Goal: Task Accomplishment & Management: Manage account settings

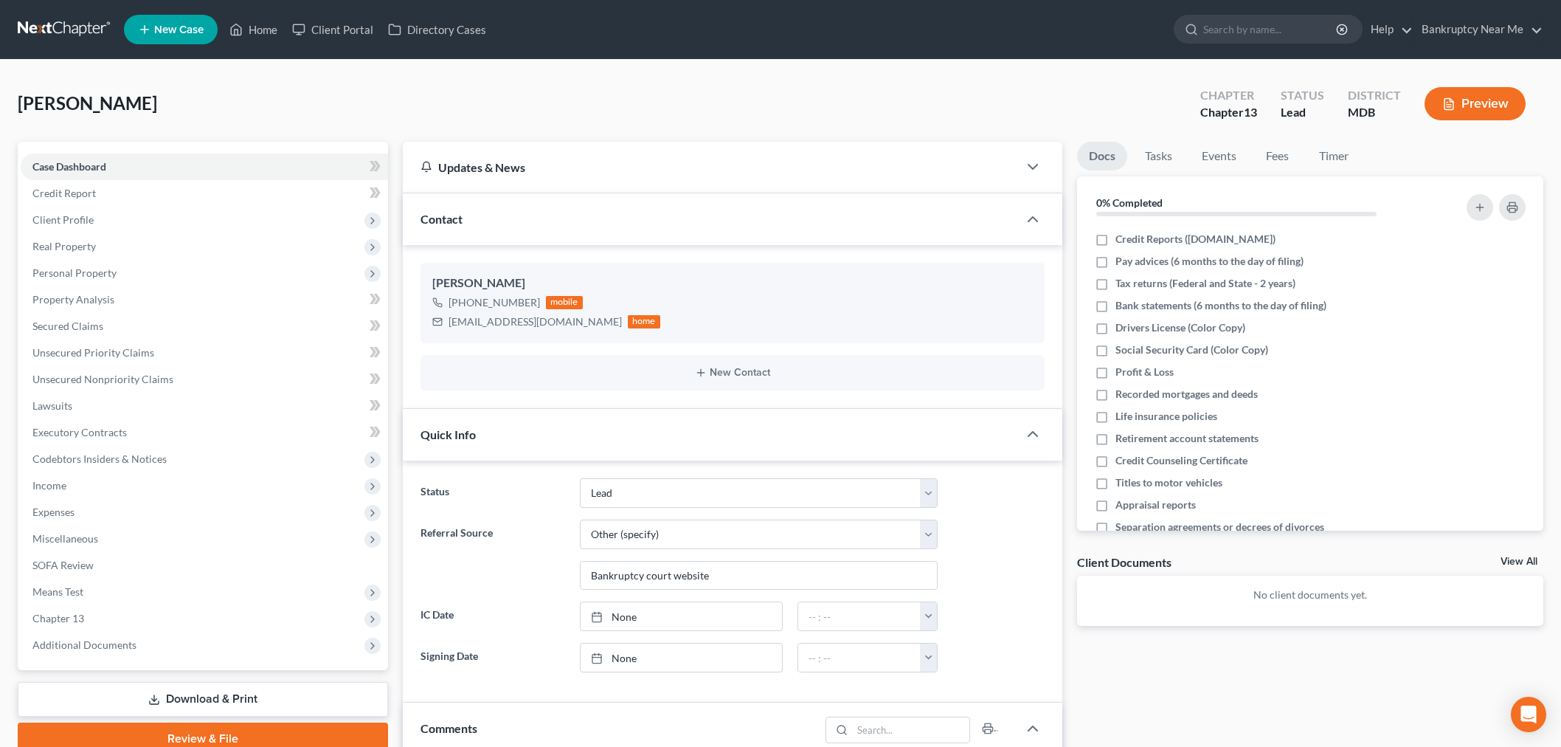
select select "10"
select select "6"
click at [70, 26] on link at bounding box center [65, 29] width 94 height 27
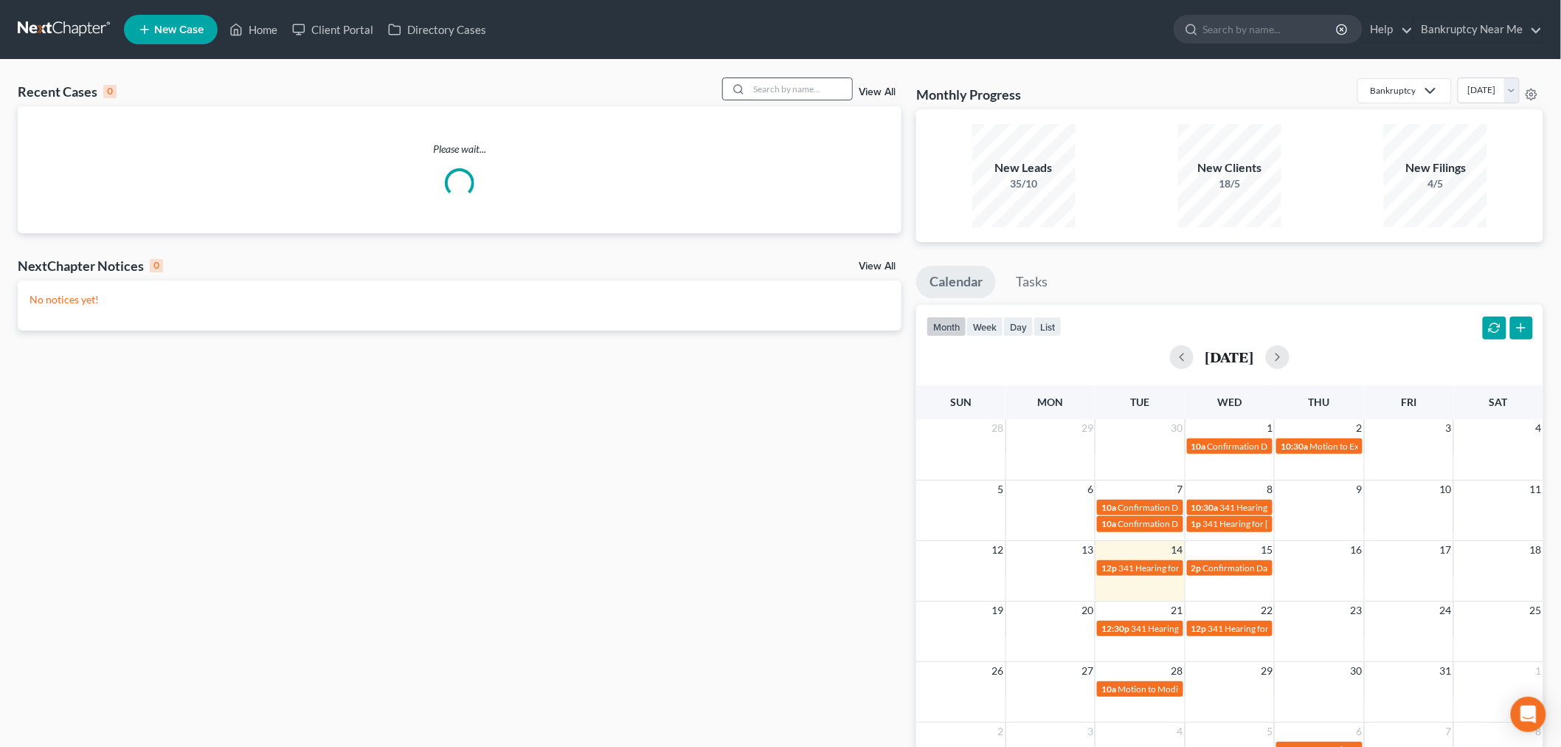
click at [792, 91] on input "search" at bounding box center [800, 88] width 103 height 21
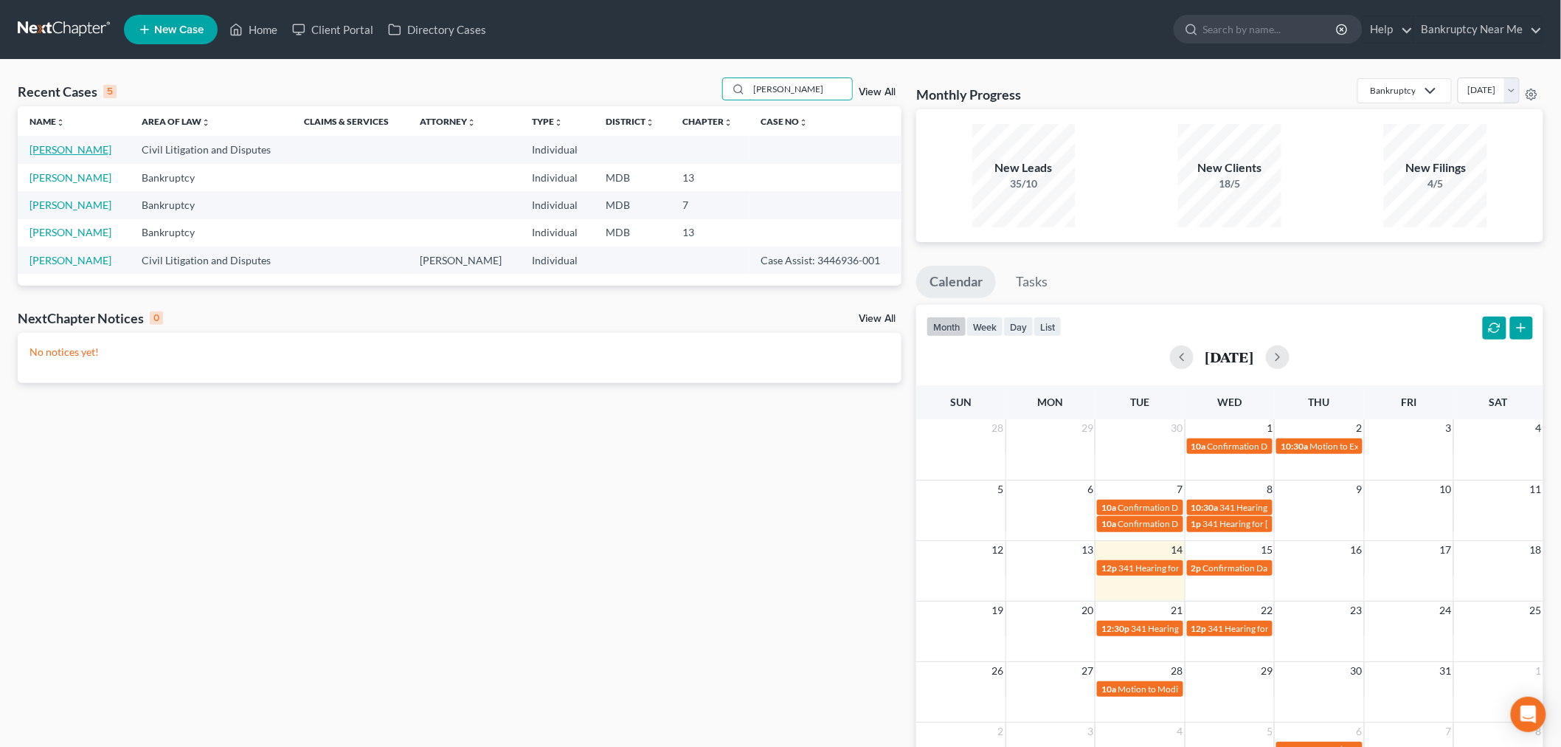
type input "alex"
click at [75, 145] on link "Vasquez, Alexander" at bounding box center [71, 149] width 82 height 13
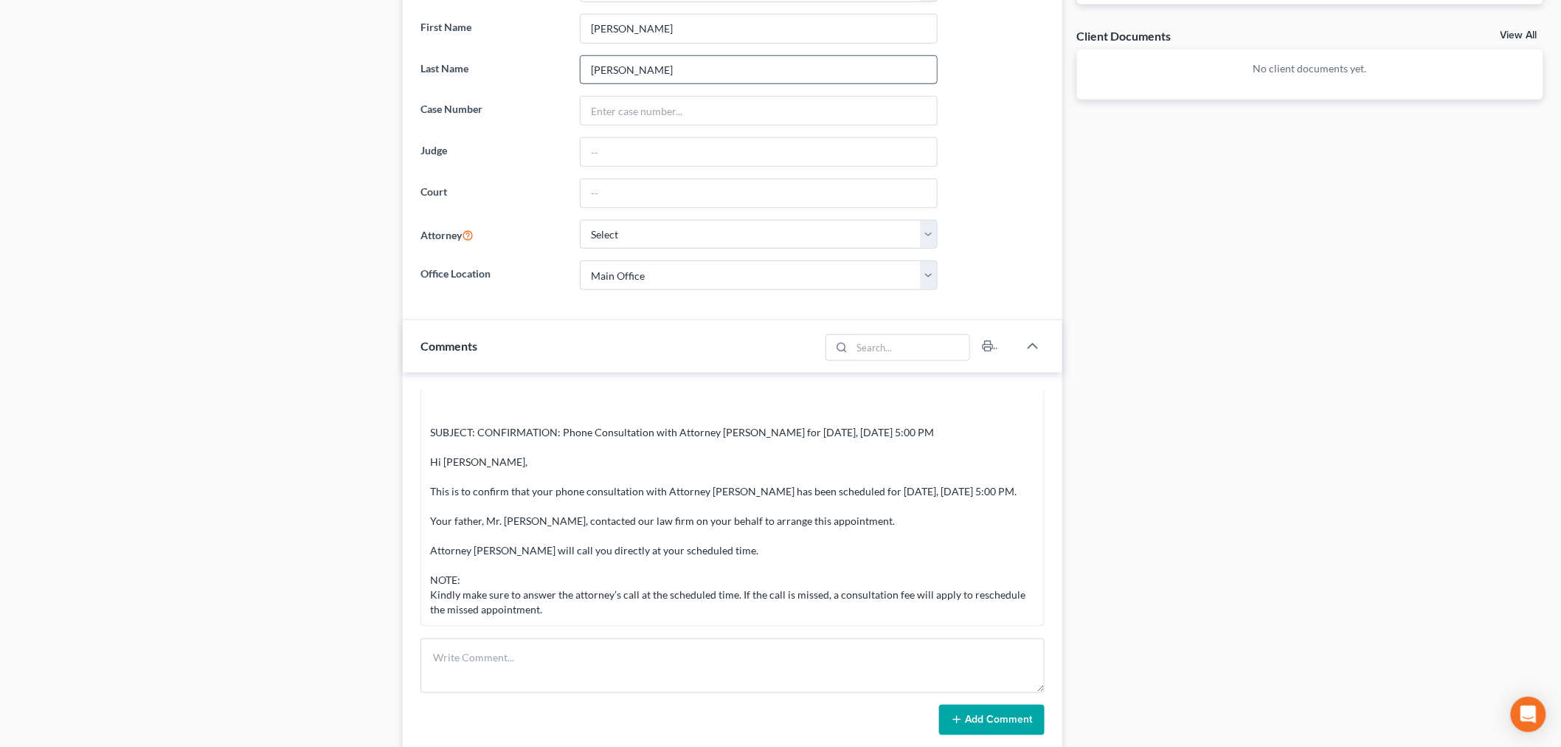
scroll to position [655, 0]
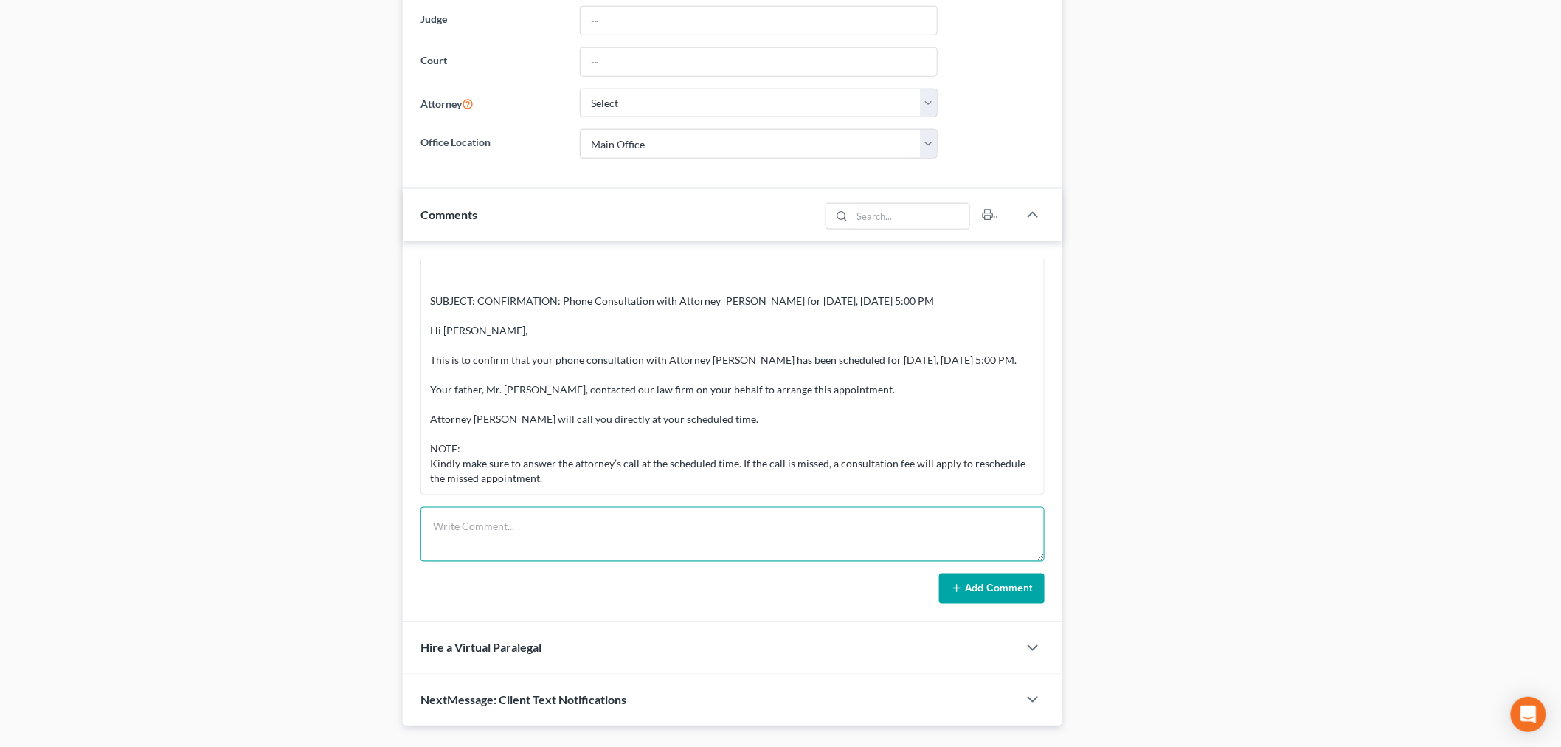
click at [896, 529] on textarea at bounding box center [733, 534] width 624 height 55
paste textarea "-Angel Vasquez (714) 709-1295 (PC Alexander's dad) called in on behalf of his s…"
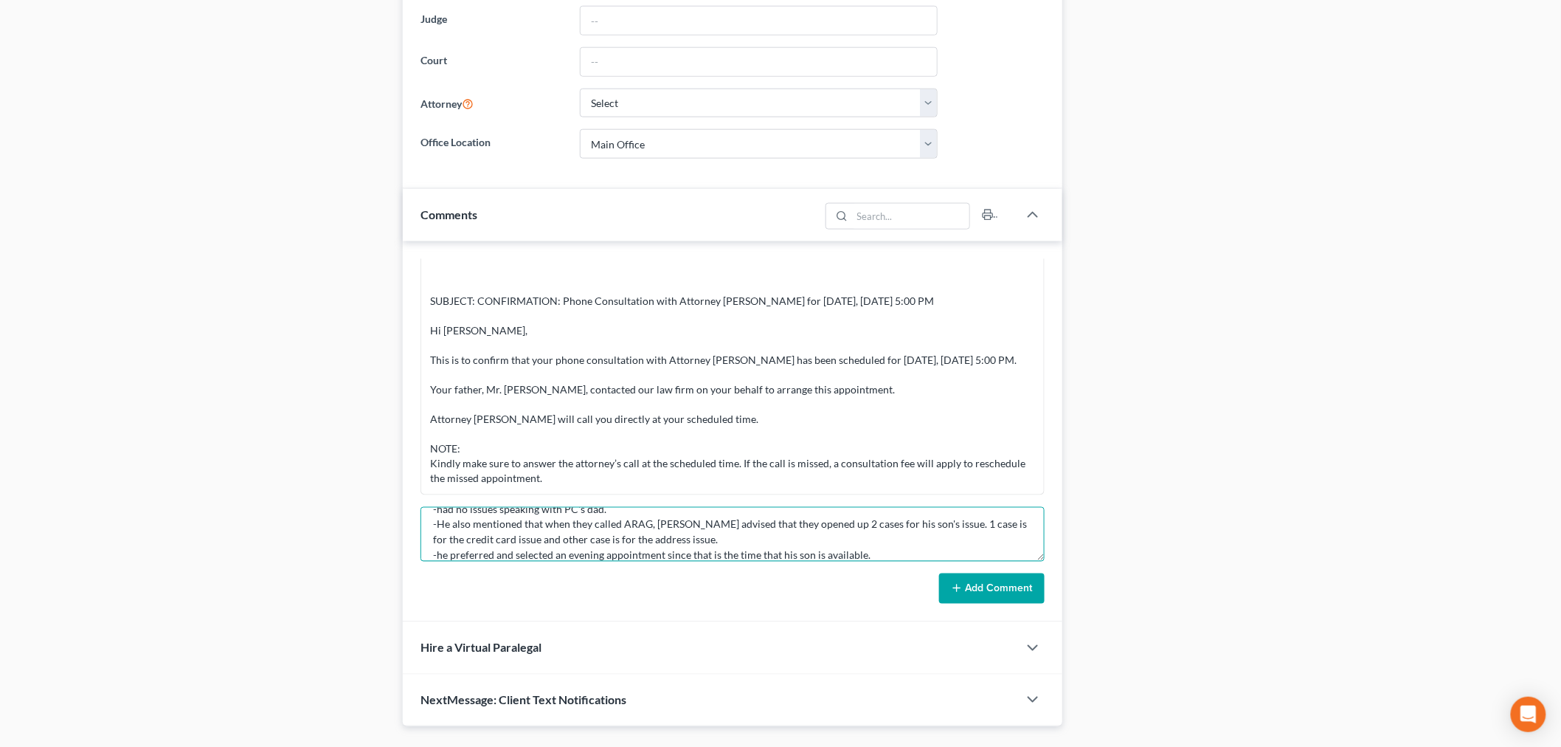
type textarea "-Angel Vasquez (714) 709-1295 (PC Alexander's dad) called in on behalf of his s…"
click at [975, 588] on button "Add Comment" at bounding box center [992, 588] width 106 height 31
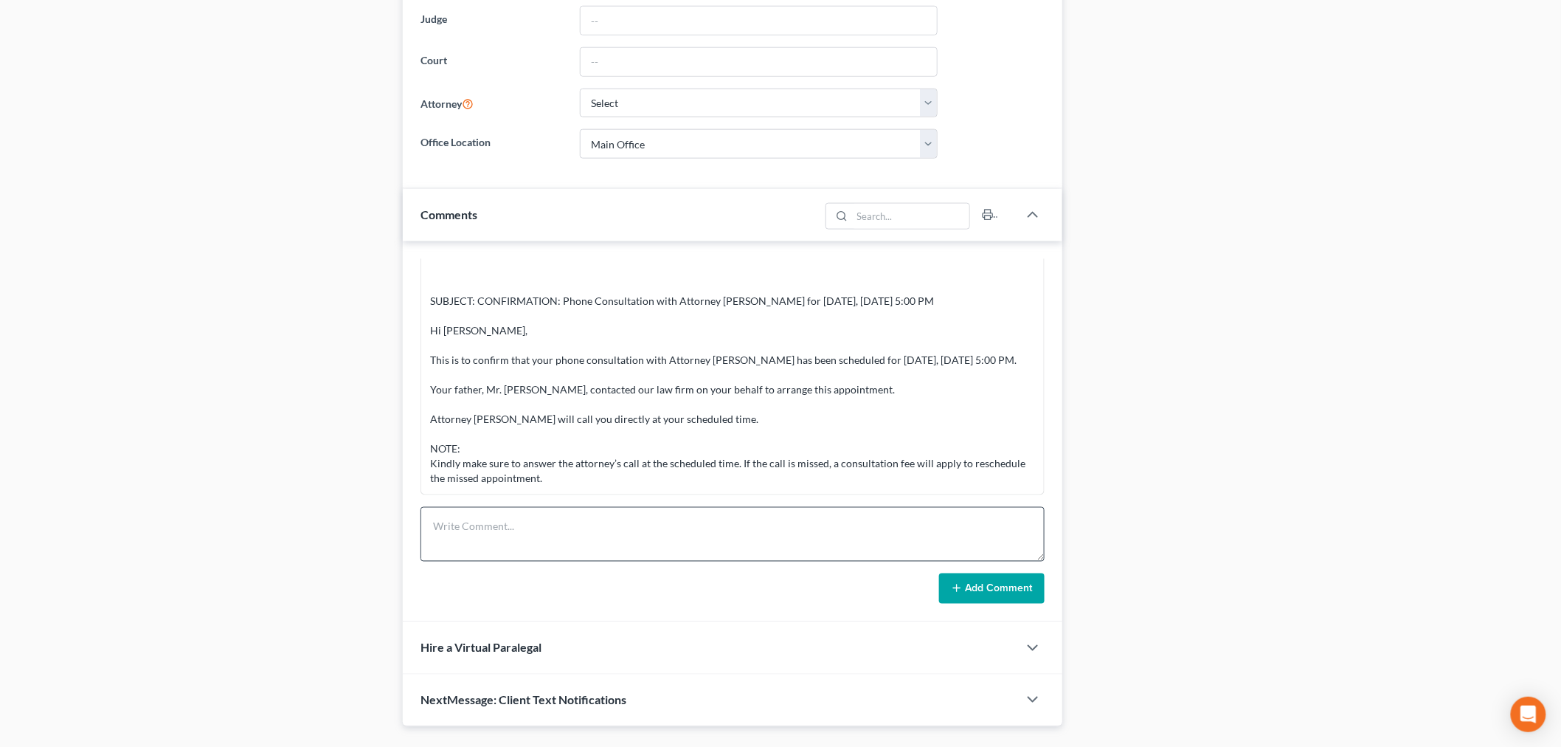
scroll to position [0, 0]
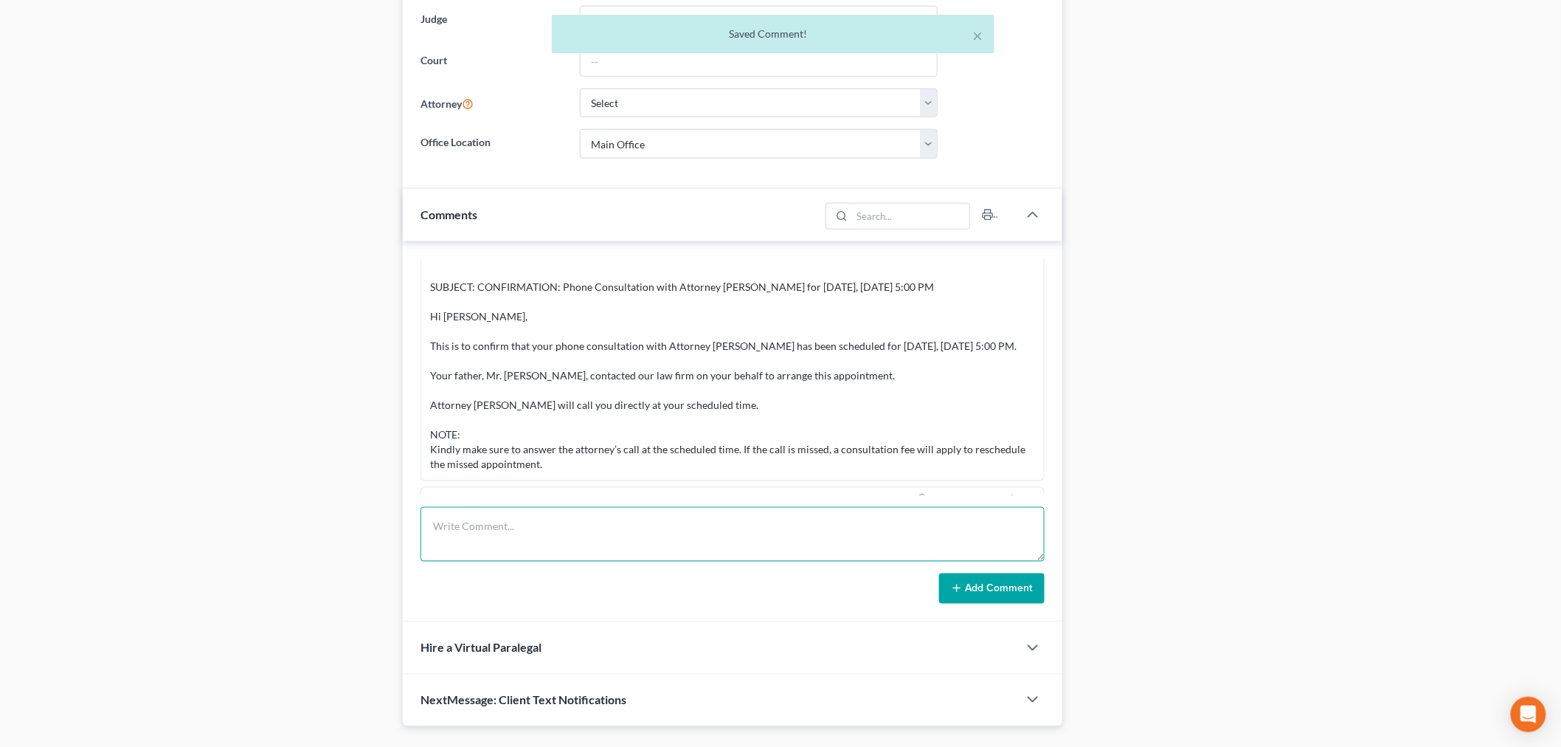
click at [788, 535] on textarea at bounding box center [733, 534] width 624 height 55
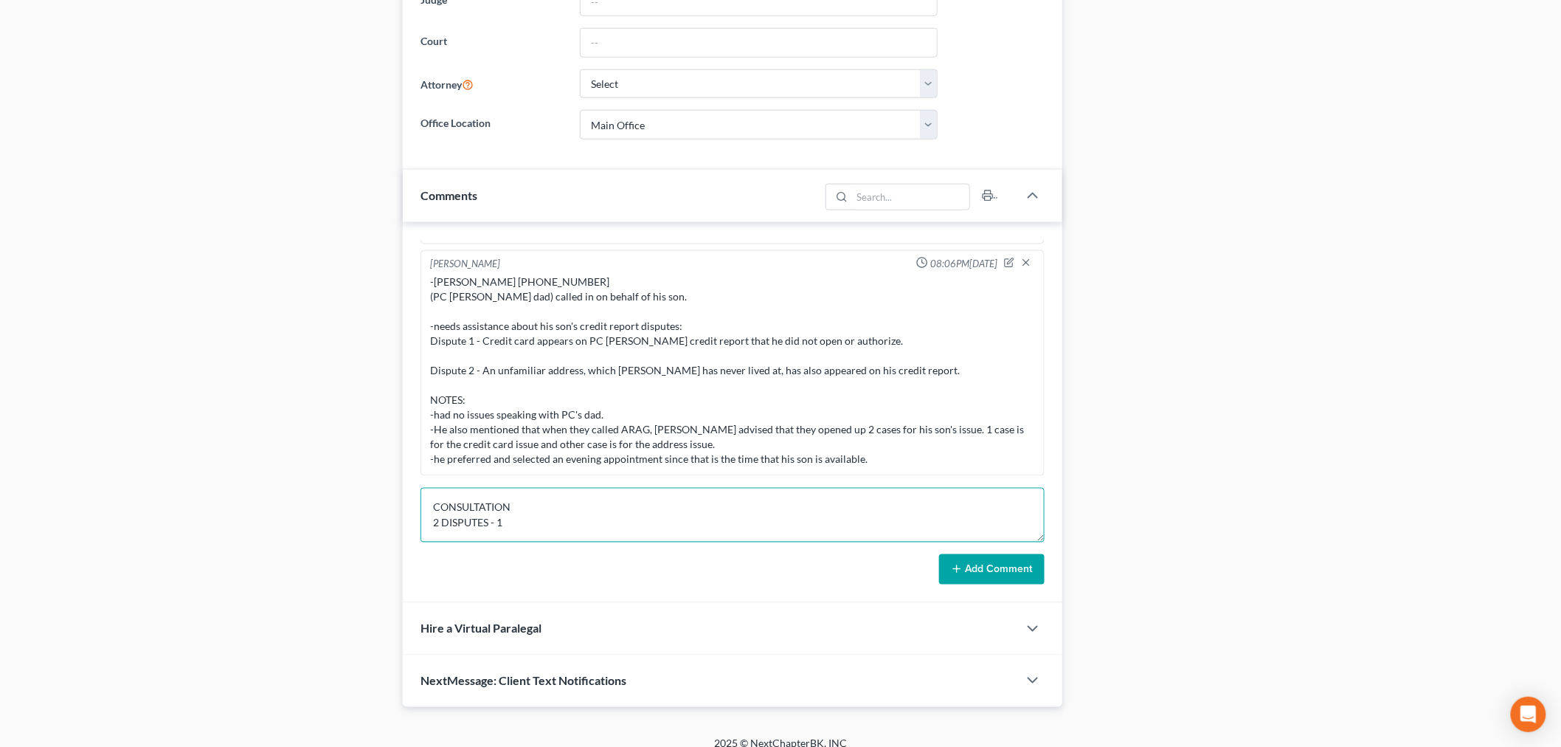
scroll to position [691, 0]
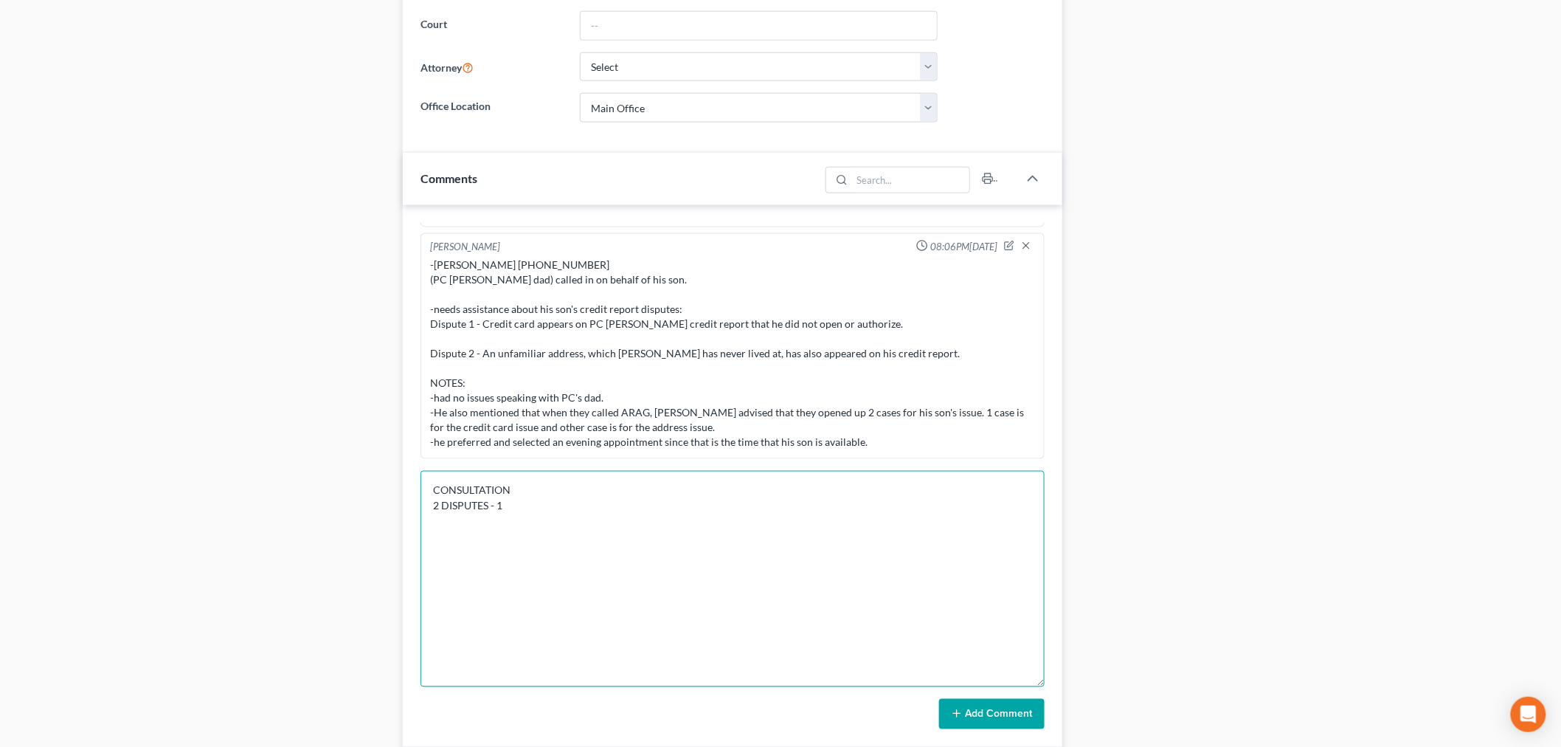
drag, startPoint x: 1034, startPoint y: 522, endPoint x: 1048, endPoint y: 702, distance: 180.6
click at [1048, 702] on div "Info Bankruptcy 05:21PM, 10/13/2025 NAME Alexander Vasquez STATE WHERE PC RESID…" at bounding box center [733, 476] width 660 height 543
type textarea "CONSULTATION 2 DISPUTES -"
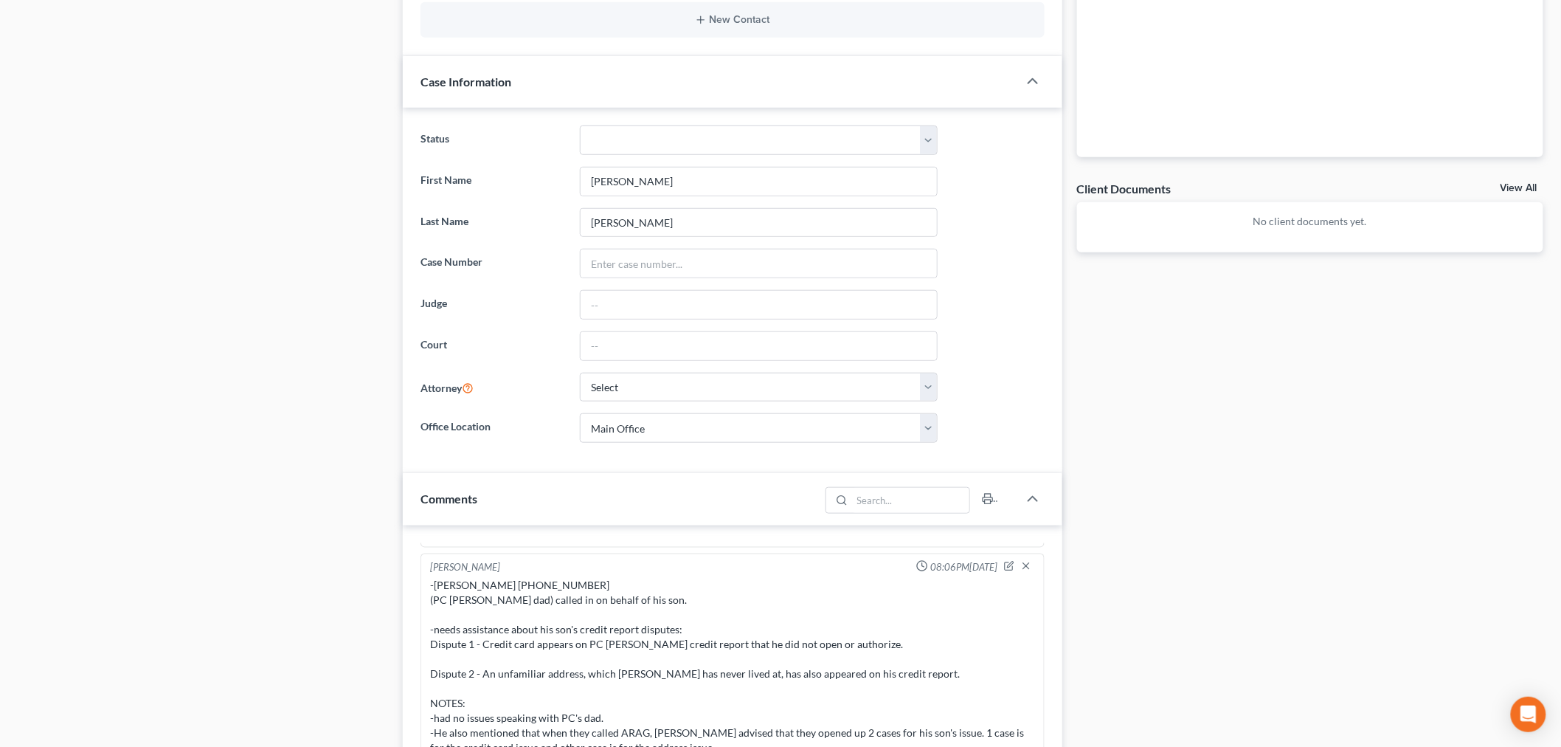
scroll to position [364, 0]
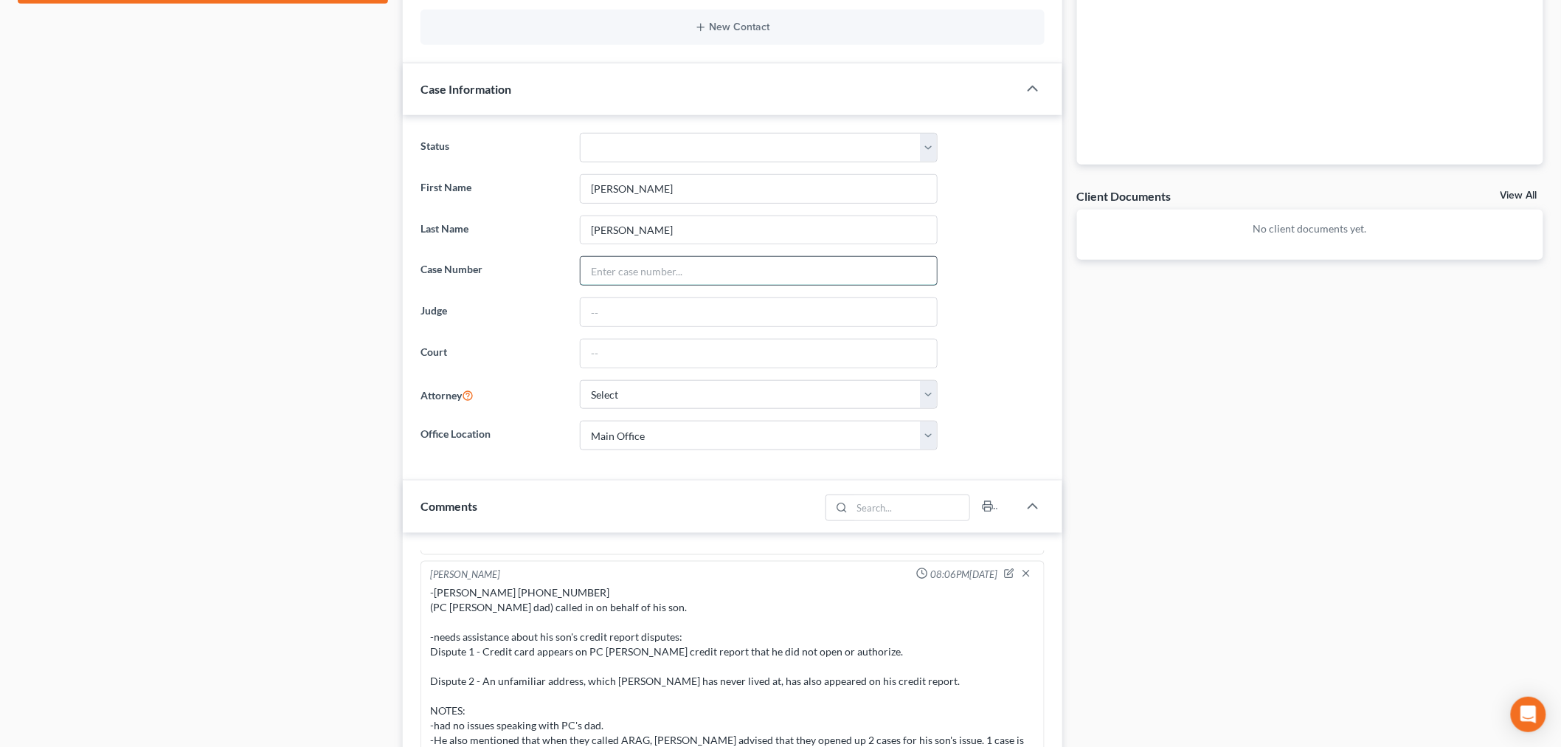
click at [657, 275] on input "text" at bounding box center [759, 271] width 356 height 28
paste input "4473987-001"
type input "4473987-001"
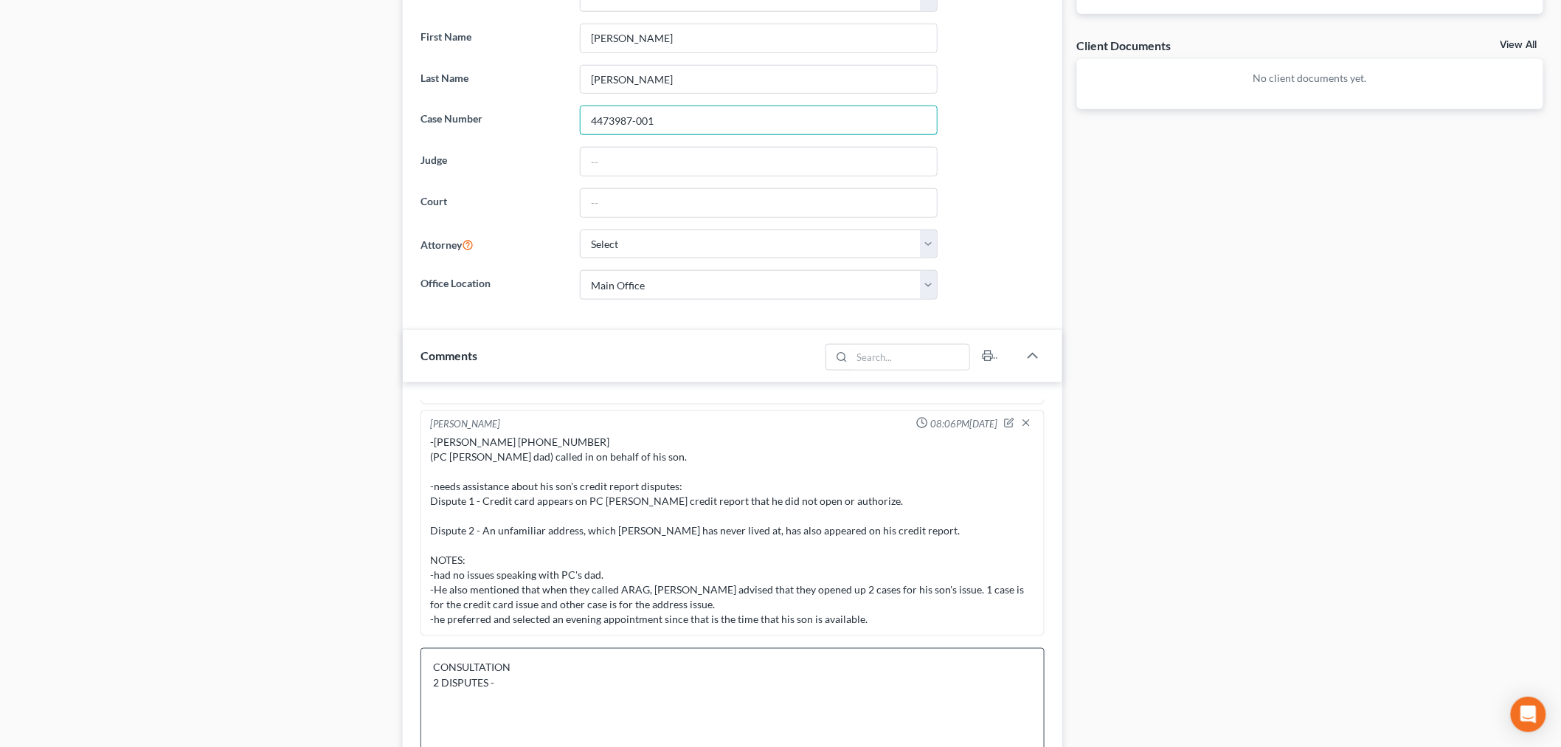
scroll to position [773, 0]
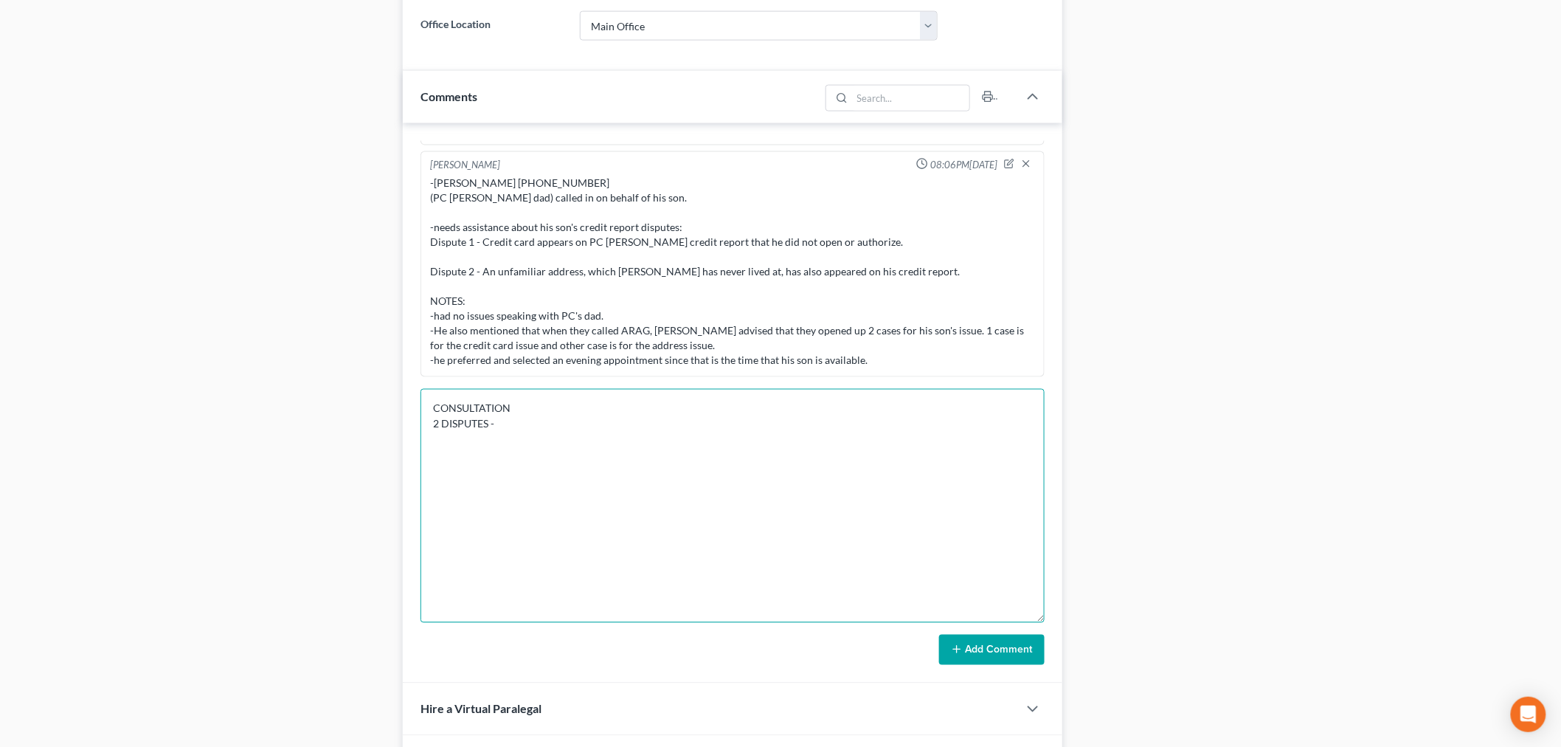
click at [706, 455] on textarea "CONSULTATION 2 DISPUTES -" at bounding box center [733, 506] width 624 height 234
click at [601, 418] on textarea "CONSULTATION 2 DISPUTES - REPORT WAS TRANSUION" at bounding box center [733, 506] width 624 height 234
click at [592, 421] on textarea "CONSULTATION 2 DISPUTES - REPORT WAS TRANUNION" at bounding box center [733, 506] width 624 height 234
click at [688, 419] on textarea "CONSULTATION 2 DISPUTES - REPORT WAS TRANSUNION" at bounding box center [733, 506] width 624 height 234
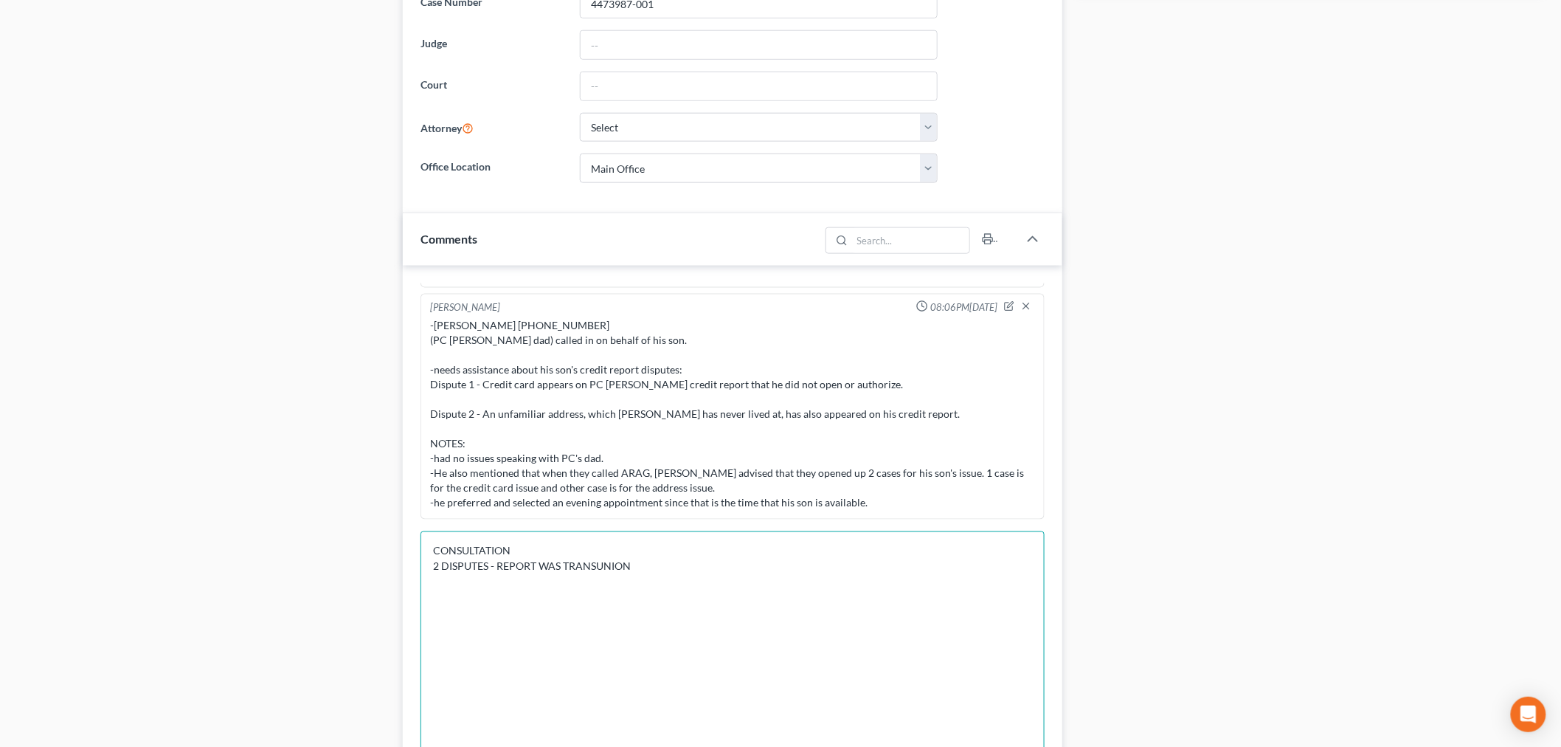
scroll to position [691, 0]
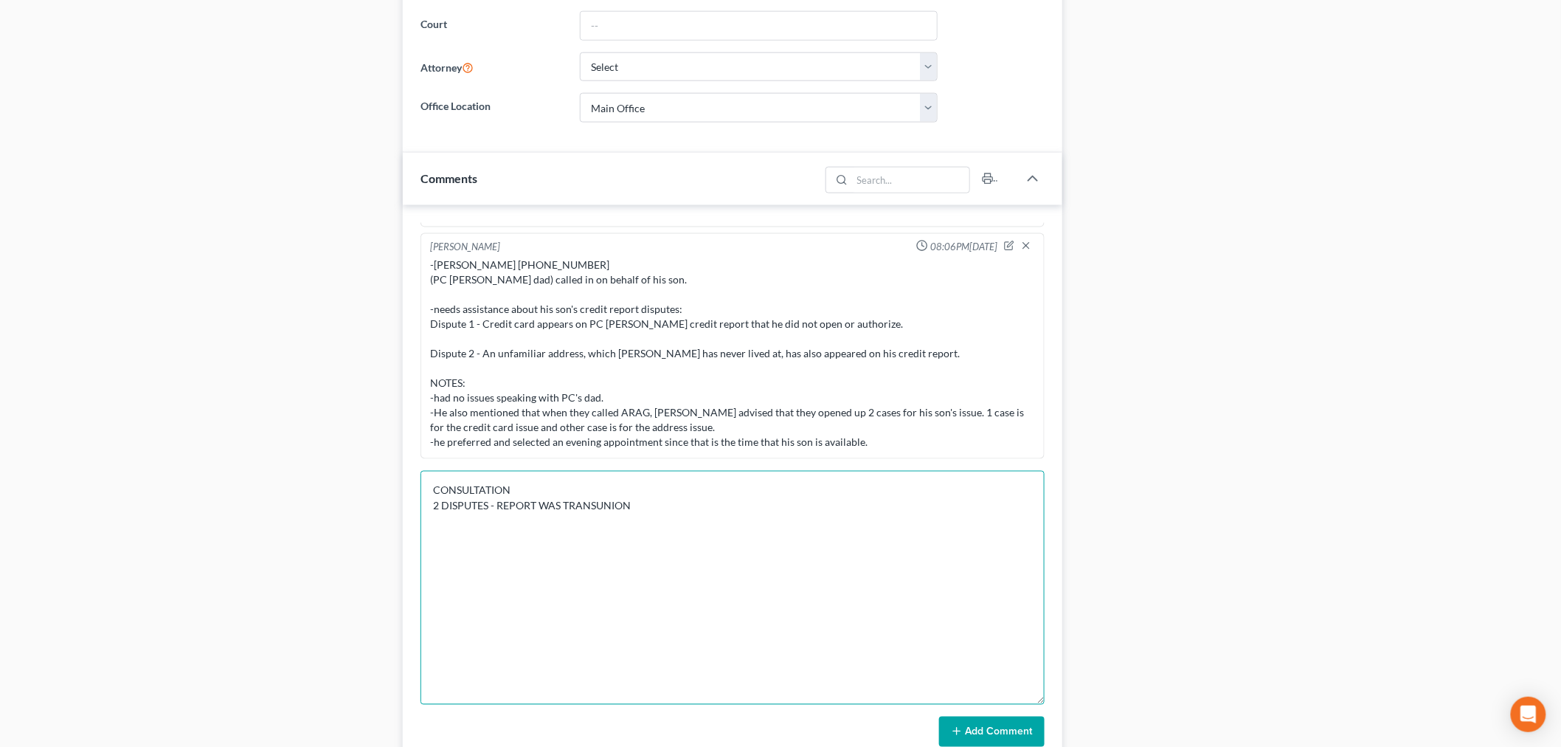
click at [692, 504] on textarea "CONSULTATION 2 DISPUTES - REPORT WAS TRANSUNION" at bounding box center [733, 588] width 624 height 234
paste textarea "271572110874"
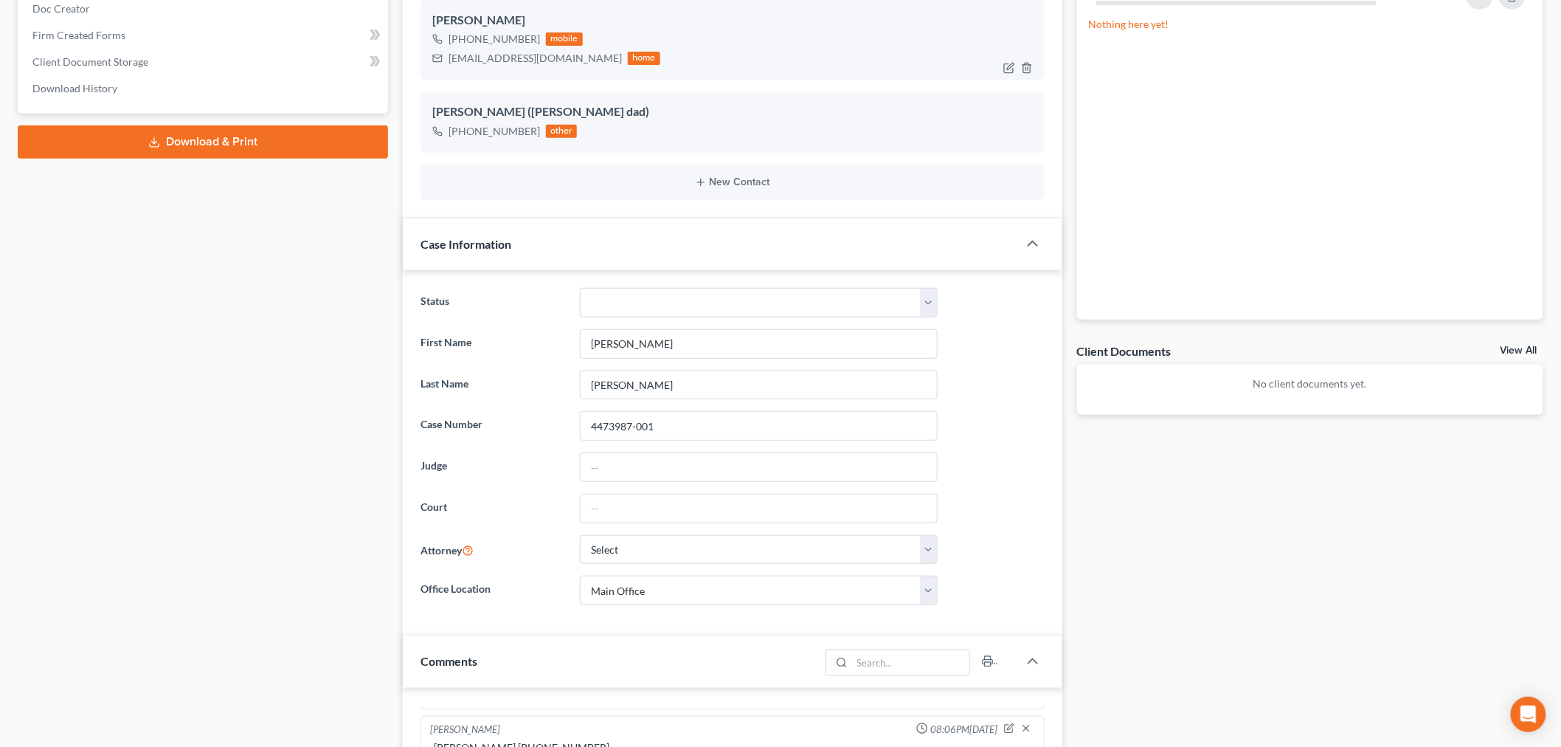
scroll to position [118, 0]
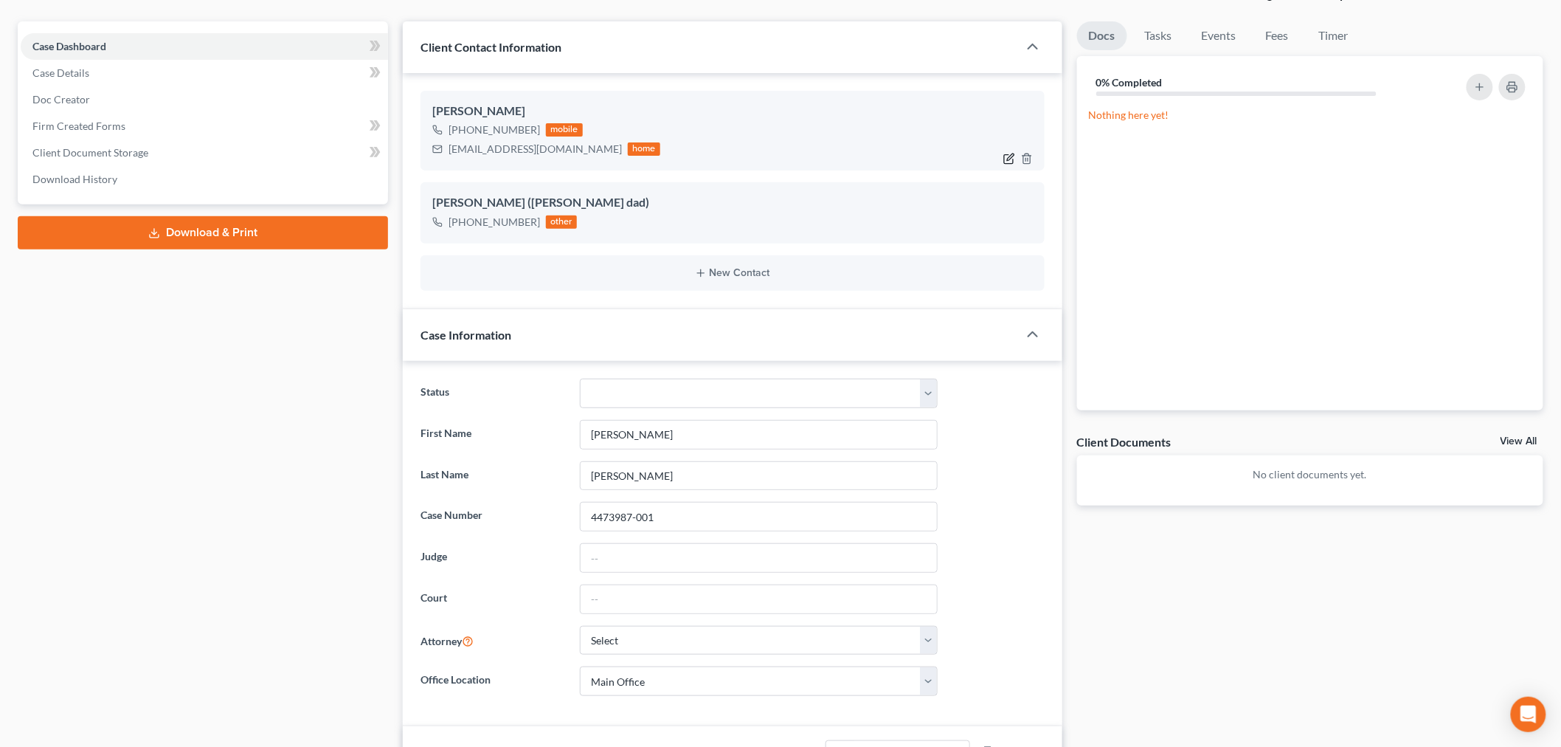
type textarea "CONSULTATION 2 DISPUTES - REPORT WAS TRANSUNION - other case assist - 271572110…"
click at [1007, 157] on icon "button" at bounding box center [1009, 159] width 12 height 12
select select "0"
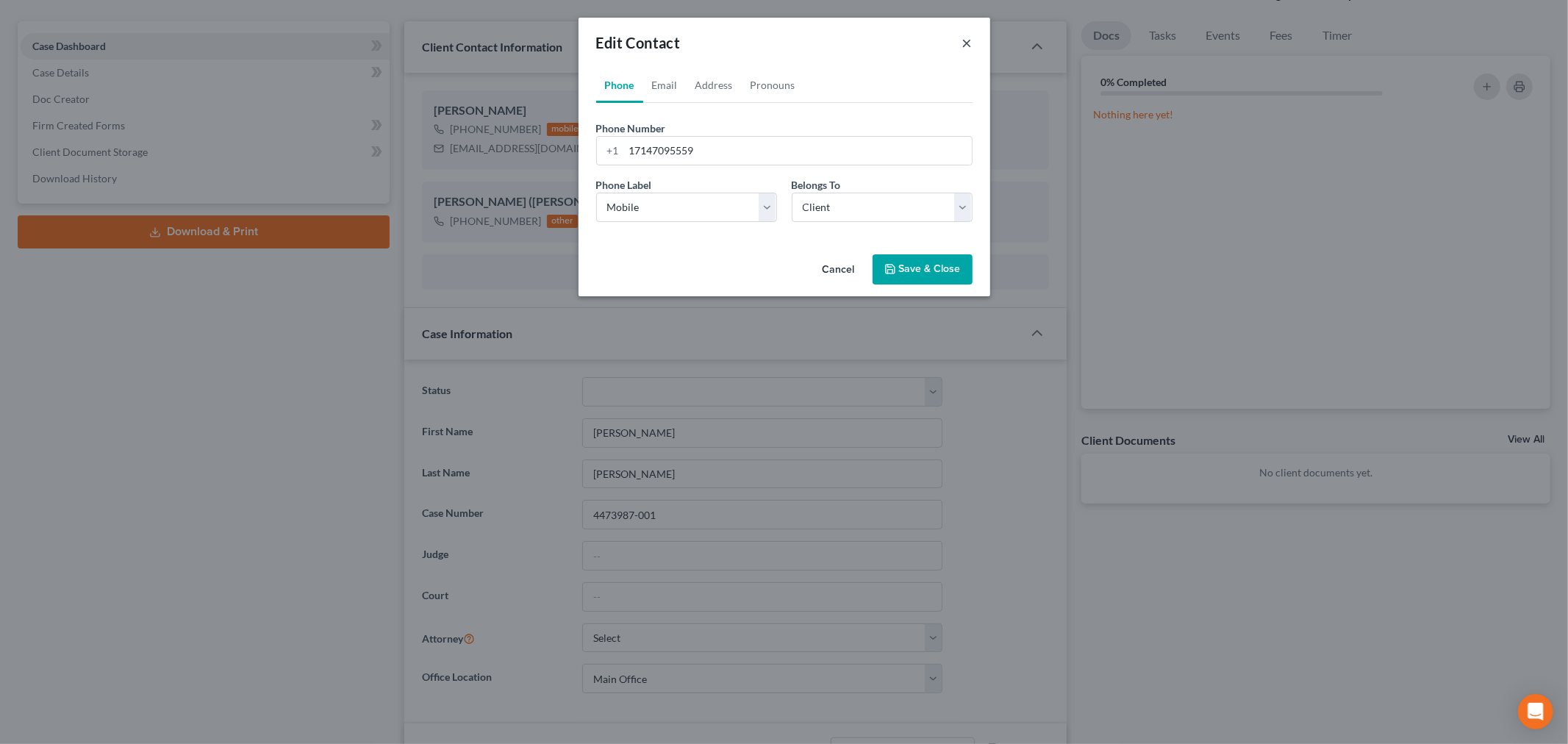
click at [968, 38] on button "×" at bounding box center [967, 43] width 10 height 18
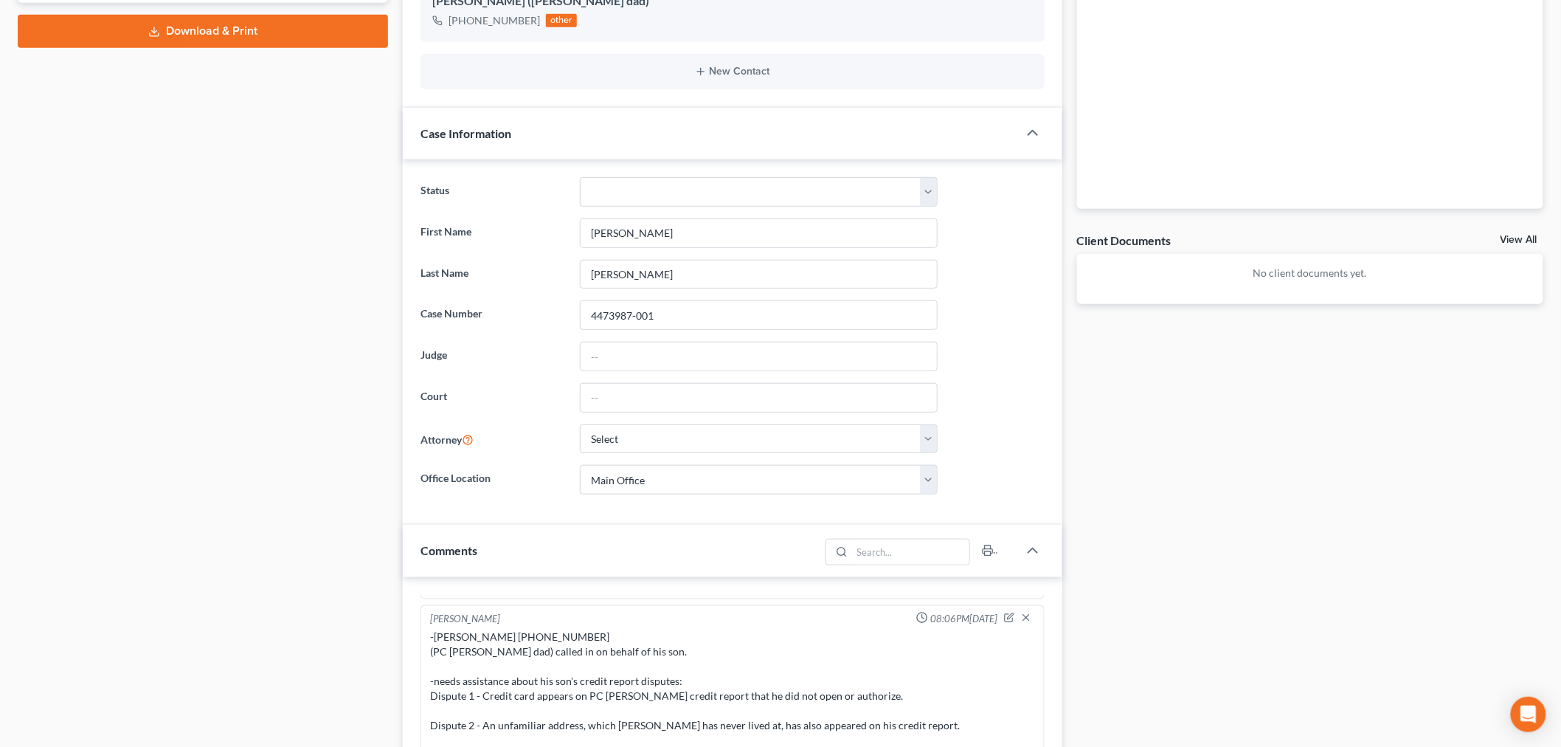
scroll to position [691, 0]
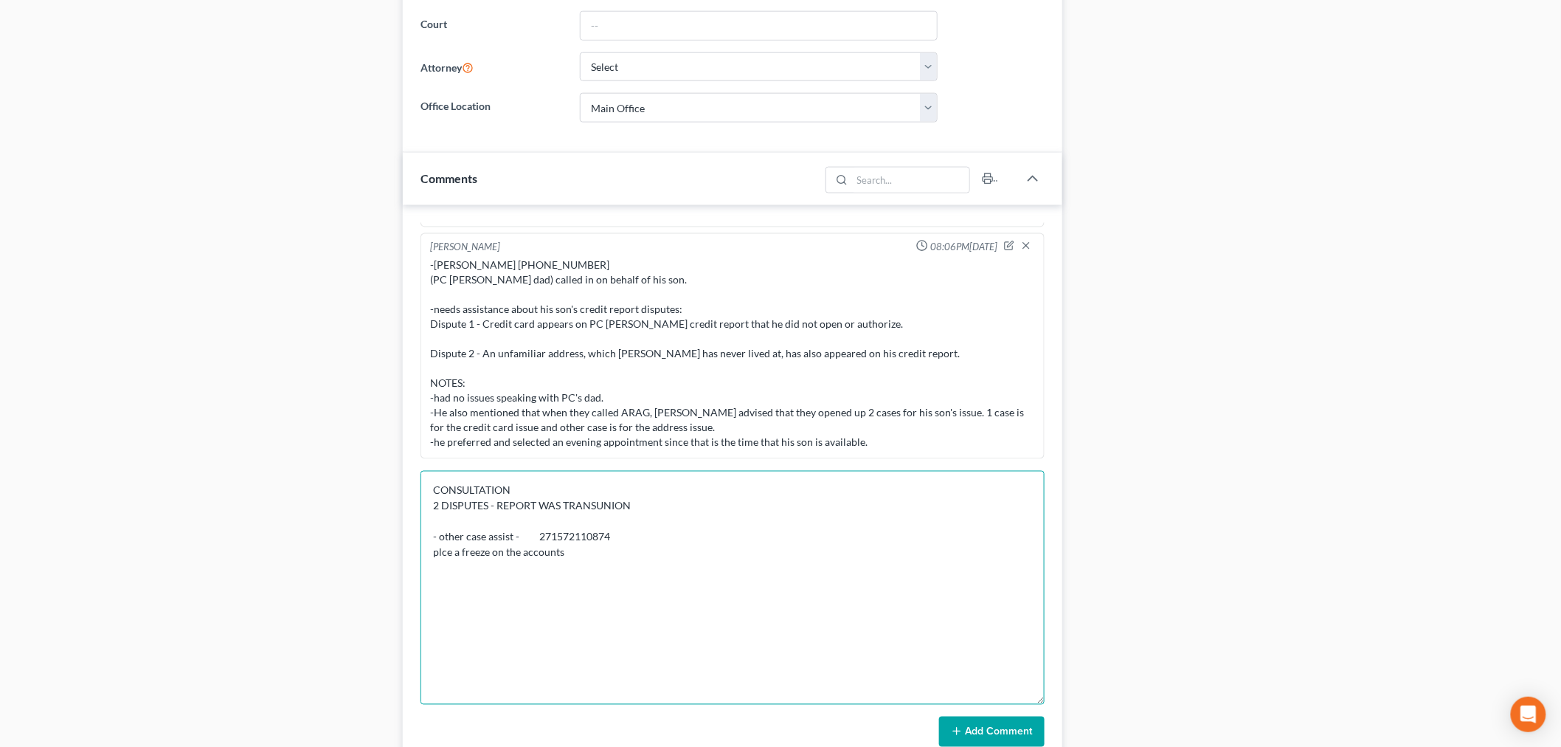
click at [646, 544] on textarea "CONSULTATION 2 DISPUTES - REPORT WAS TRANSUNION - other case assist - 271572110…" at bounding box center [733, 588] width 624 height 234
click at [690, 509] on textarea "CONSULTATION 2 DISPUTES - REPORT WAS TRANSUNION - other case assist - 271572110…" at bounding box center [733, 588] width 624 height 234
click at [552, 519] on textarea "CONSULTATION 2 DISPUTES - REPORT WAS TRANSUNION credit card was wells fargo - h…" at bounding box center [733, 588] width 624 height 234
click at [629, 515] on textarea "CONSULTATION 2 DISPUTES - REPORT WAS TRANSUNION credit card was wells fargo - h…" at bounding box center [733, 588] width 624 height 234
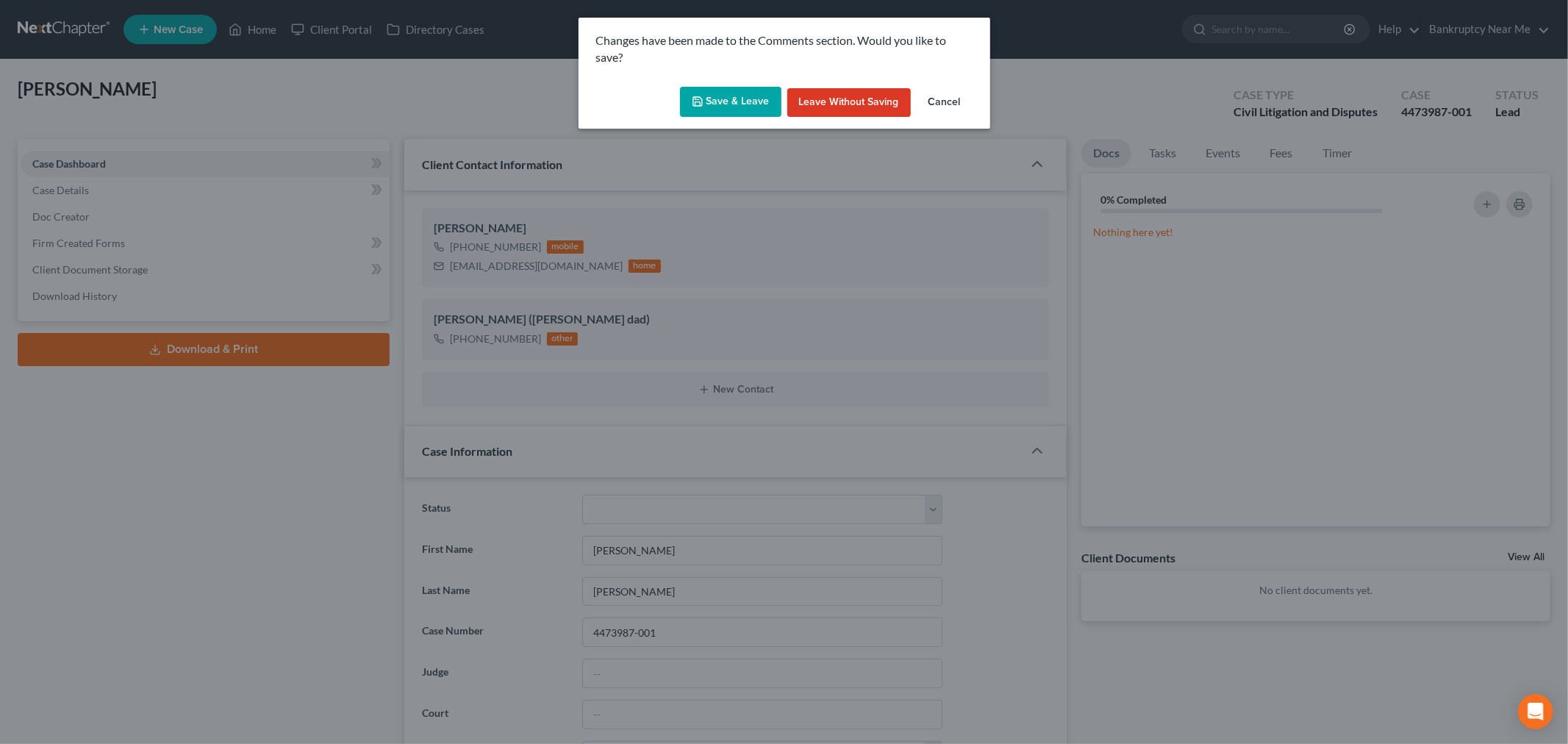
click at [957, 101] on button "Cancel" at bounding box center [944, 104] width 56 height 30
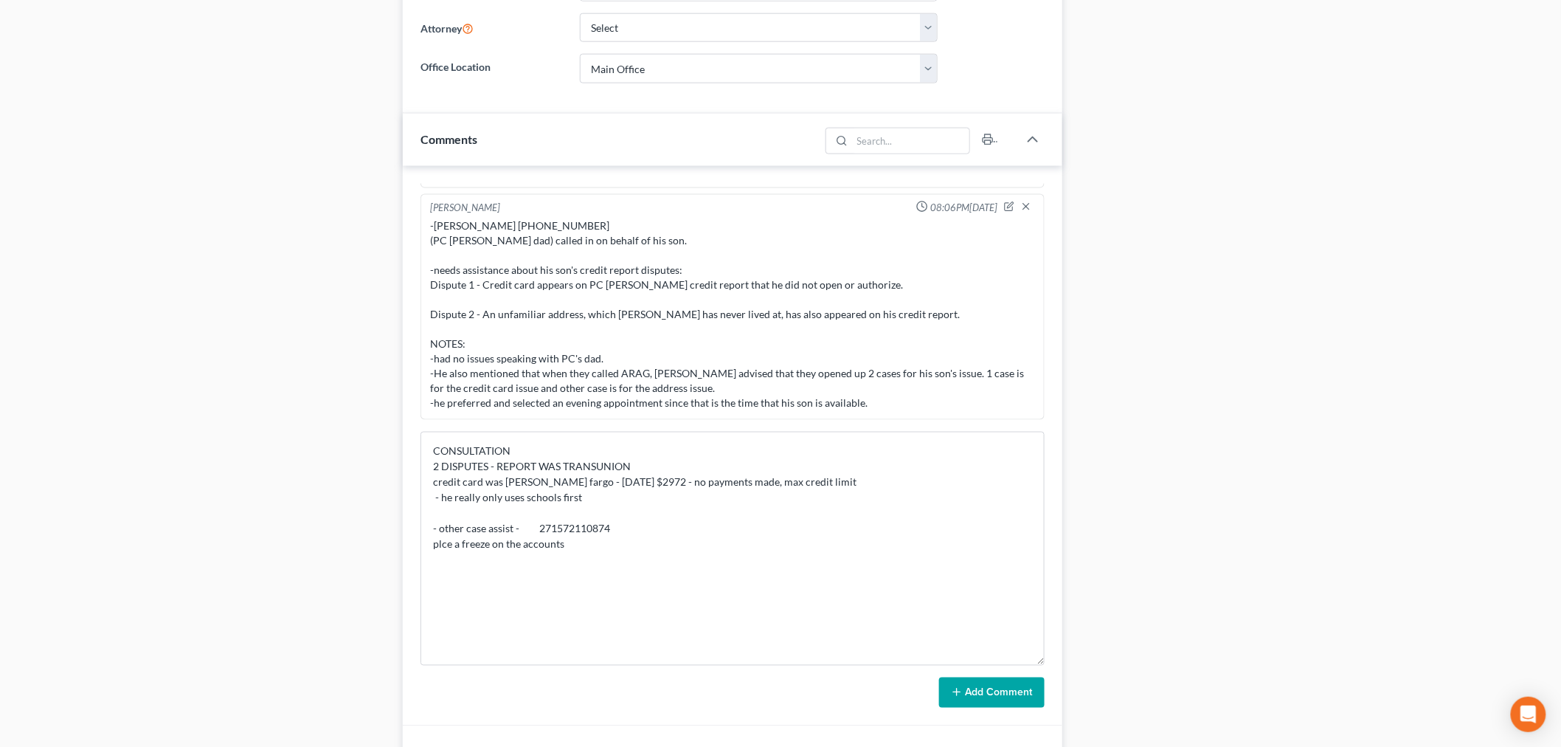
scroll to position [738, 0]
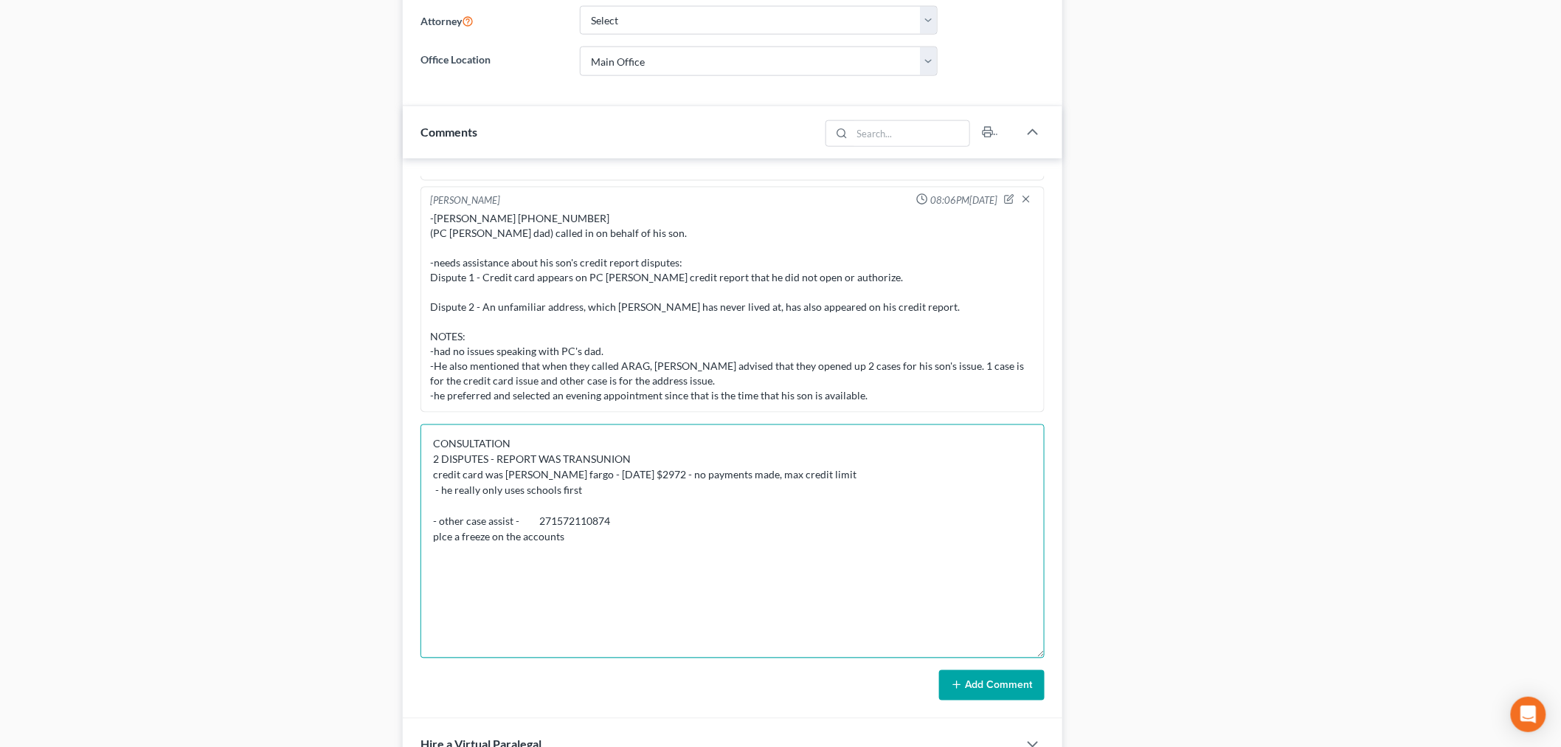
click at [682, 589] on textarea "CONSULTATION 2 DISPUTES - REPORT WAS TRANSUNION credit card was wells fargo - t…" at bounding box center [733, 541] width 624 height 234
paste textarea "271572110874 (member id number). Client has two different issues for credit rep…"
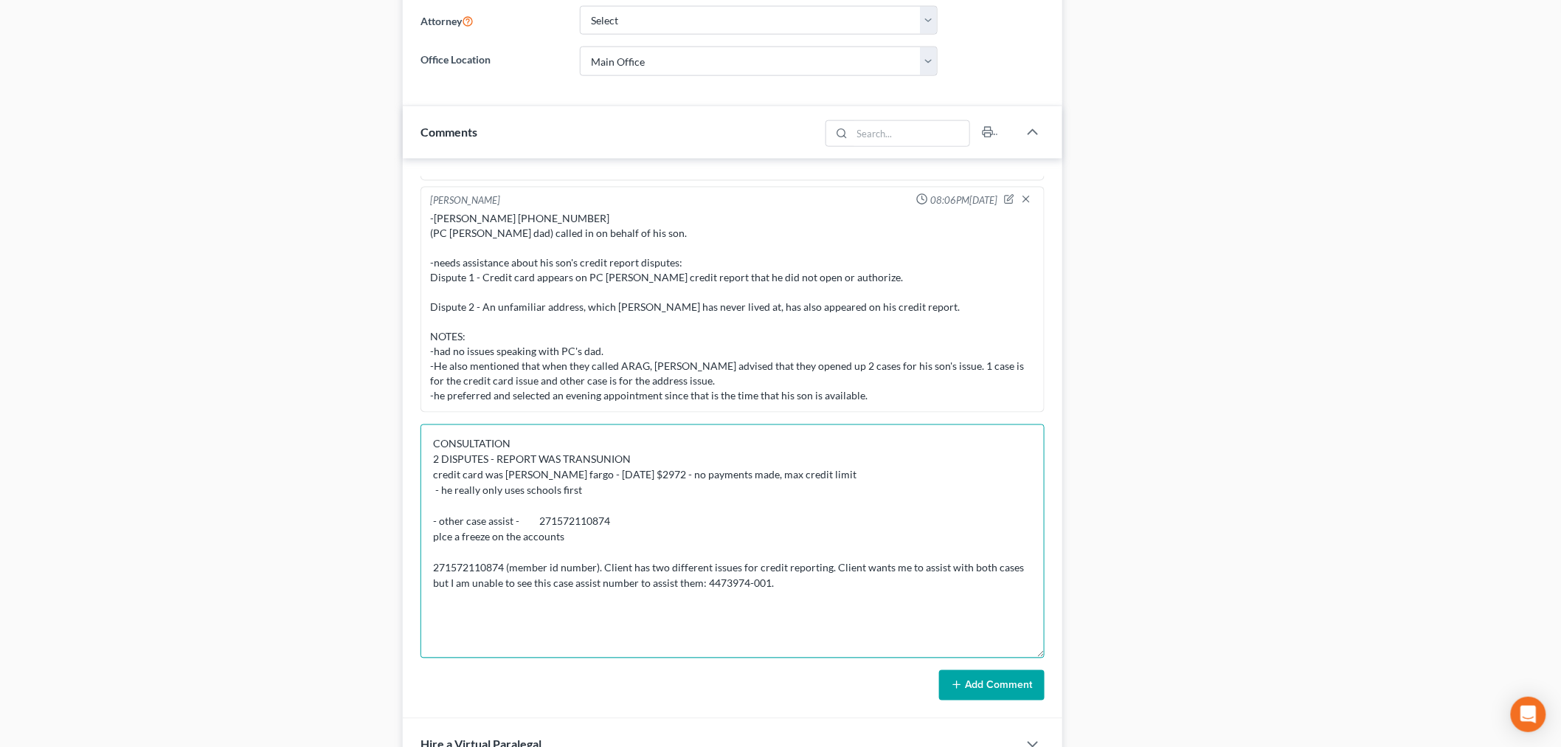
click at [615, 528] on textarea "CONSULTATION 2 DISPUTES - REPORT WAS TRANSUNION credit card was wells fargo - t…" at bounding box center [733, 541] width 624 height 234
drag, startPoint x: 688, startPoint y: 583, endPoint x: 750, endPoint y: 599, distance: 64.1
click at [750, 599] on textarea "CONSULTATION 2 DISPUTES - REPORT WAS TRANSUNION credit card was wells fargo - t…" at bounding box center [733, 541] width 624 height 234
drag, startPoint x: 617, startPoint y: 514, endPoint x: 554, endPoint y: 522, distance: 63.3
click at [554, 522] on textarea "CONSULTATION 2 DISPUTES - REPORT WAS TRANSUNION credit card was wells fargo - t…" at bounding box center [733, 541] width 624 height 234
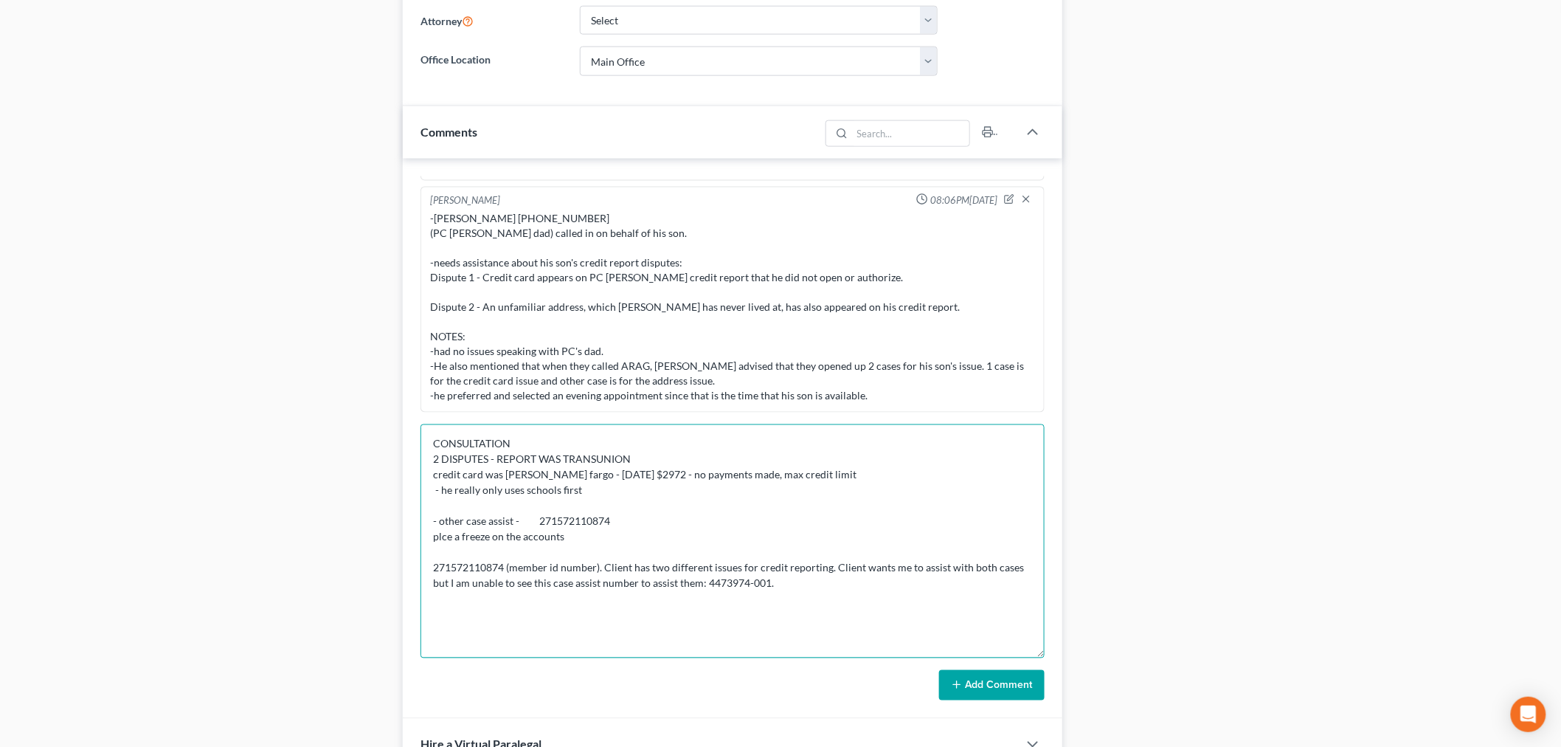
click at [584, 519] on textarea "CONSULTATION 2 DISPUTES - REPORT WAS TRANSUNION credit card was wells fargo - t…" at bounding box center [733, 541] width 624 height 234
drag, startPoint x: 577, startPoint y: 522, endPoint x: 532, endPoint y: 522, distance: 45.0
click at [532, 522] on textarea "CONSULTATION 2 DISPUTES - REPORT WAS TRANSUNION credit card was wells fargo - t…" at bounding box center [733, 541] width 624 height 234
click at [529, 524] on textarea "CONSULTATION 2 DISPUTES - REPORT WAS TRANSUNION credit card was wells fargo - t…" at bounding box center [733, 541] width 624 height 234
paste textarea "4473974-001"
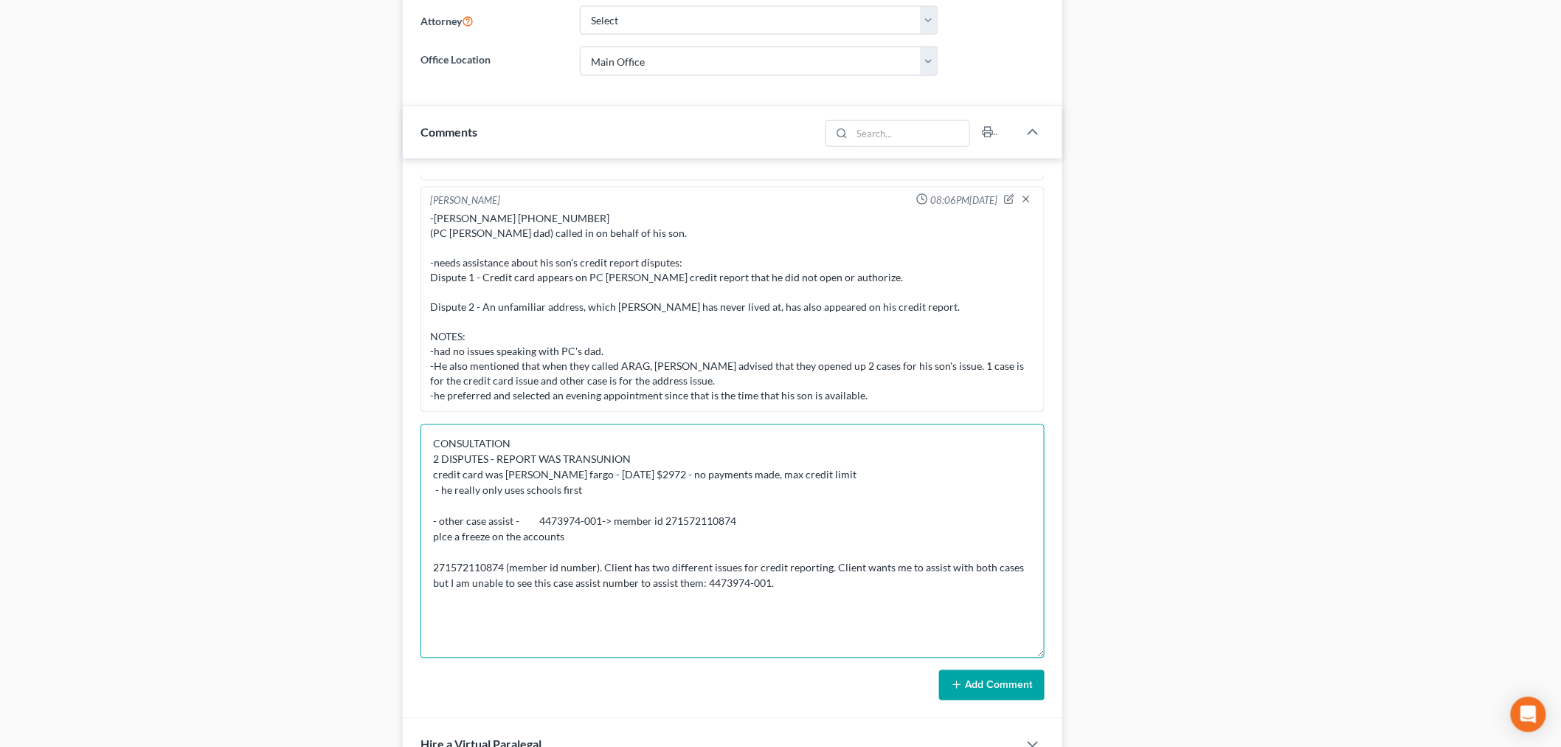
click at [430, 574] on textarea "CONSULTATION 2 DISPUTES - REPORT WAS TRANSUNION credit card was wells fargo - t…" at bounding box center [733, 541] width 624 height 234
type textarea "CONSULTATION 2 DISPUTES - REPORT WAS TRANSUNION credit card was wells fargo - t…"
click at [1034, 680] on button "Add Comment" at bounding box center [992, 685] width 106 height 31
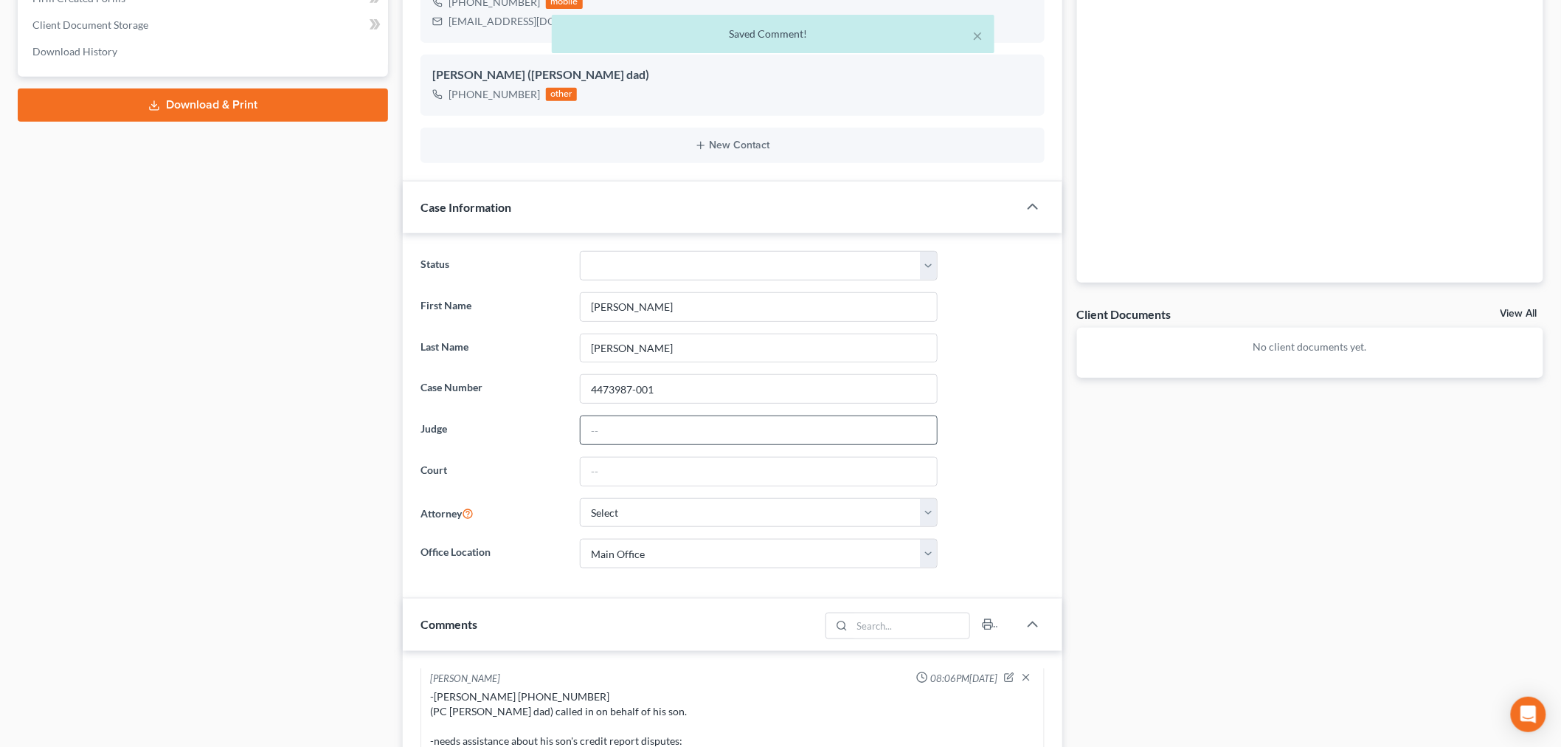
scroll to position [1006, 0]
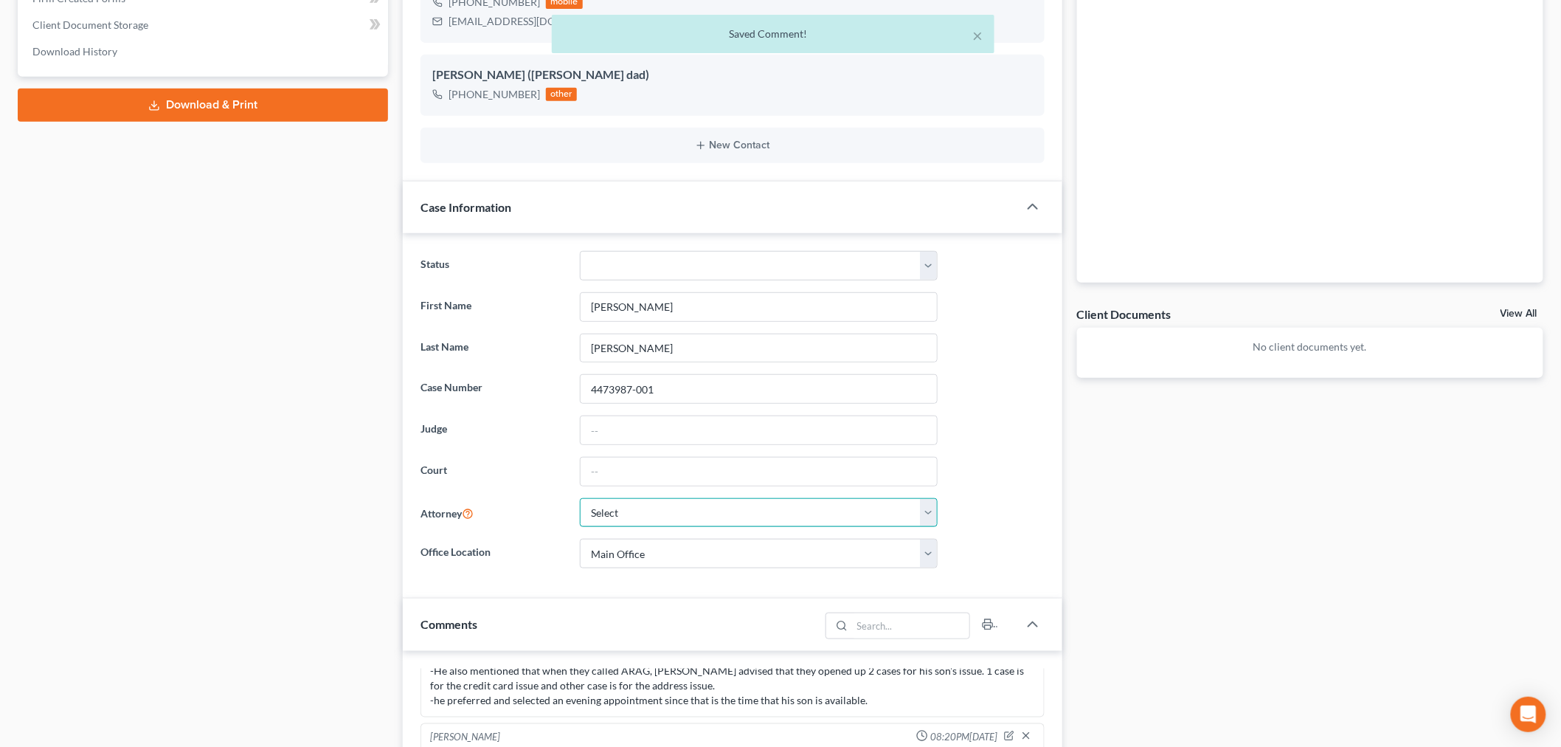
click at [642, 522] on select "Select Iris Kwon - MDB Iris Kwon - CACB" at bounding box center [759, 513] width 358 height 30
select select "1"
click at [580, 498] on select "Select Iris Kwon - MDB Iris Kwon - CACB" at bounding box center [759, 513] width 358 height 30
drag, startPoint x: 663, startPoint y: 390, endPoint x: 561, endPoint y: 406, distance: 103.1
click at [561, 406] on ng-include "Status Discharged Discharged & Reported Discharge Litigation Dismissal Notice D…" at bounding box center [733, 409] width 624 height 317
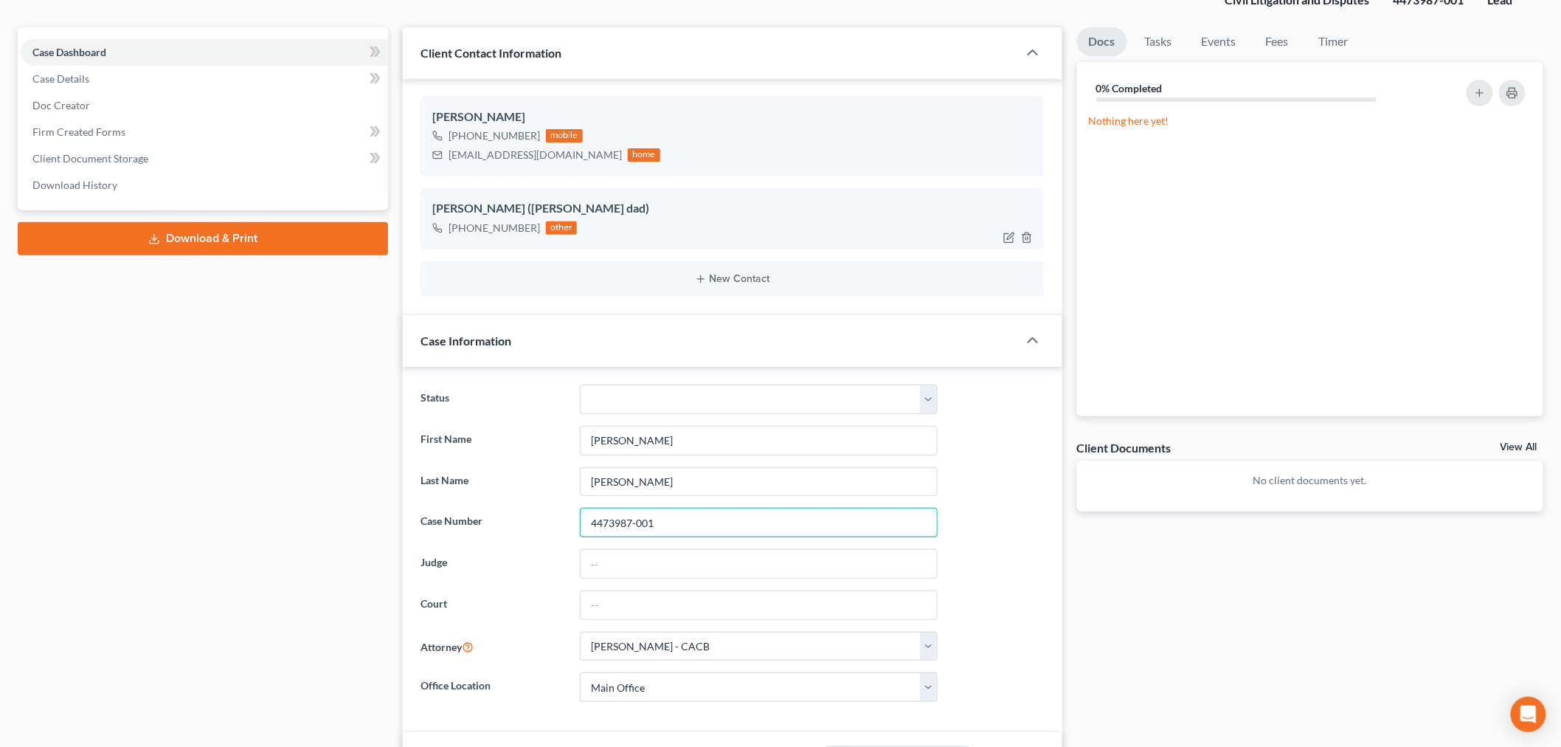
scroll to position [0, 0]
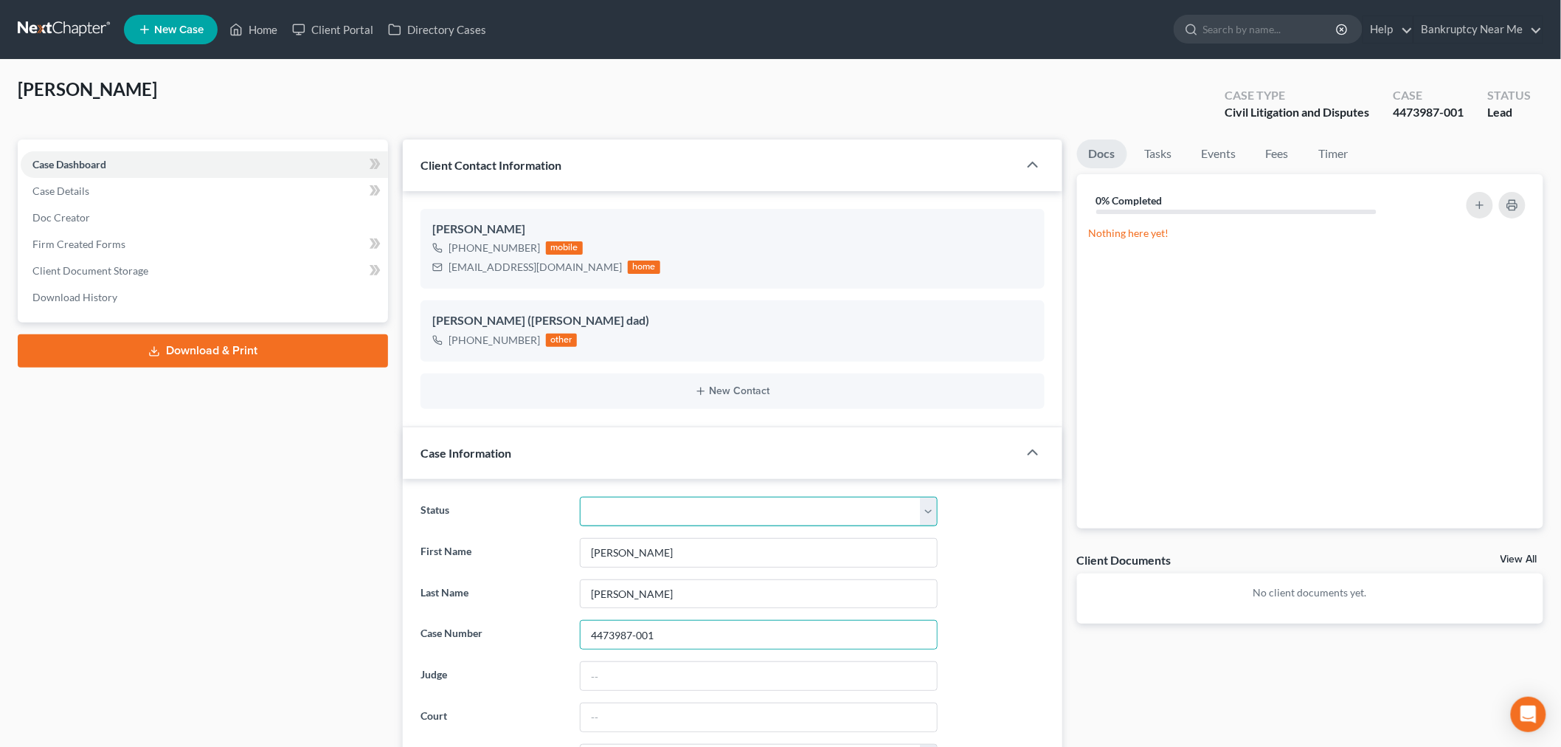
click at [642, 504] on select "Discharged Discharged & Reported Discharge Litigation Dismissal Notice Dismisse…" at bounding box center [759, 512] width 358 height 30
select select "9"
click at [580, 497] on select "Discharged Discharged & Reported Discharge Litigation Dismissal Notice Dismisse…" at bounding box center [759, 512] width 358 height 30
drag, startPoint x: 566, startPoint y: 269, endPoint x: 550, endPoint y: 314, distance: 47.2
click at [451, 289] on div "Alexander Vasquez +1 (714) 709-5559 mobile xander92867@gmail.com home" at bounding box center [733, 249] width 624 height 80
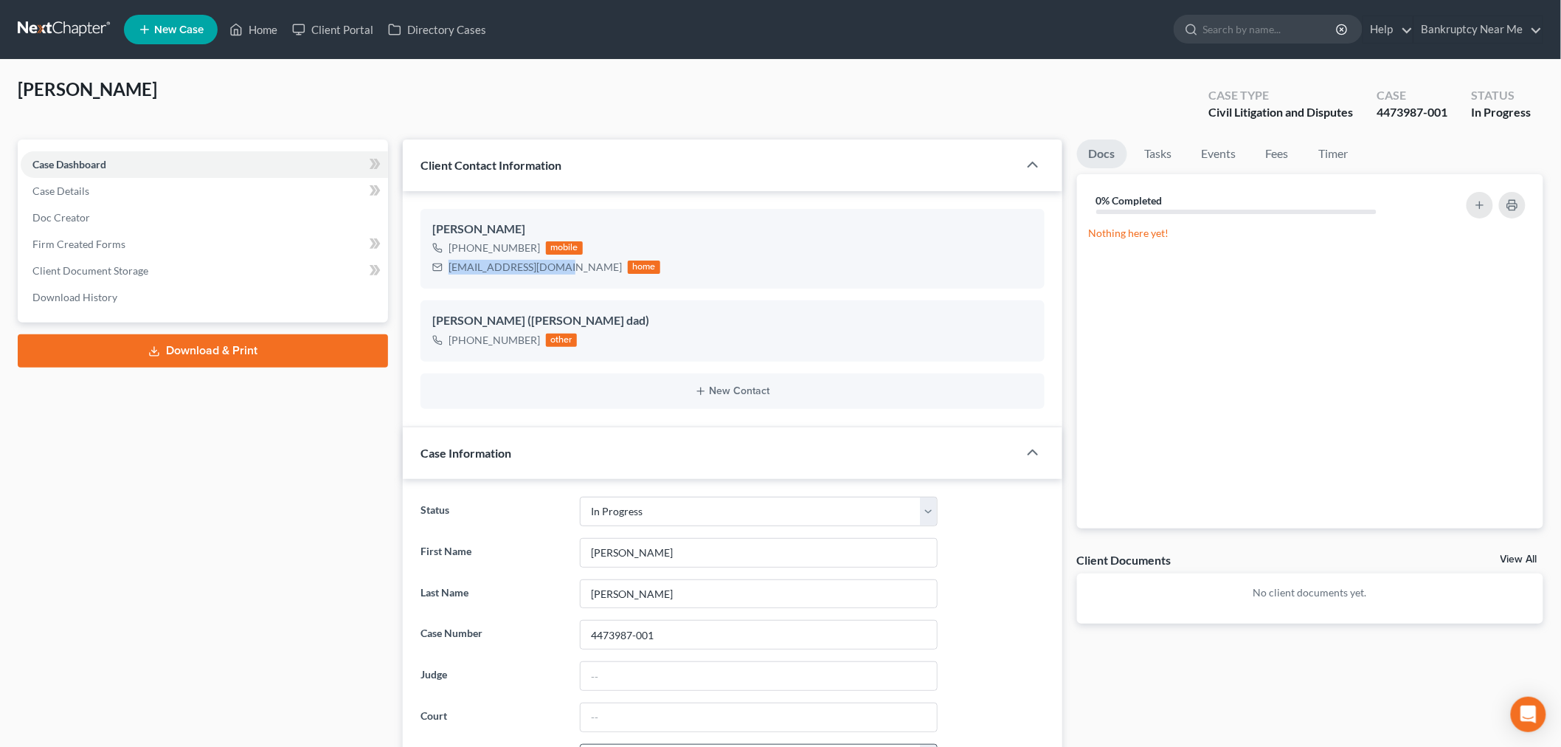
copy div "xander92867@gmail.com"
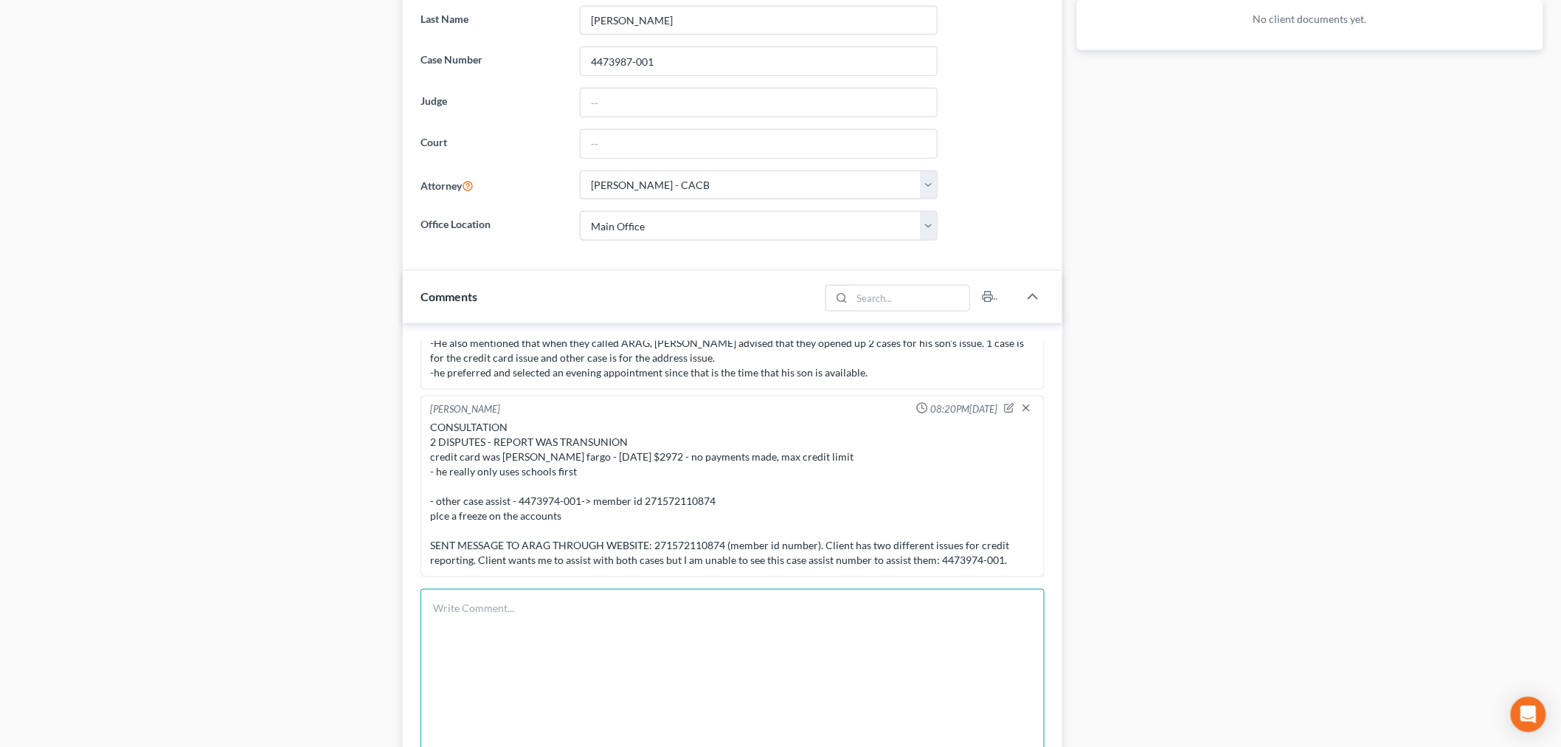
click at [636, 616] on textarea at bounding box center [733, 706] width 624 height 234
paste textarea "Alexander Vasquez - ARAG Attorney for Wells Fargo Credit Dispute"
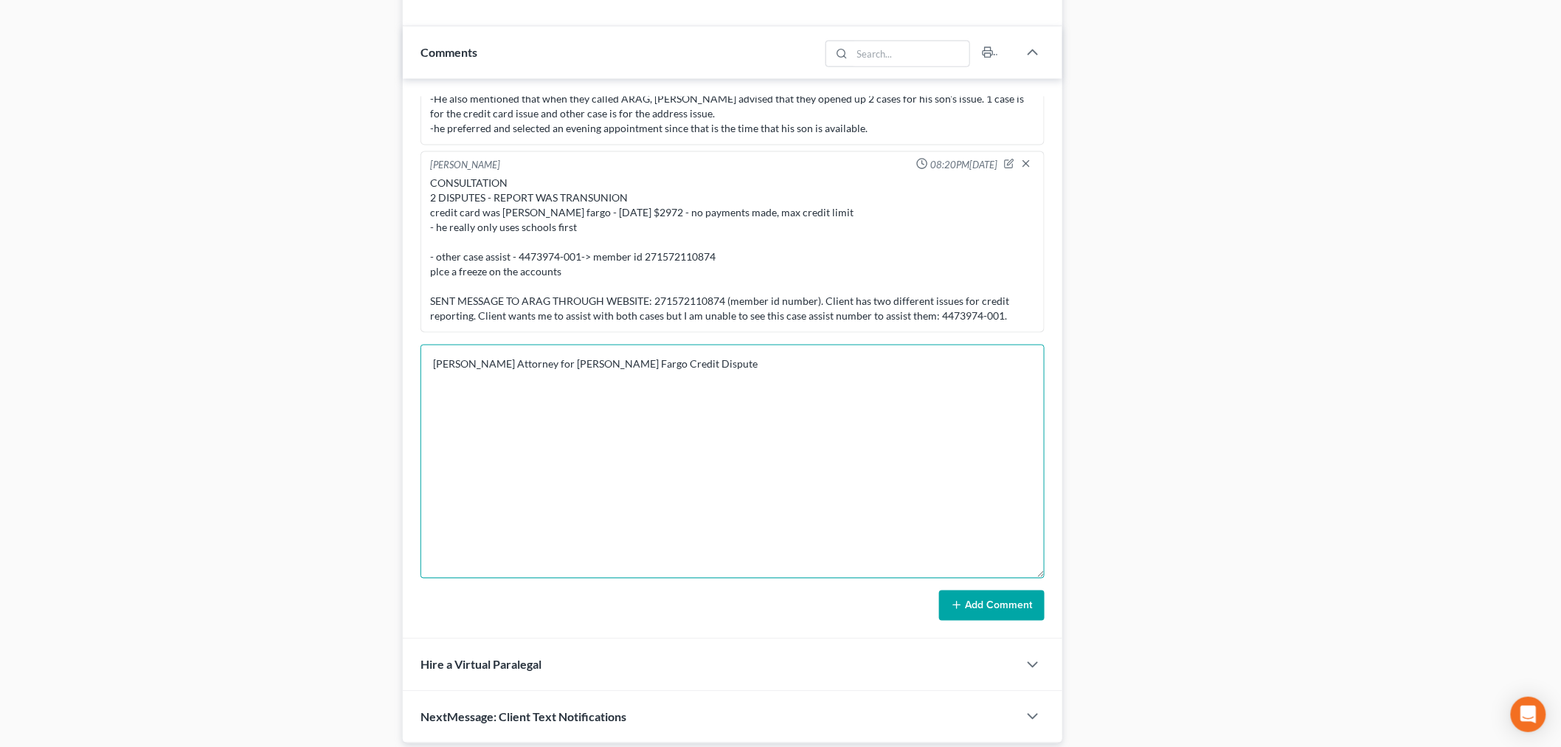
scroll to position [820, 0]
type textarea "Alexander Vasquez - ARAG Attorney for Wells Fargo Credit Dispute"
drag, startPoint x: 987, startPoint y: 601, endPoint x: 999, endPoint y: 598, distance: 12.4
click at [986, 601] on button "Add Comment" at bounding box center [992, 603] width 106 height 31
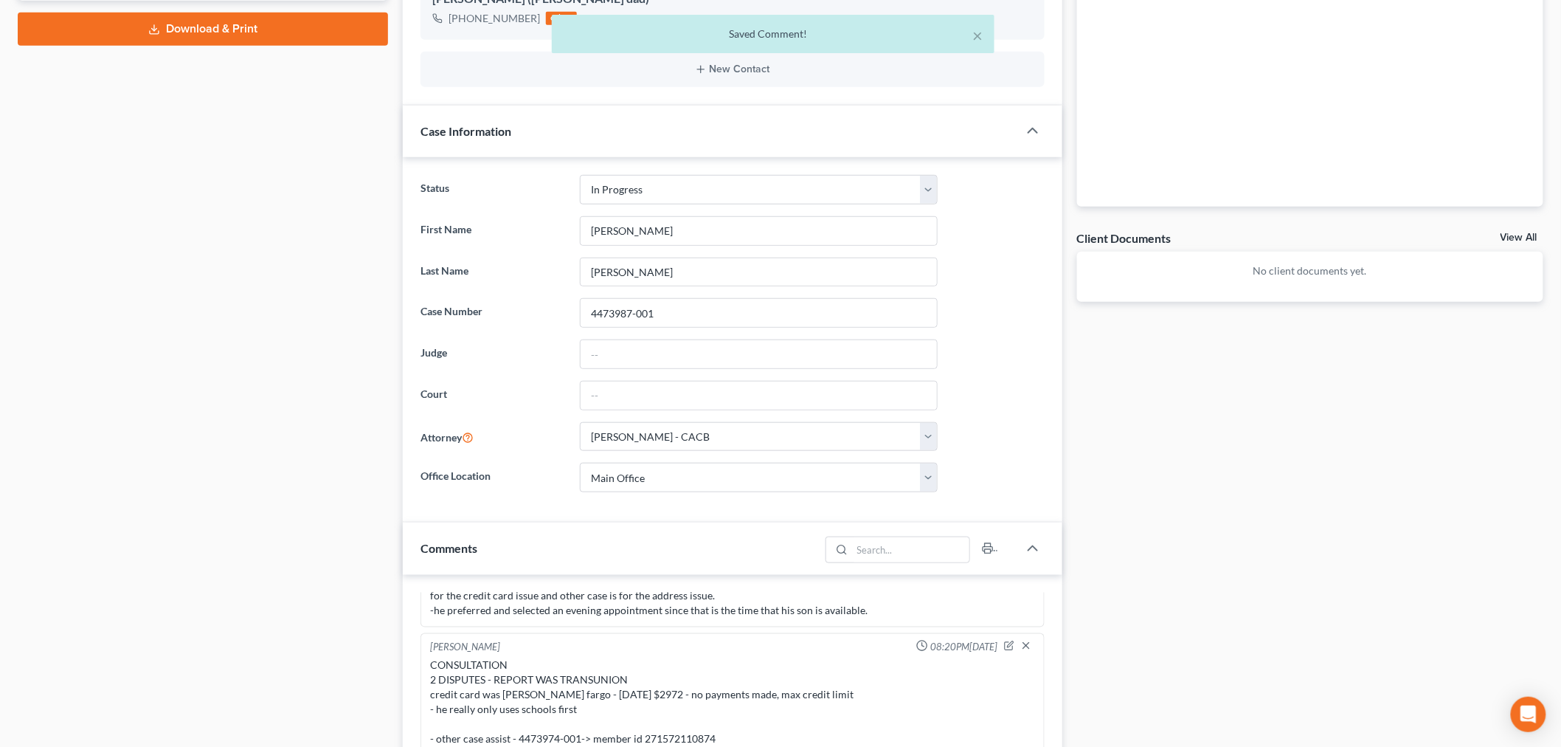
scroll to position [0, 0]
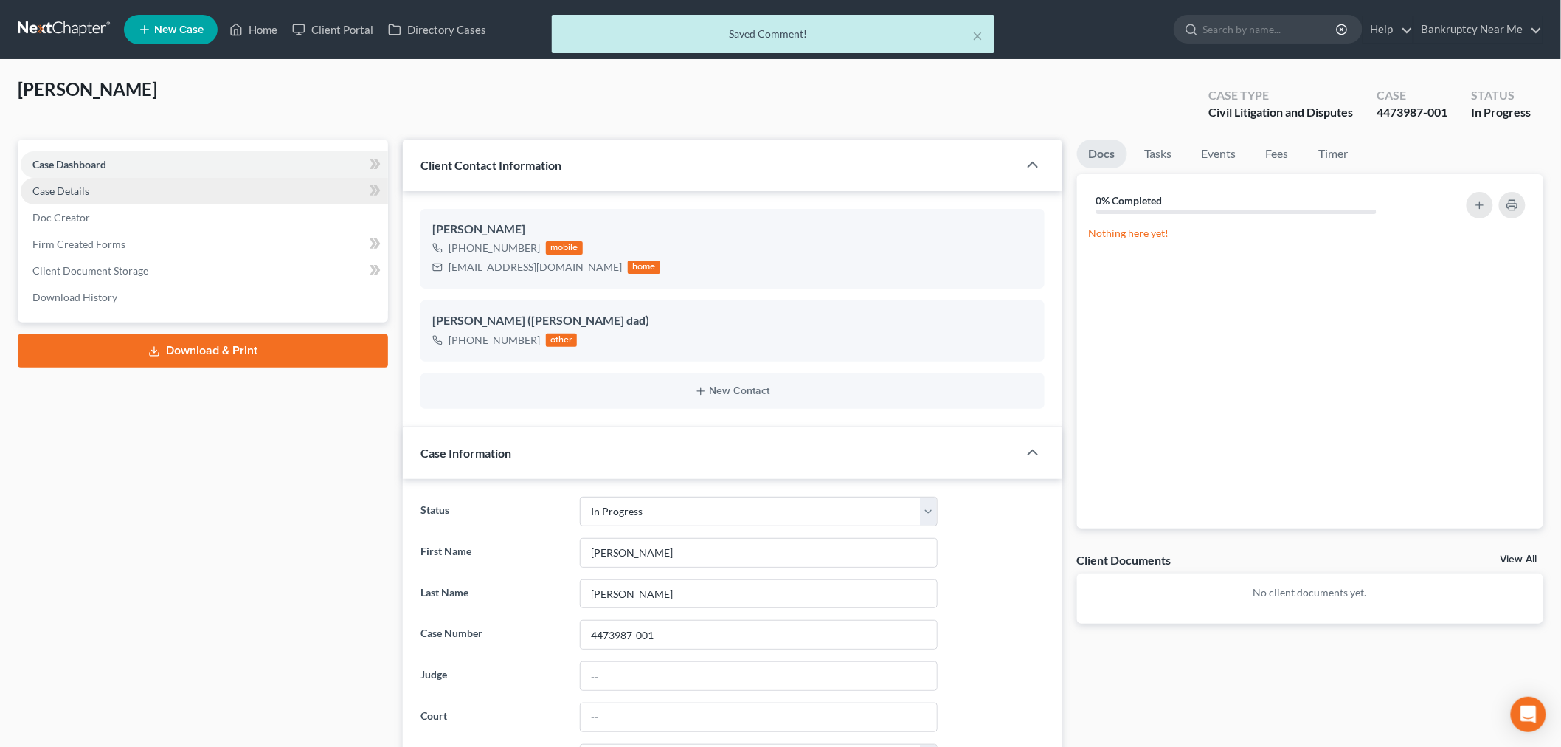
click at [114, 187] on link "Case Details" at bounding box center [204, 191] width 367 height 27
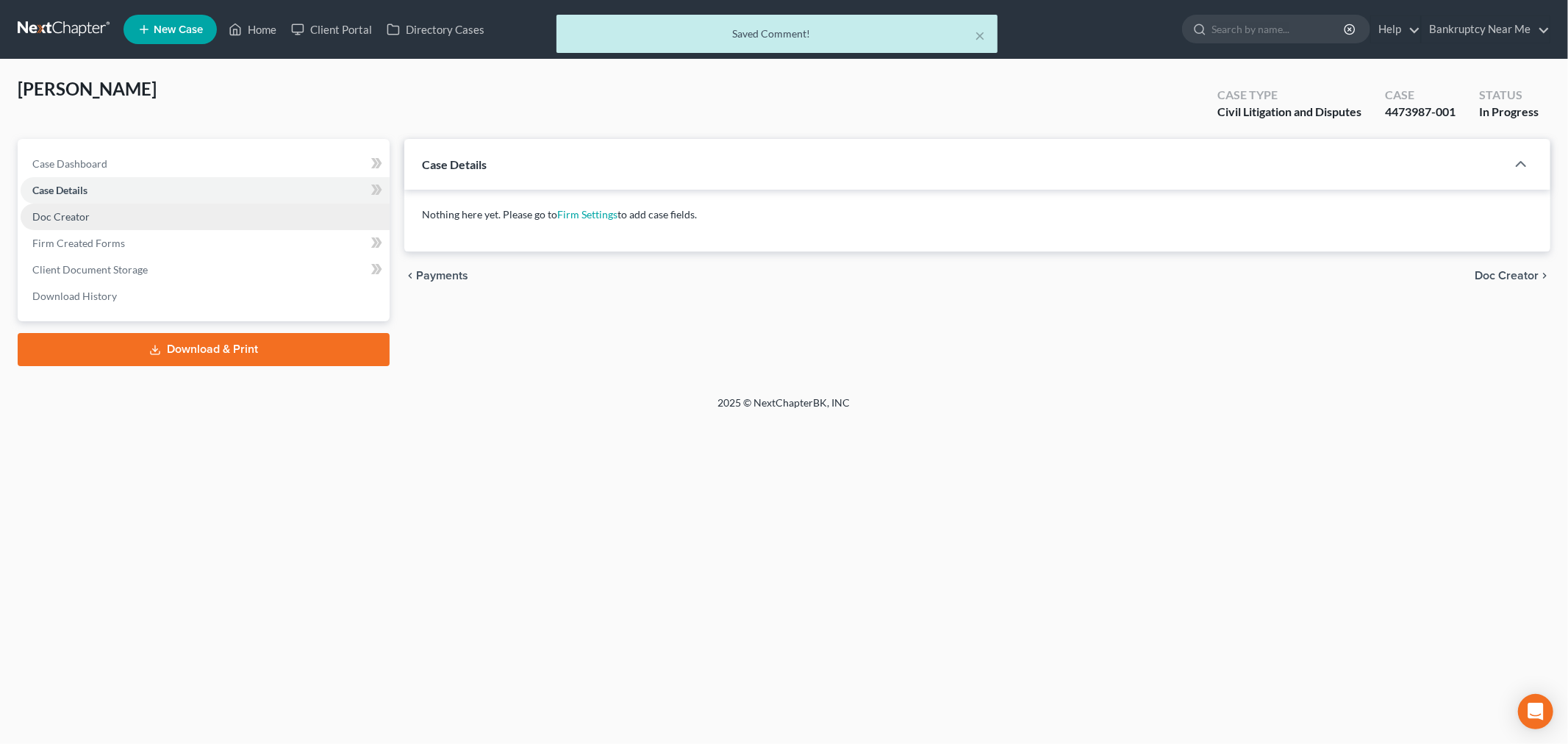
drag, startPoint x: 101, startPoint y: 214, endPoint x: 111, endPoint y: 214, distance: 10.0
click at [101, 215] on link "Doc Creator" at bounding box center [205, 216] width 369 height 27
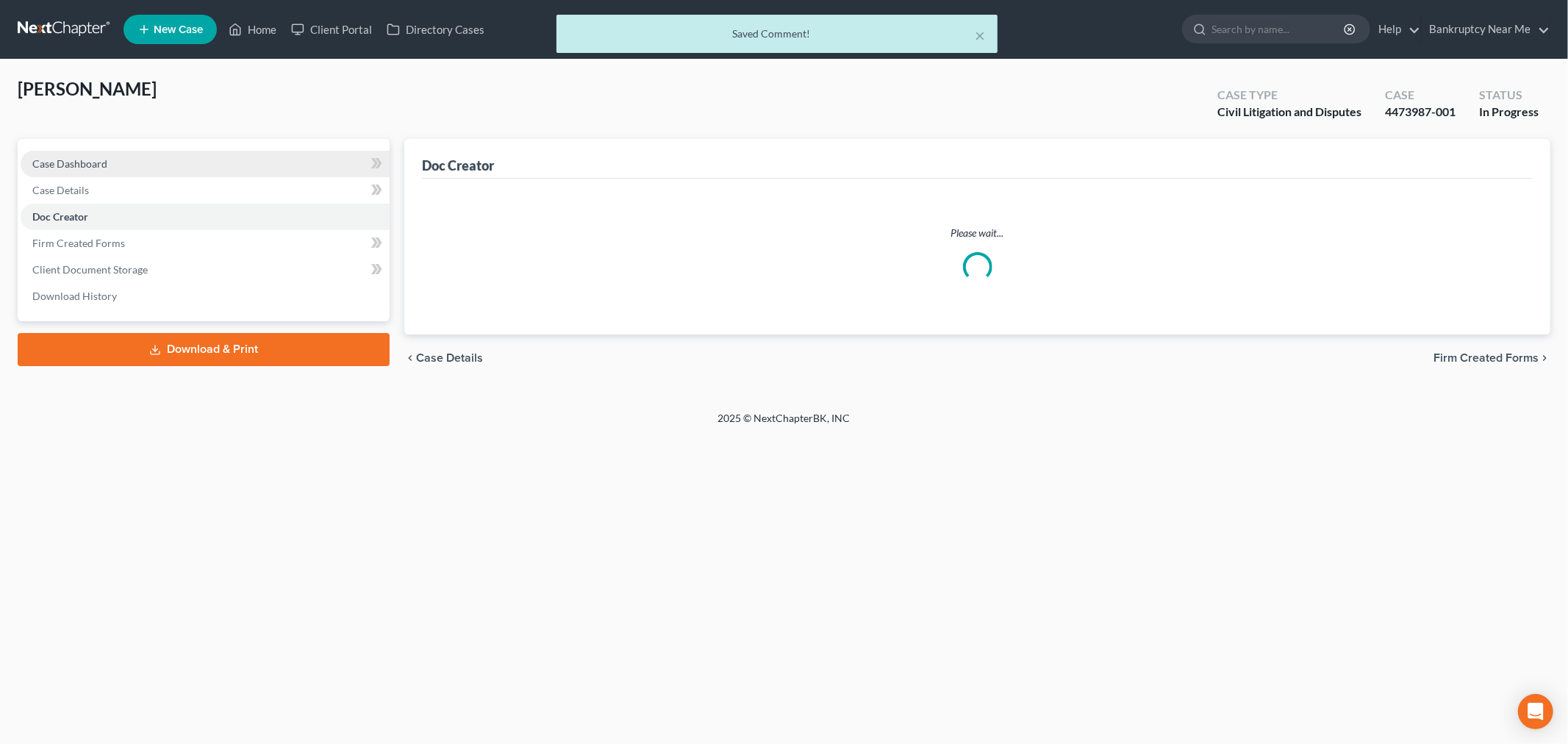
drag, startPoint x: 114, startPoint y: 158, endPoint x: 124, endPoint y: 166, distance: 12.8
click at [114, 158] on link "Case Dashboard" at bounding box center [205, 163] width 369 height 27
select select "1"
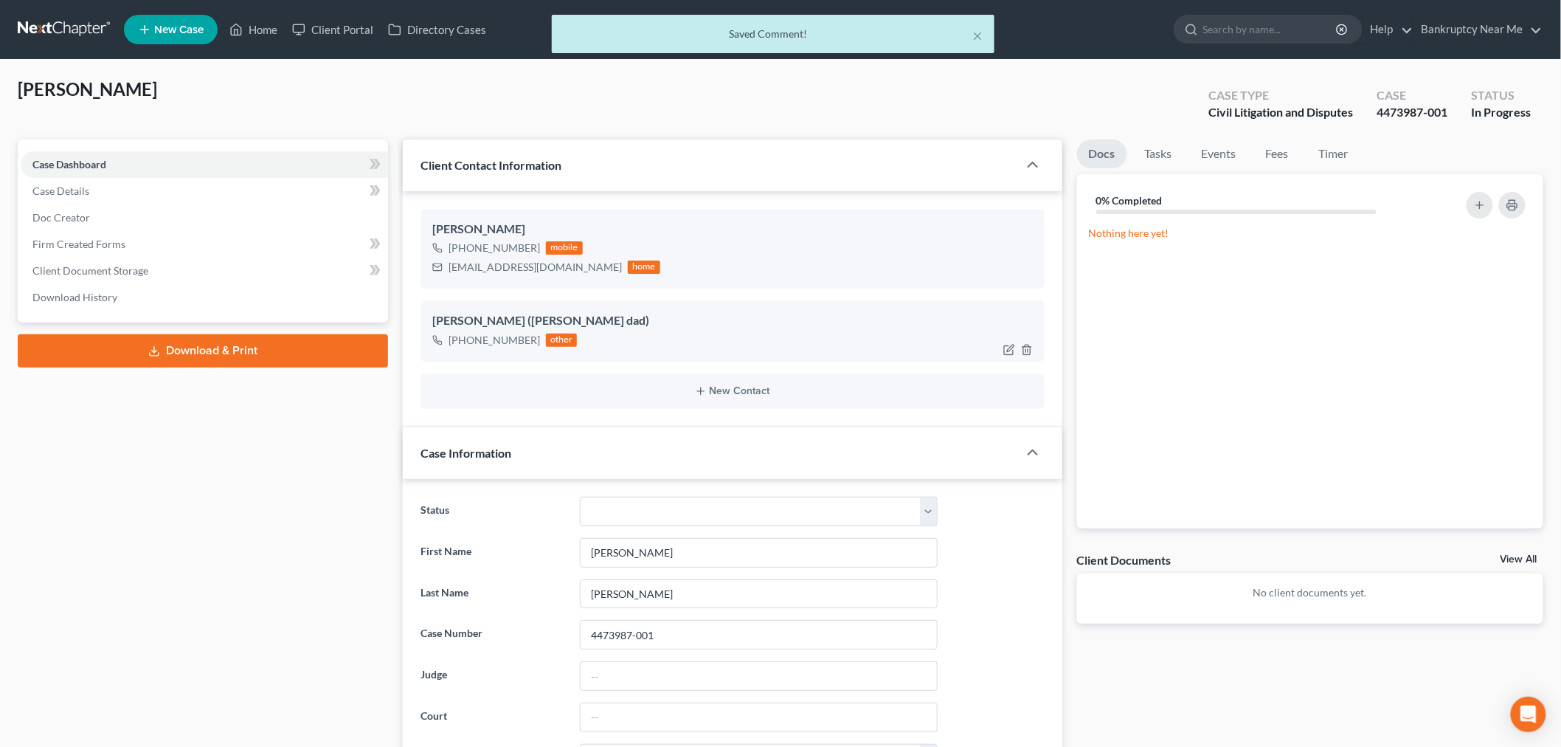
scroll to position [1061, 0]
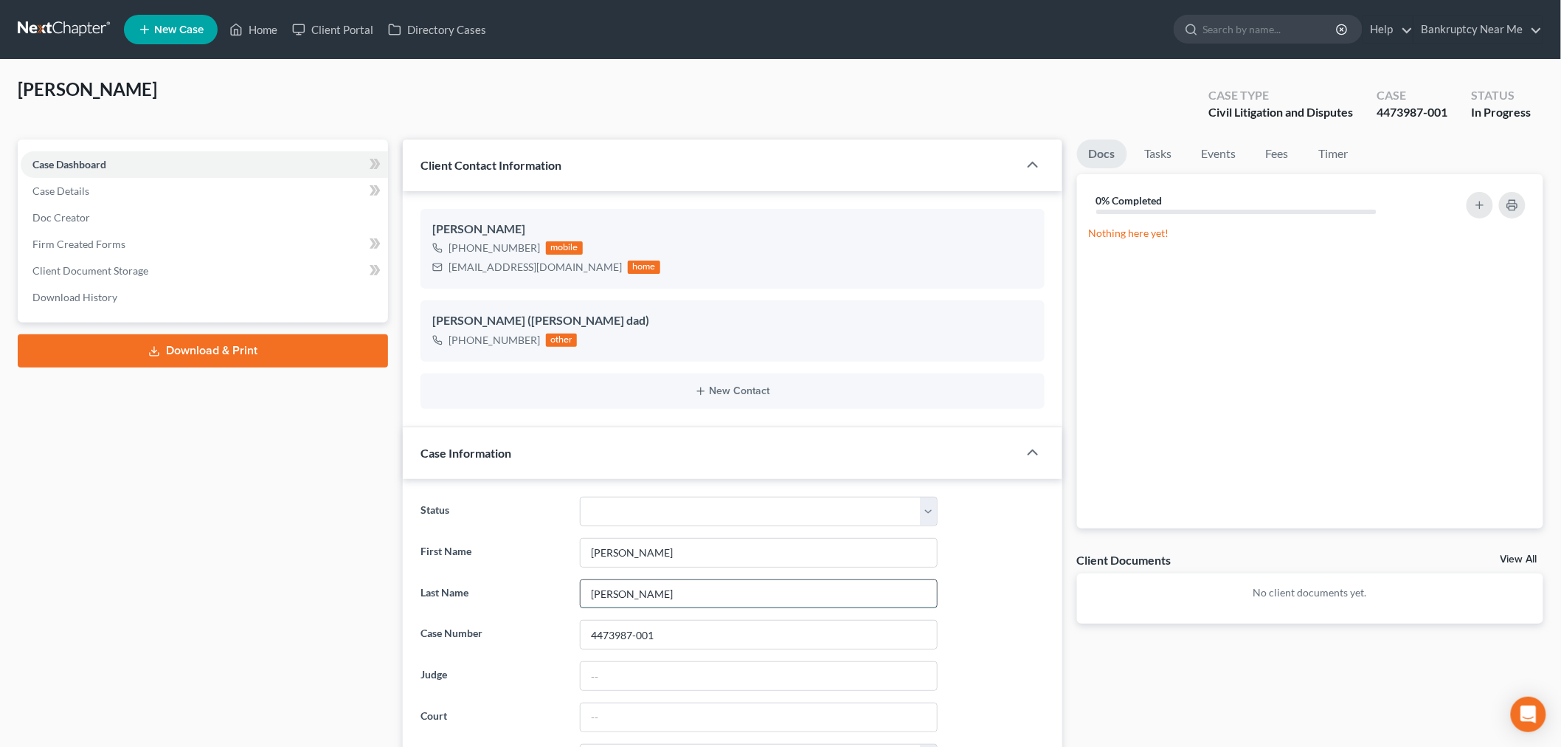
click at [701, 607] on input "Vasquez" at bounding box center [759, 594] width 356 height 28
type input "Vasquez (WF Dispute)"
click at [21, 24] on link at bounding box center [65, 29] width 94 height 27
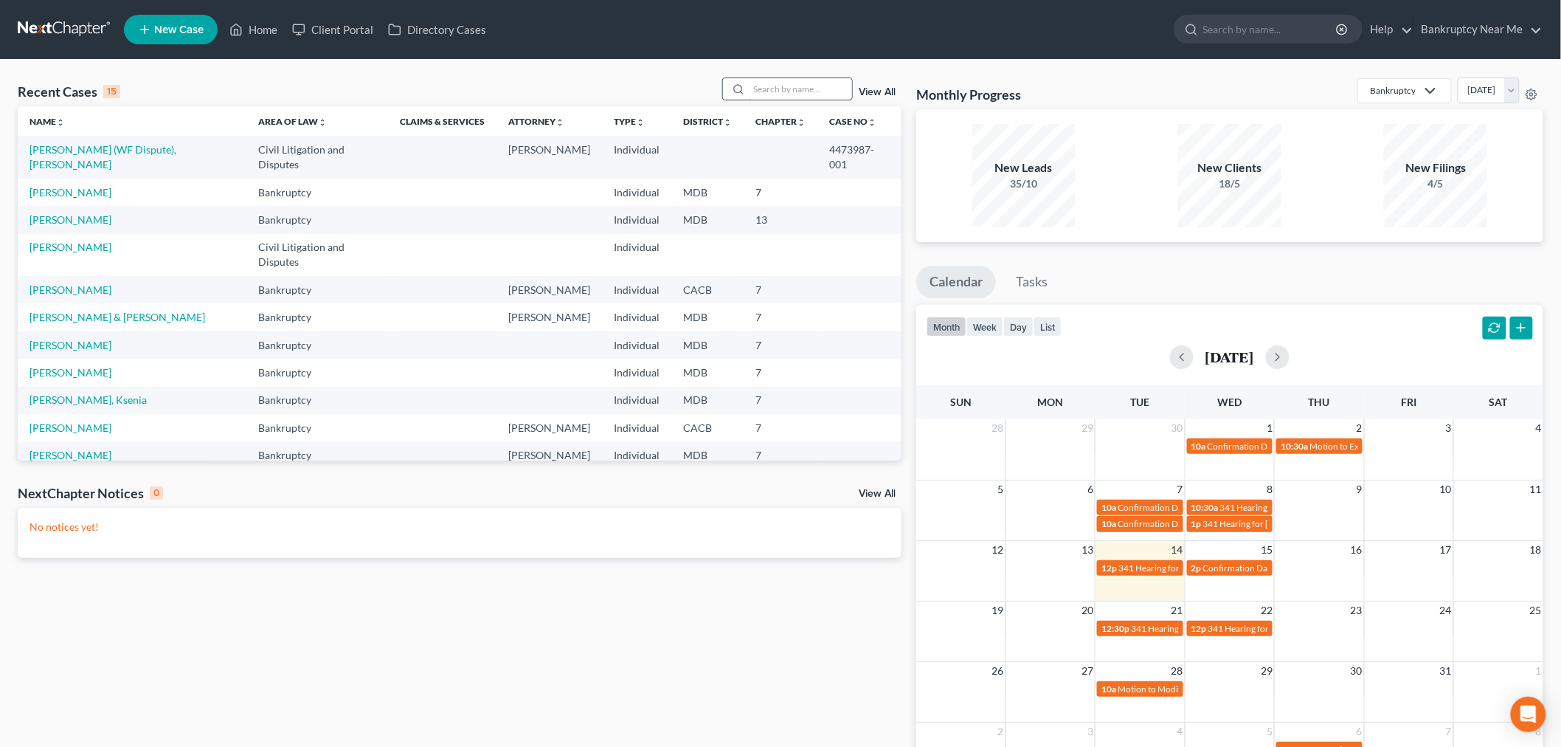
click at [778, 98] on input "search" at bounding box center [800, 88] width 103 height 21
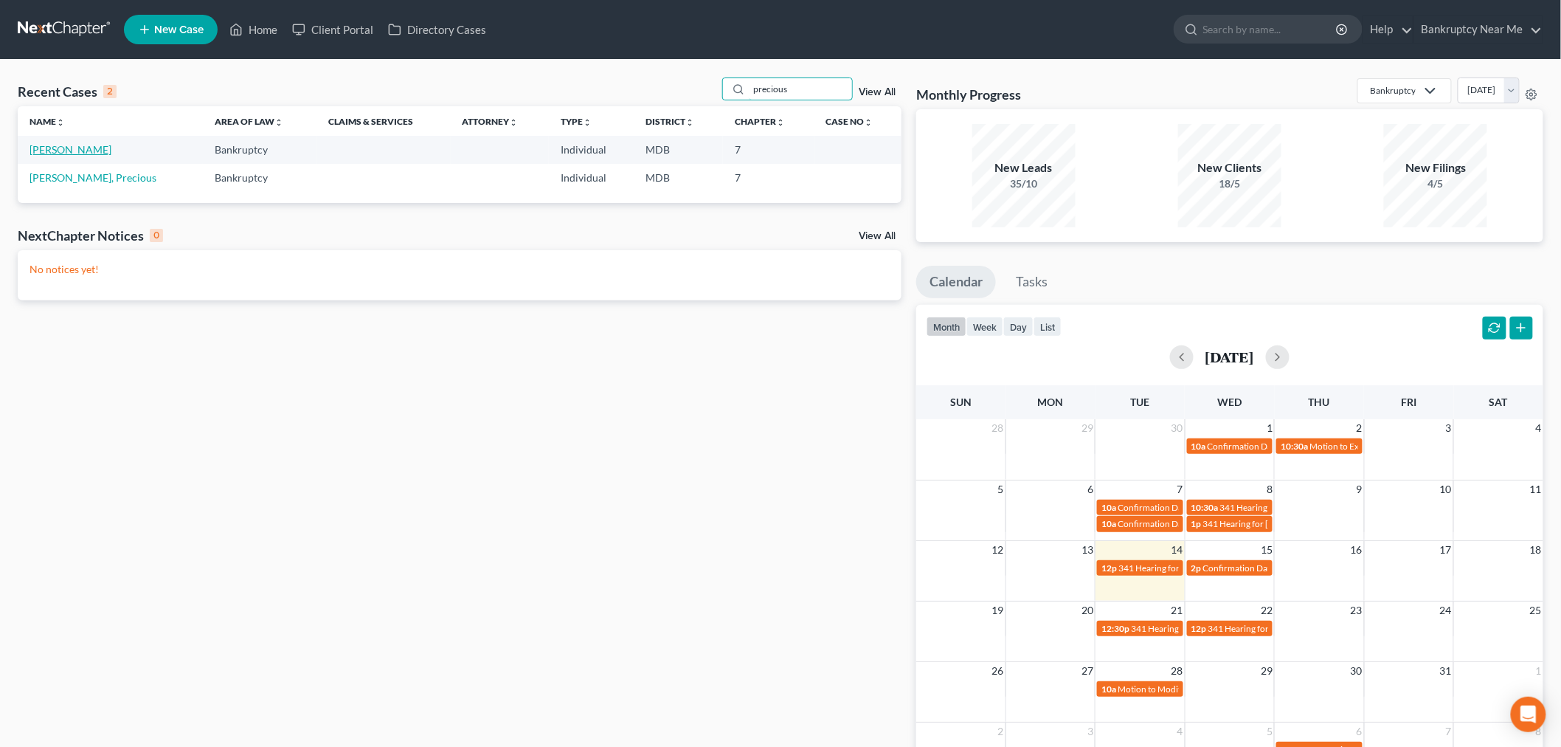
type input "precious"
click at [71, 148] on link "[PERSON_NAME]" at bounding box center [71, 149] width 82 height 13
select select "4"
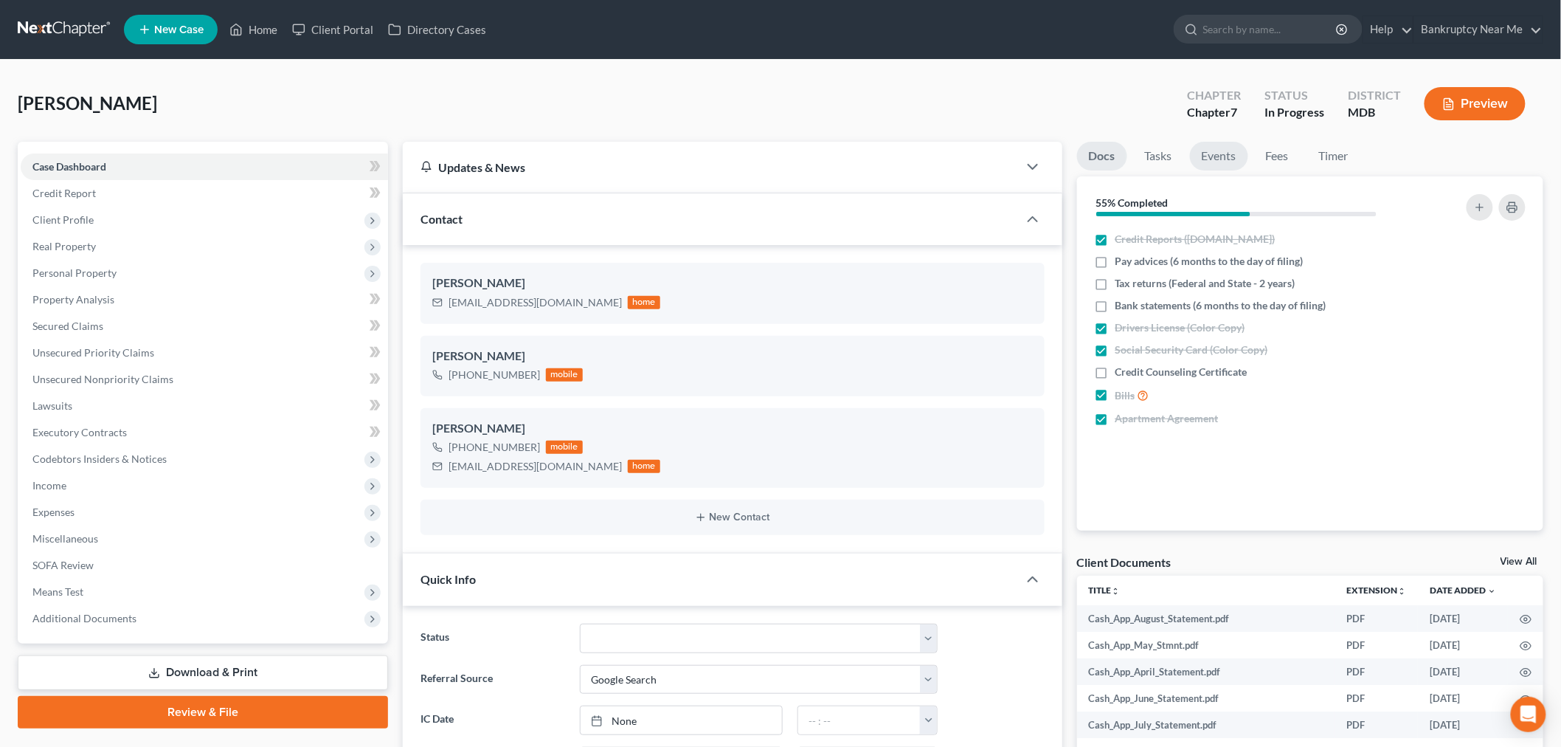
click at [1234, 159] on link "Events" at bounding box center [1219, 156] width 58 height 29
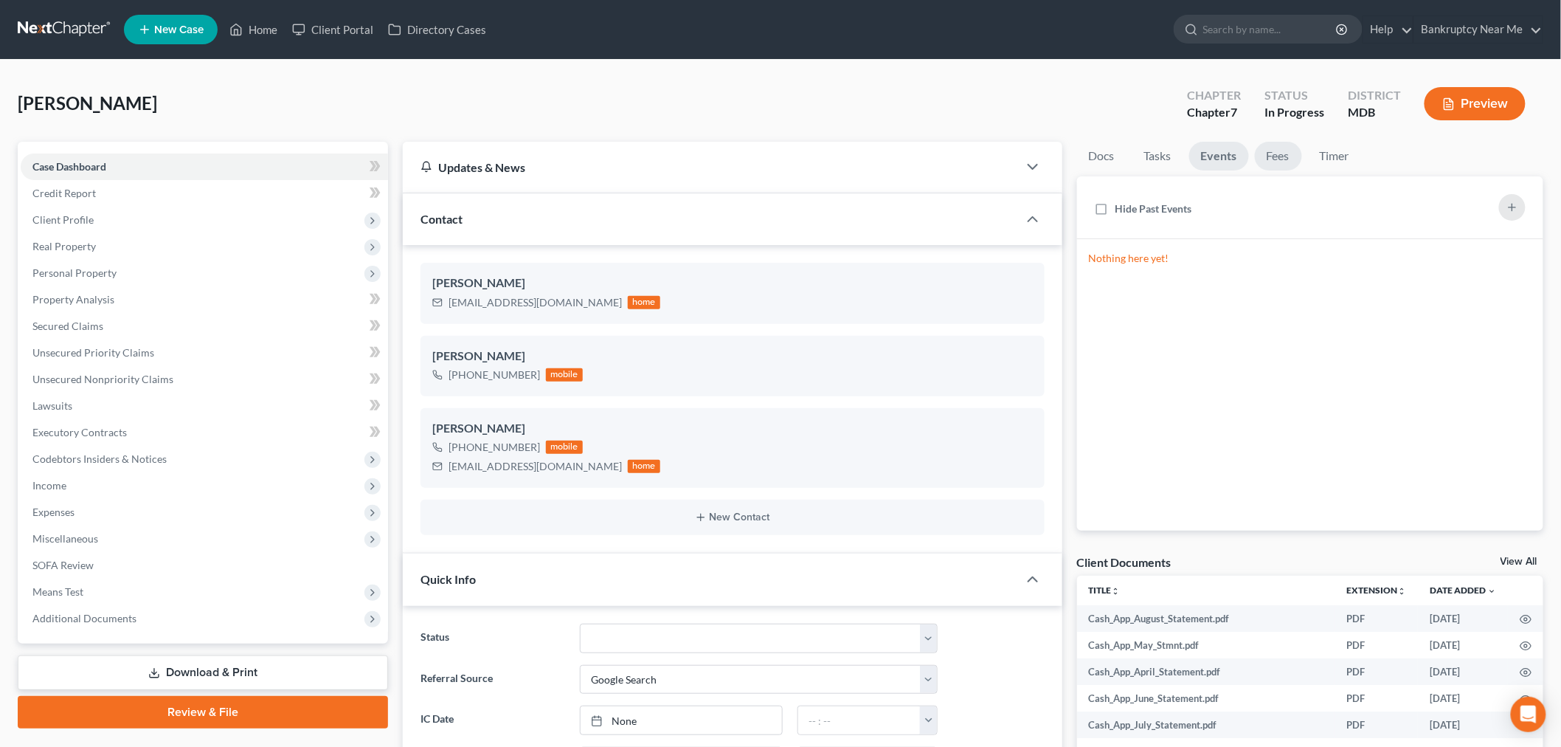
scroll to position [4370, 0]
click at [1276, 156] on link "Fees" at bounding box center [1278, 156] width 47 height 29
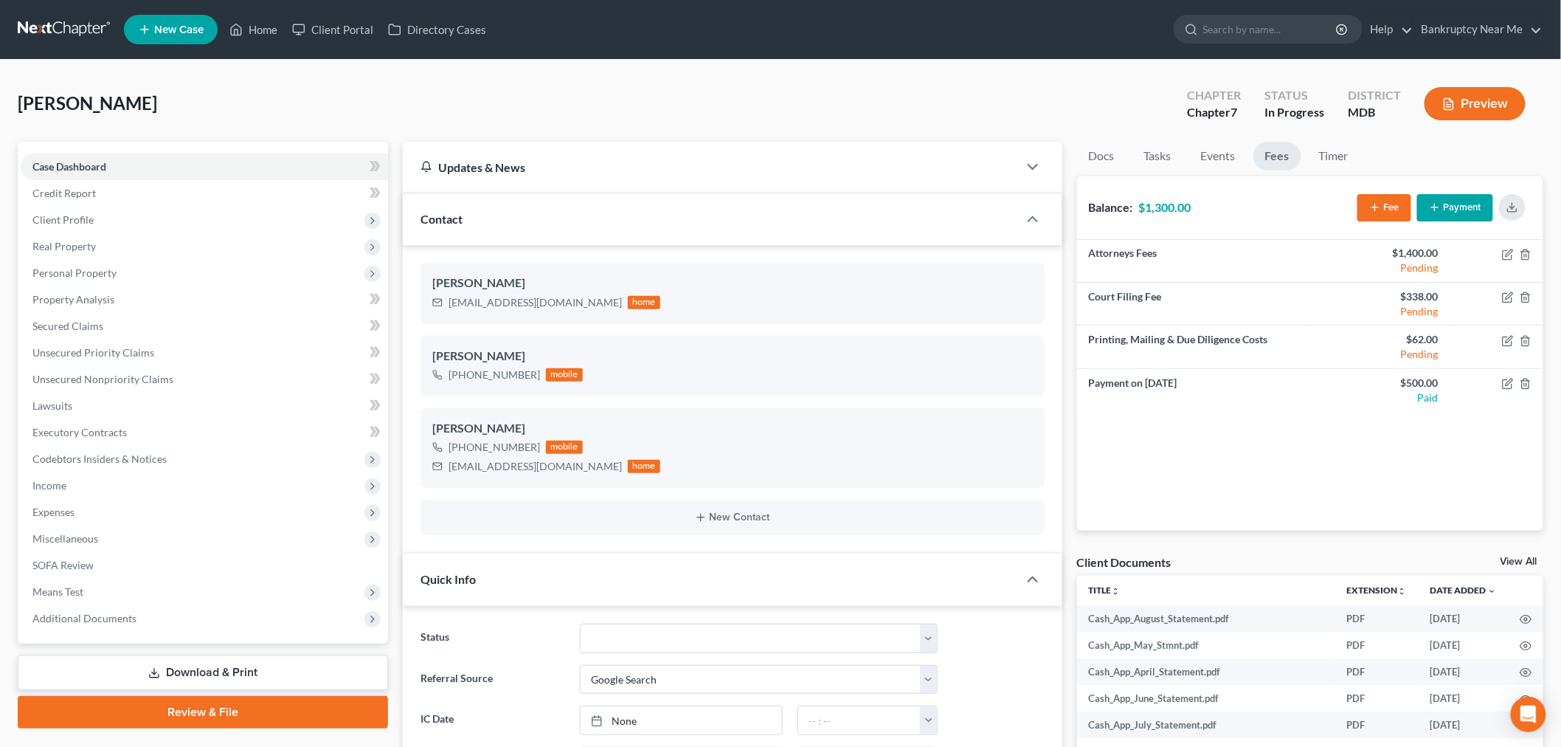
click at [1133, 157] on li "Tasks" at bounding box center [1158, 159] width 51 height 35
click at [1161, 155] on link "Tasks" at bounding box center [1158, 156] width 51 height 29
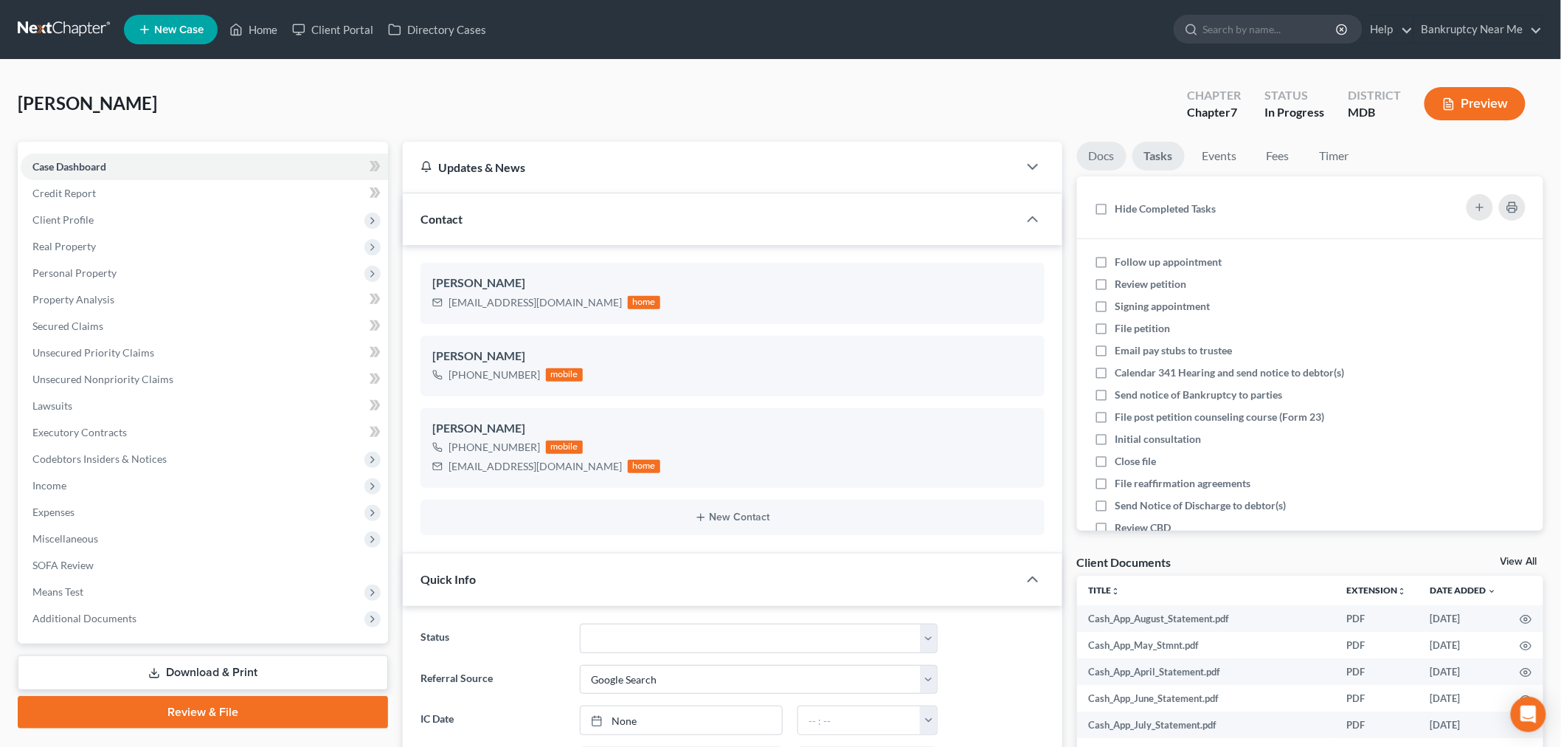
click at [1107, 165] on link "Docs" at bounding box center [1101, 156] width 49 height 29
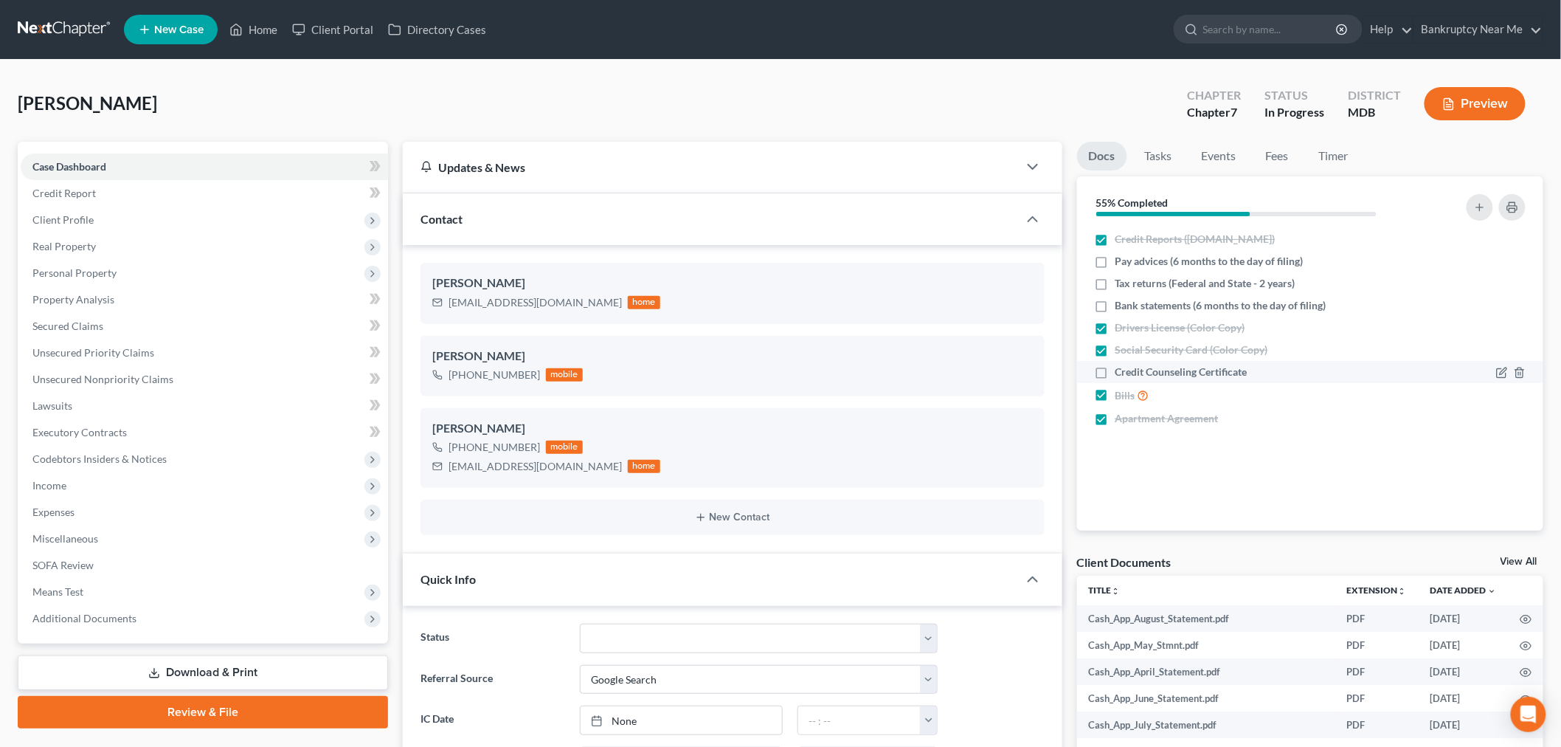
click at [1218, 378] on span "Credit Counseling Certificate" at bounding box center [1182, 372] width 132 height 15
click at [1131, 374] on input "Credit Counseling Certificate" at bounding box center [1127, 370] width 10 height 10
checkbox input "true"
drag, startPoint x: 146, startPoint y: 215, endPoint x: 153, endPoint y: 215, distance: 7.4
click at [146, 215] on span "Client Profile" at bounding box center [204, 220] width 367 height 27
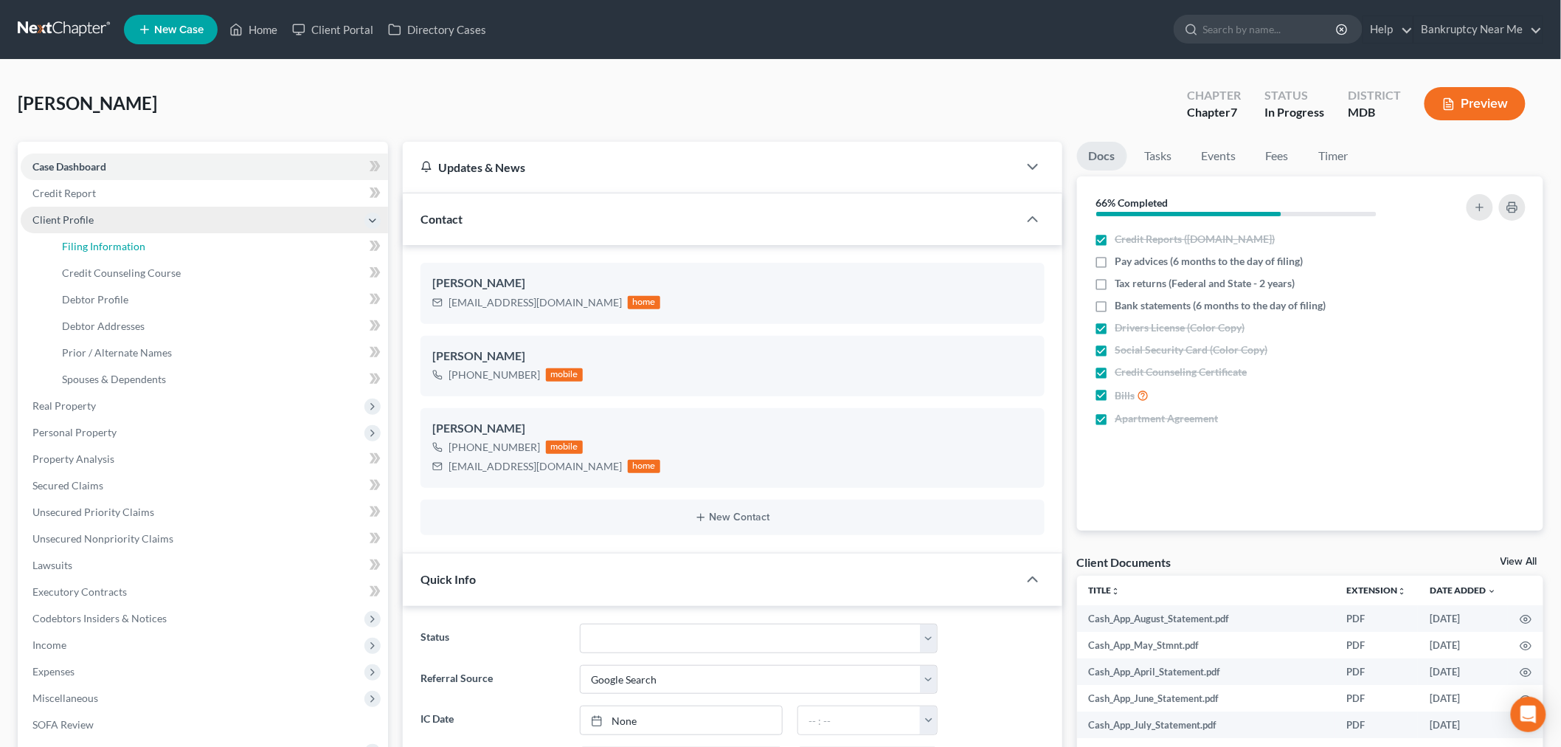
drag, startPoint x: 150, startPoint y: 246, endPoint x: 283, endPoint y: 229, distance: 133.9
click at [150, 246] on link "Filing Information" at bounding box center [219, 246] width 338 height 27
select select "1"
select select "0"
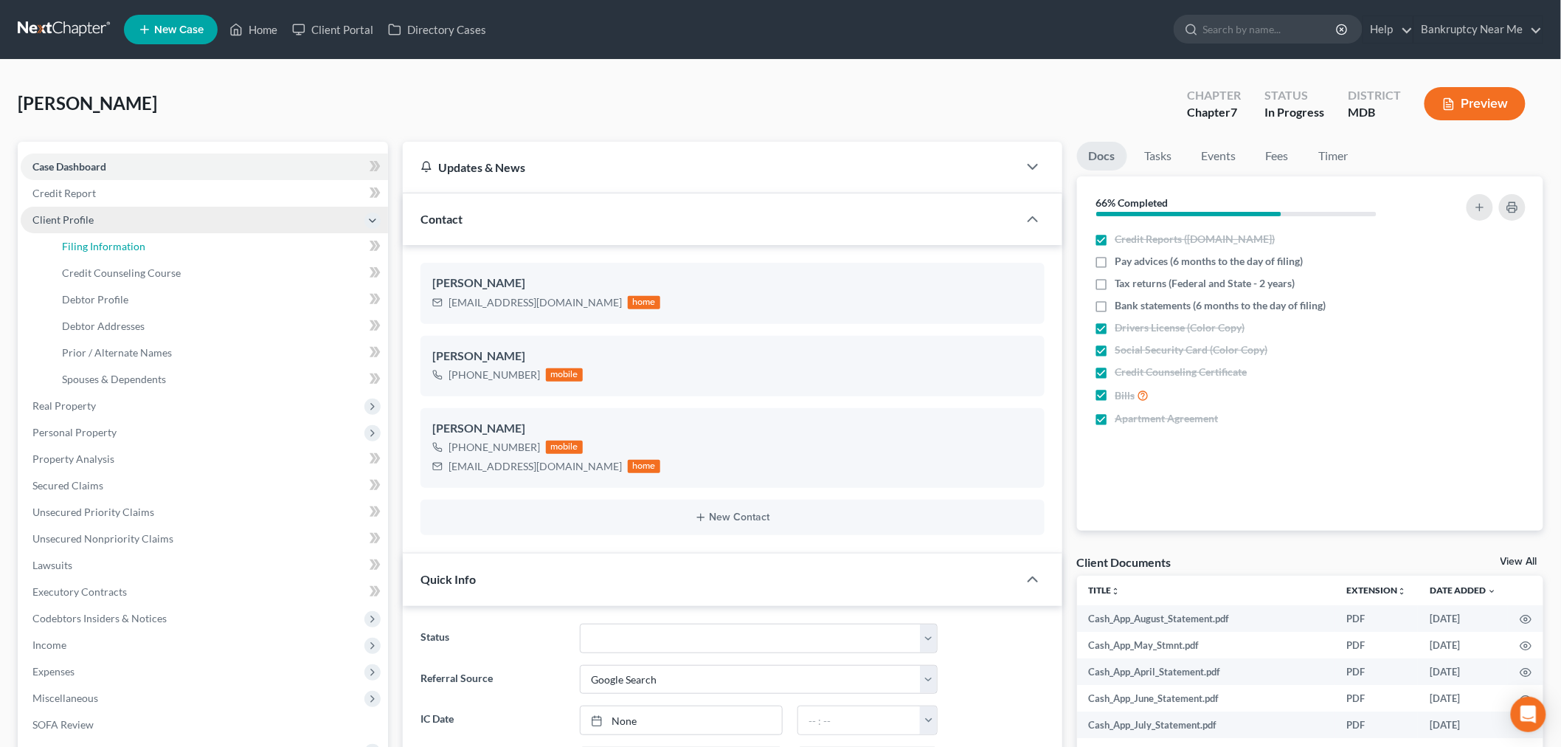
select select "21"
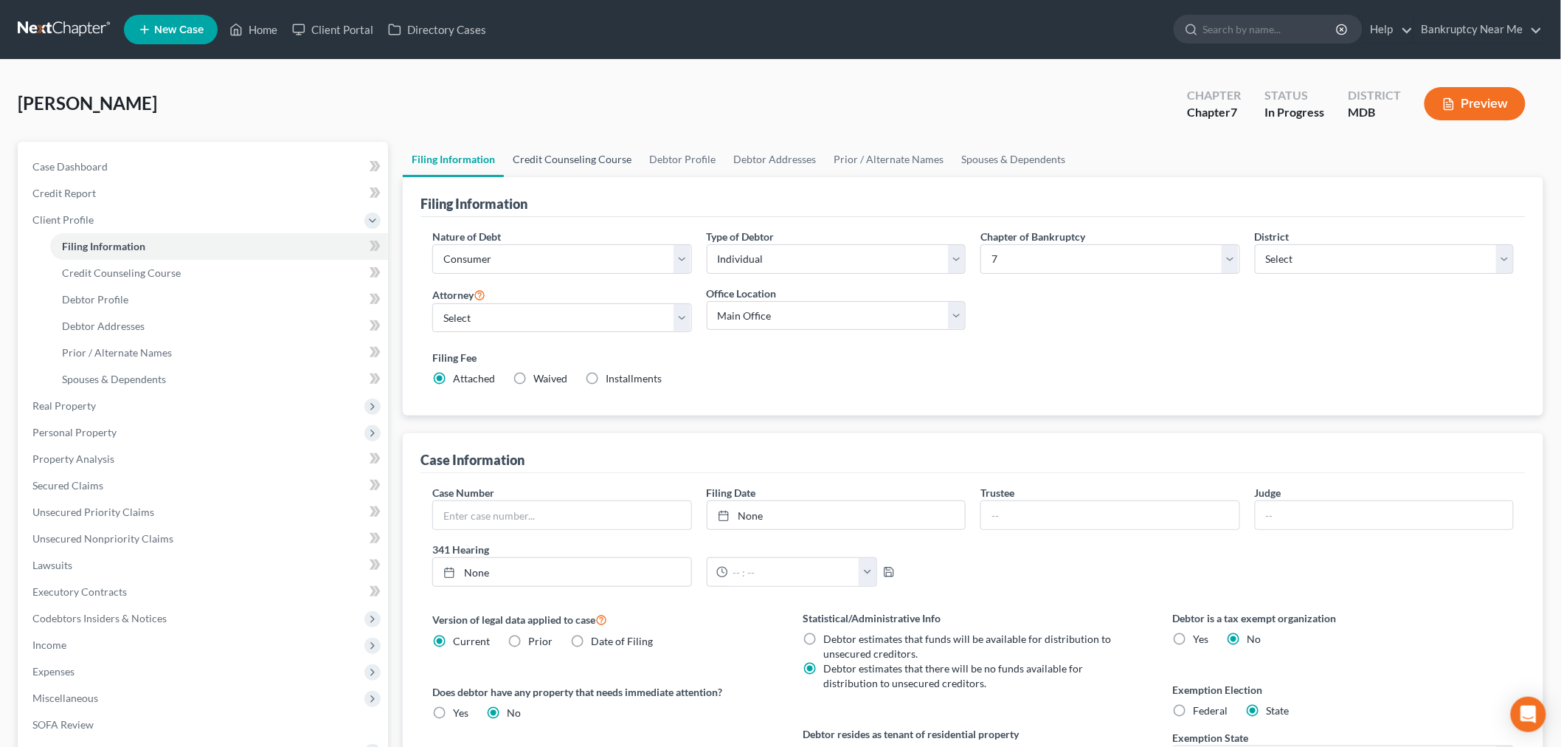
click at [568, 166] on link "Credit Counseling Course" at bounding box center [572, 159] width 137 height 35
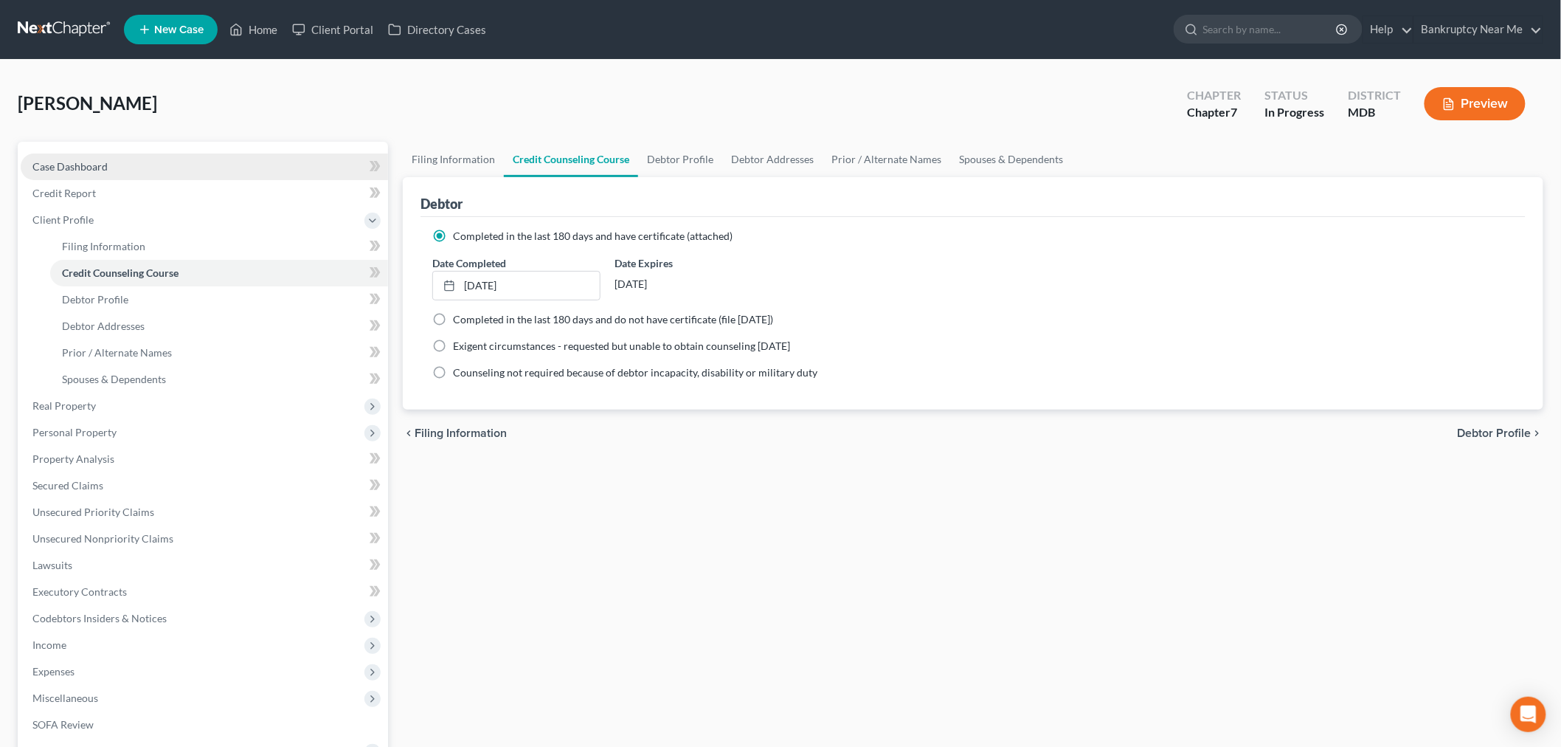
click at [137, 173] on link "Case Dashboard" at bounding box center [204, 166] width 367 height 27
select select "4"
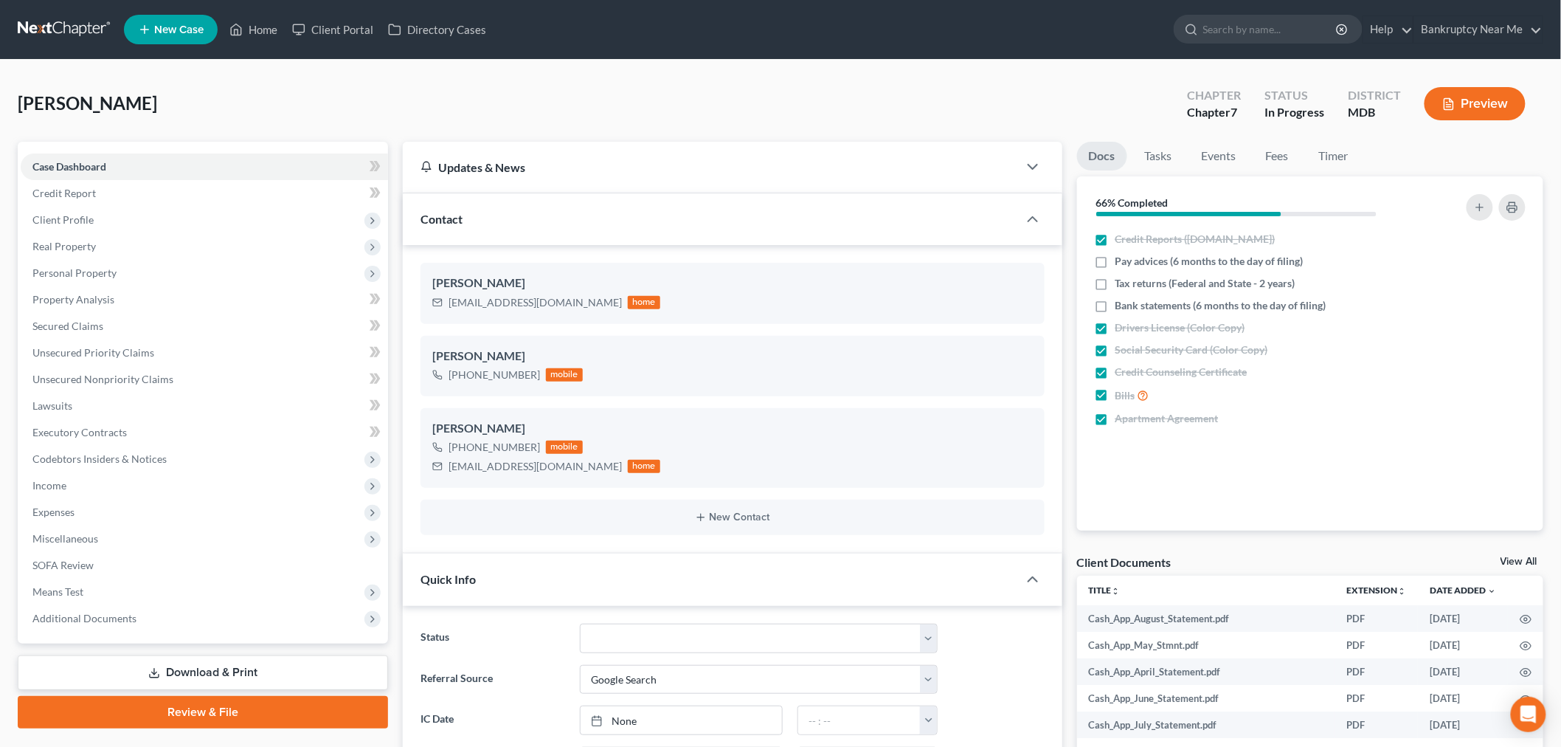
click at [182, 26] on span "New Case" at bounding box center [178, 29] width 49 height 11
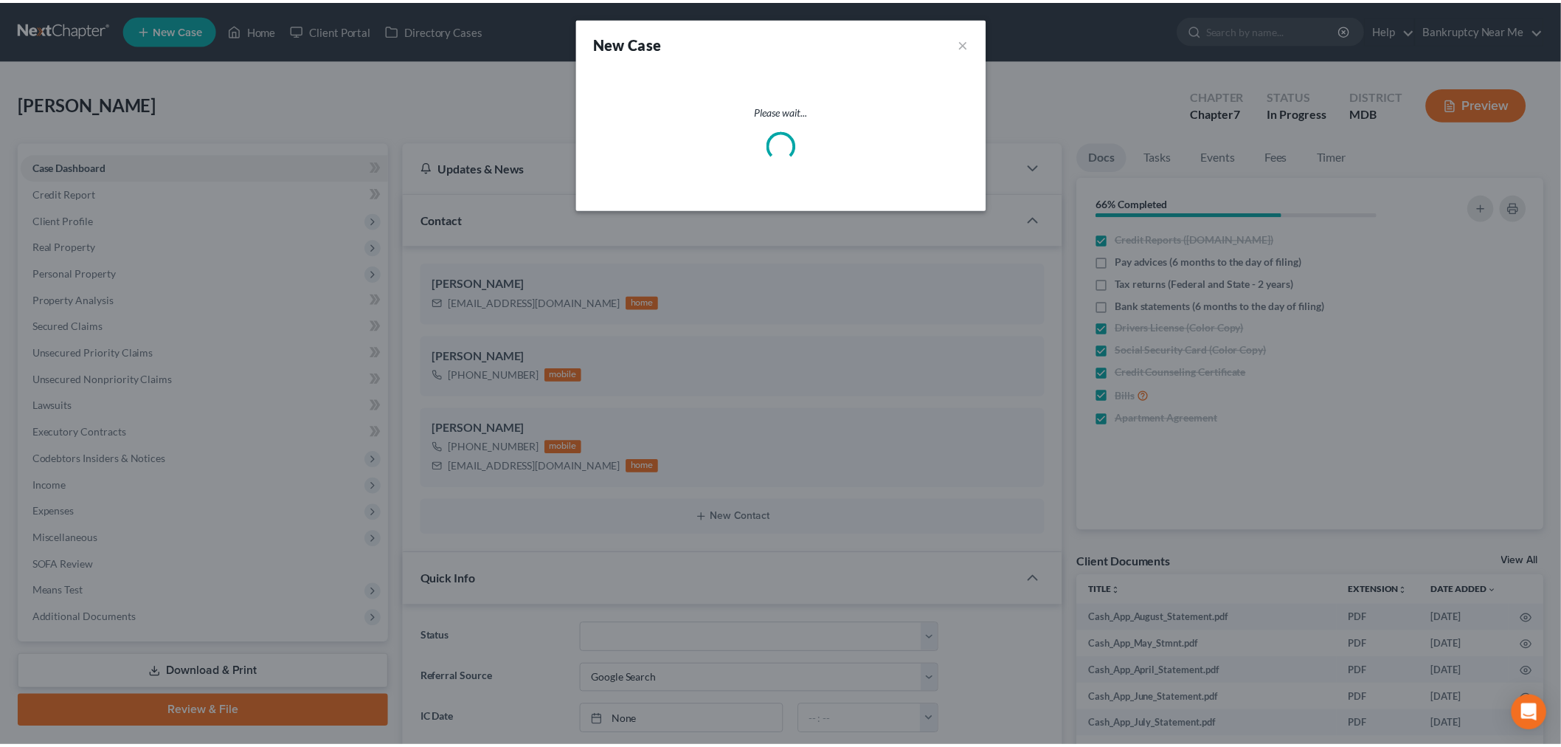
scroll to position [4355, 0]
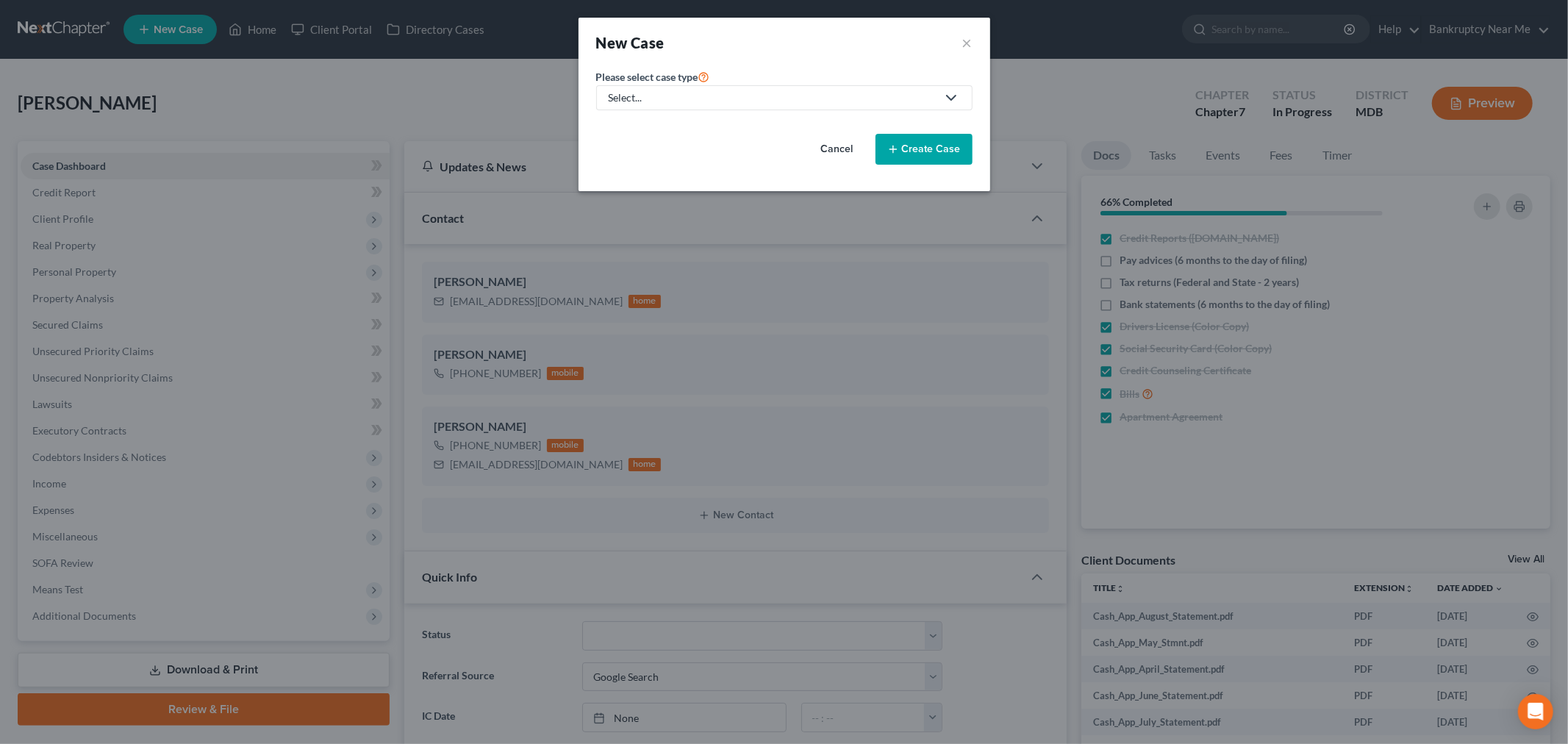
click at [743, 97] on div "Select..." at bounding box center [772, 98] width 328 height 15
click at [967, 40] on button "×" at bounding box center [967, 42] width 10 height 21
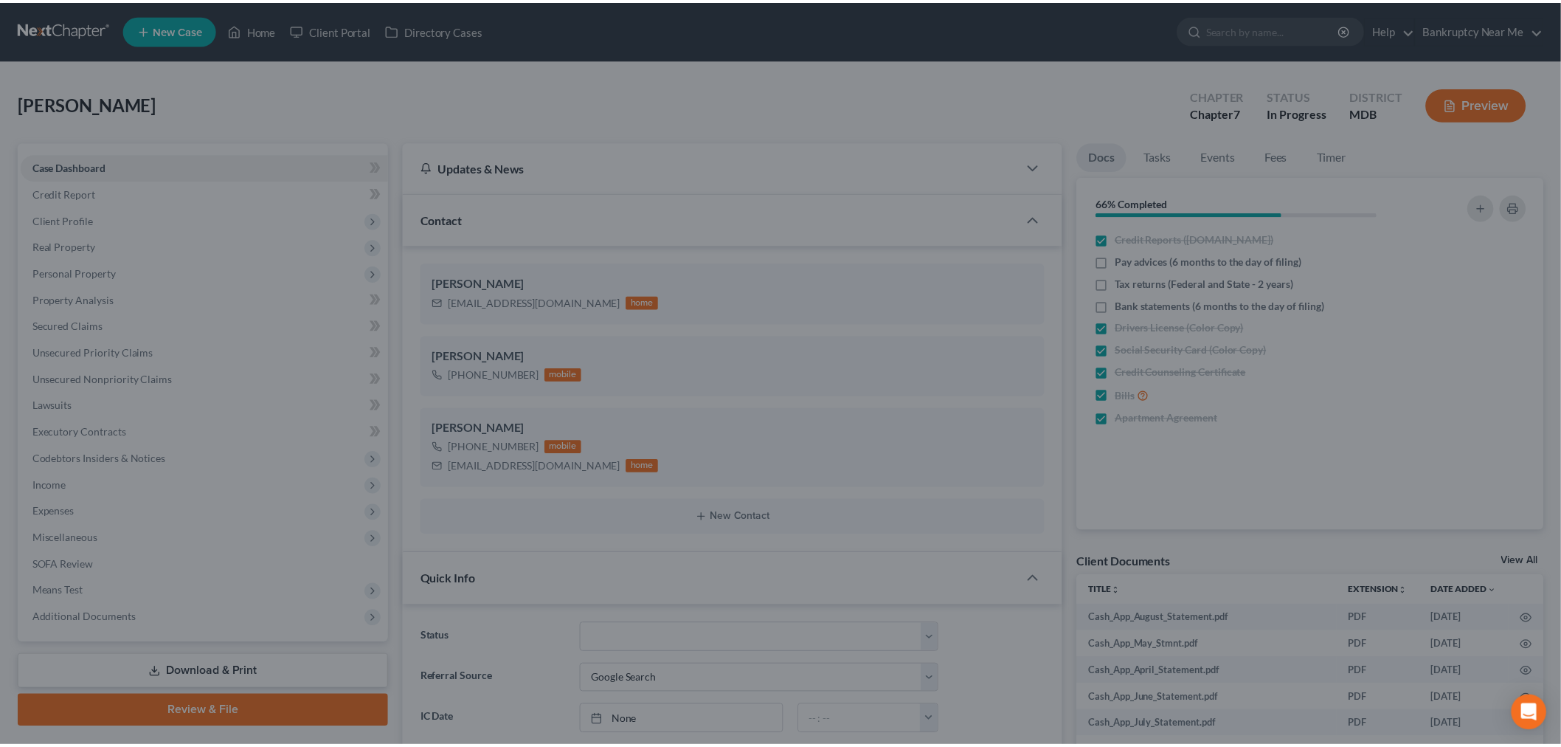
scroll to position [4370, 0]
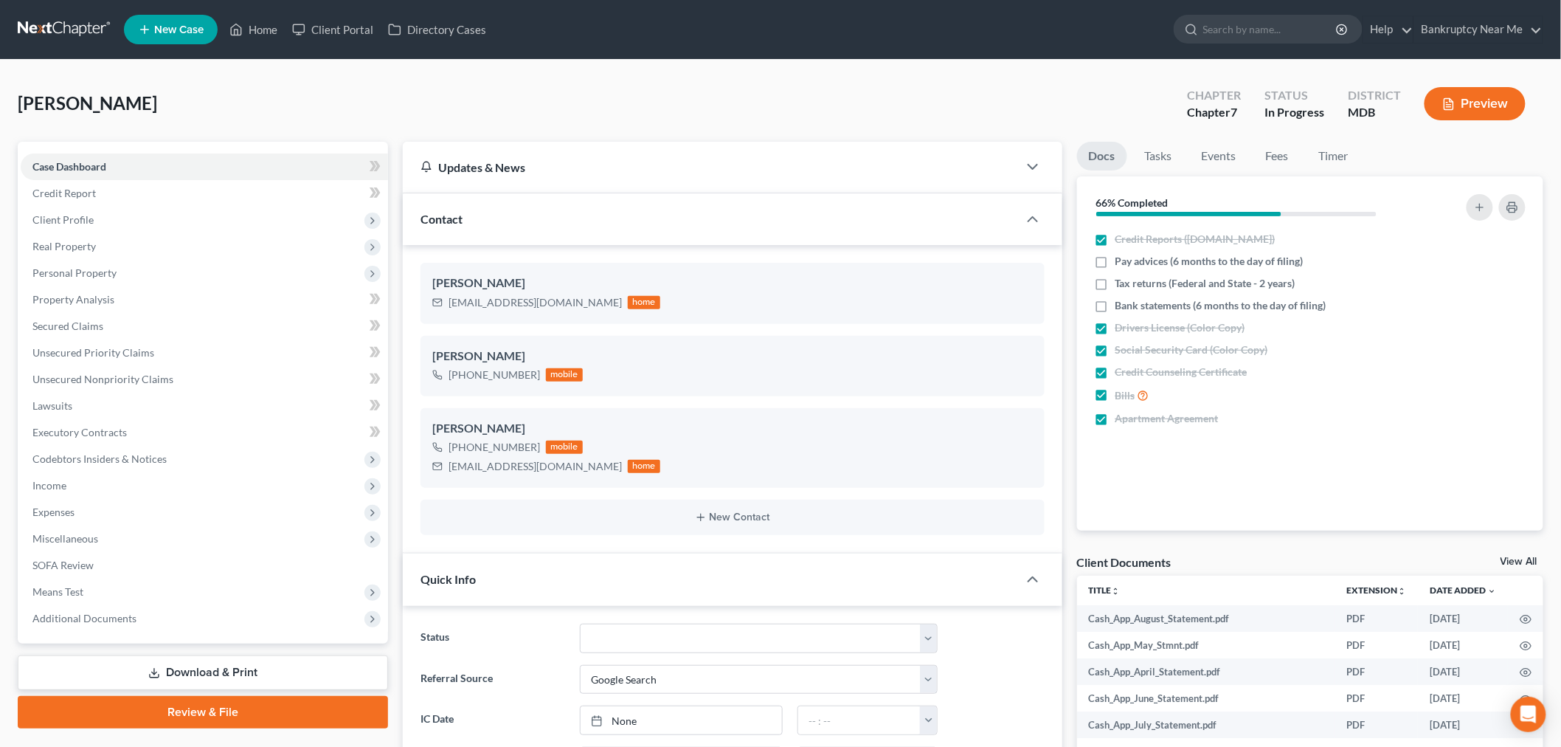
click at [40, 21] on link at bounding box center [65, 29] width 94 height 27
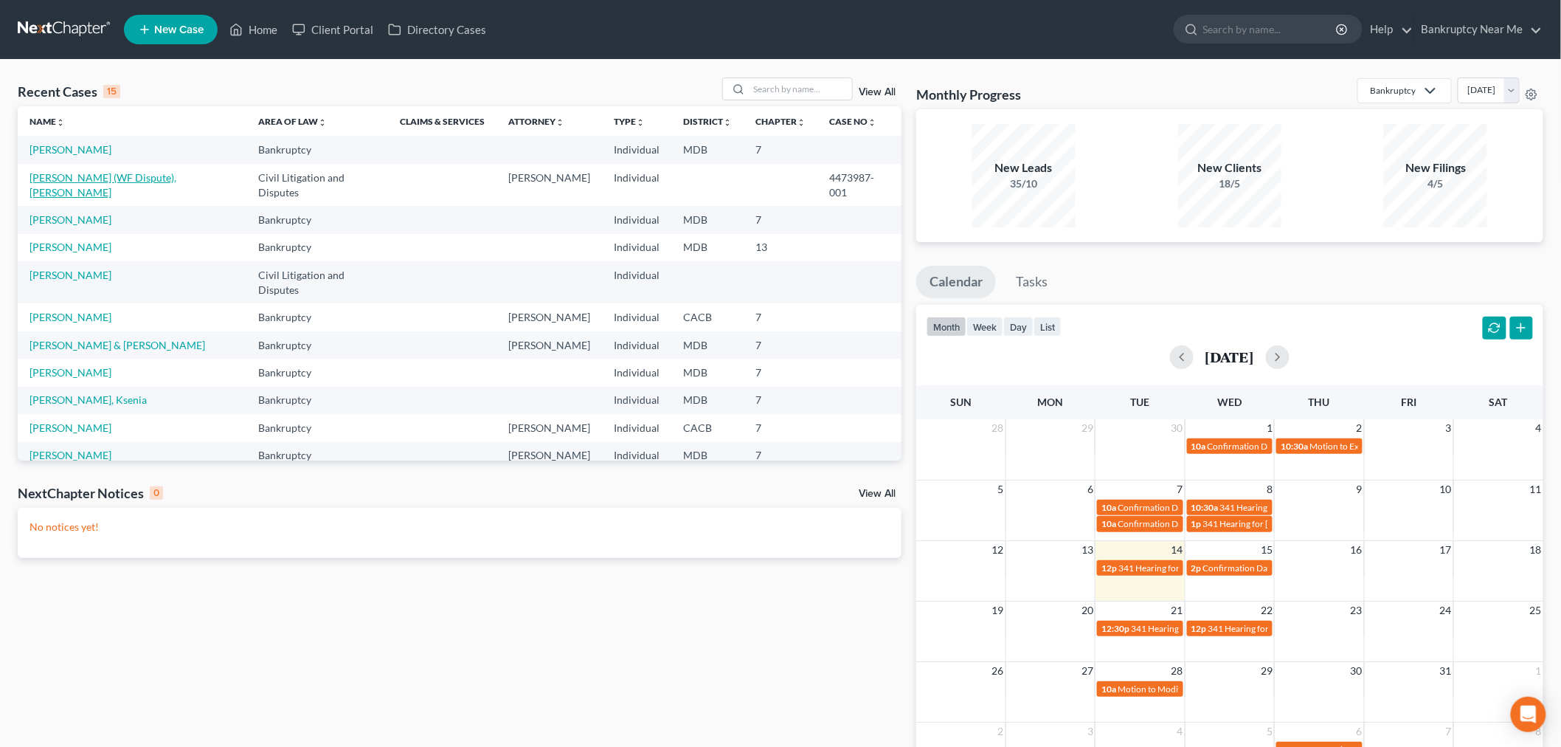
click at [140, 180] on link "[PERSON_NAME] (WF Dispute), [PERSON_NAME]" at bounding box center [103, 184] width 147 height 27
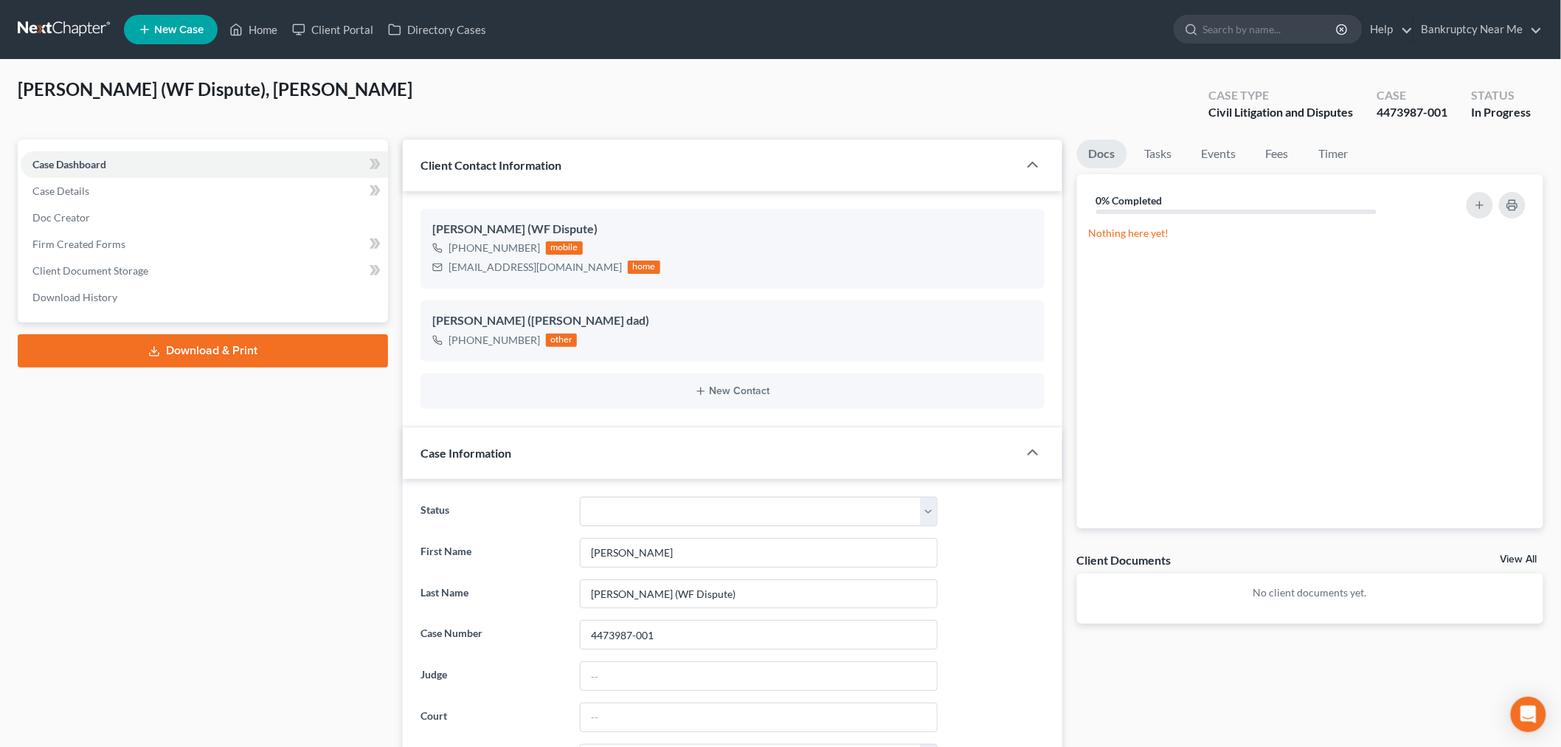
scroll to position [1061, 0]
drag, startPoint x: 565, startPoint y: 276, endPoint x: 445, endPoint y: 280, distance: 120.4
click at [445, 280] on div "Alexander Vasquez (WF Dispute) +1 (714) 709-5559 mobile xander92867@gmail.com h…" at bounding box center [733, 249] width 624 height 80
copy div "xander92867@gmail.com"
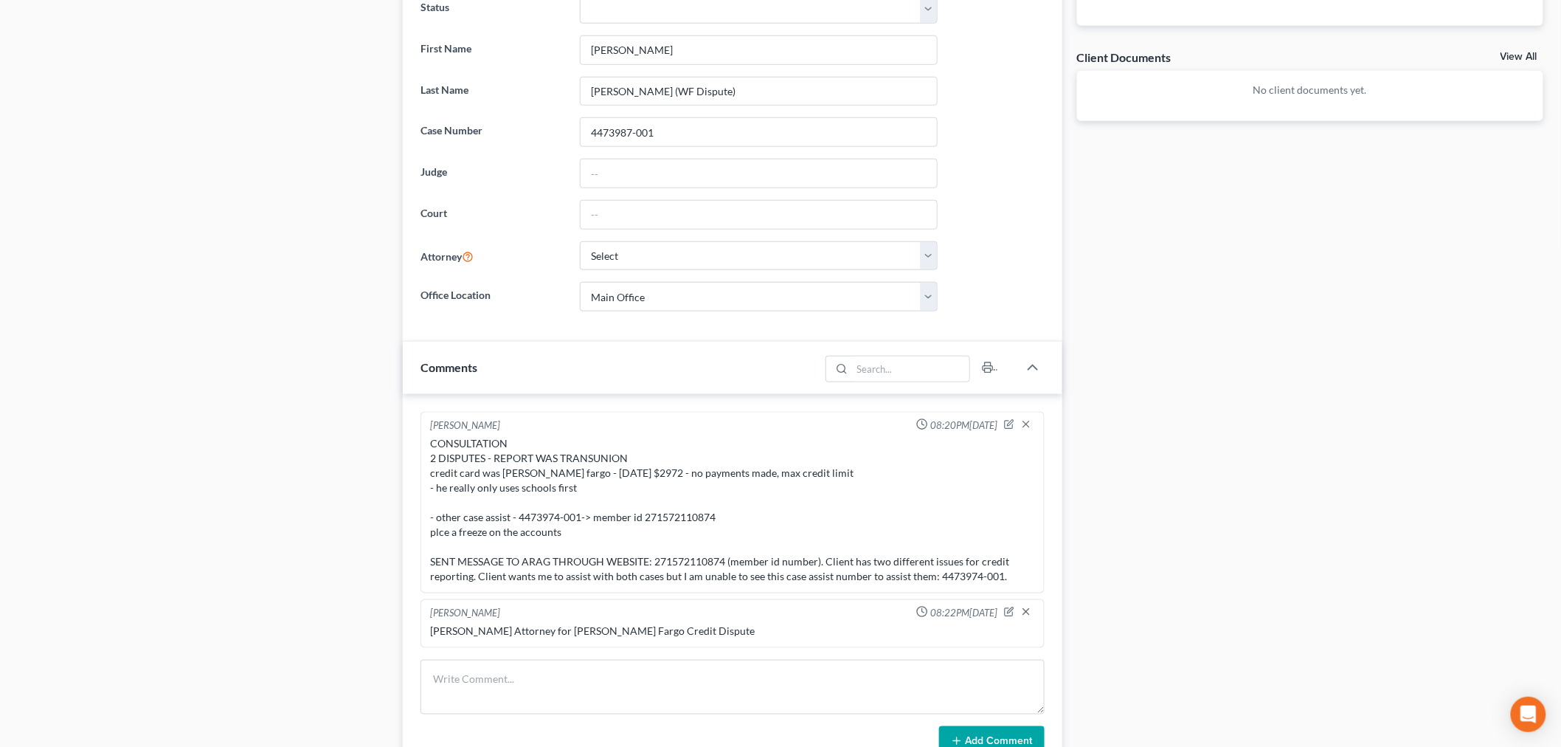
scroll to position [655, 0]
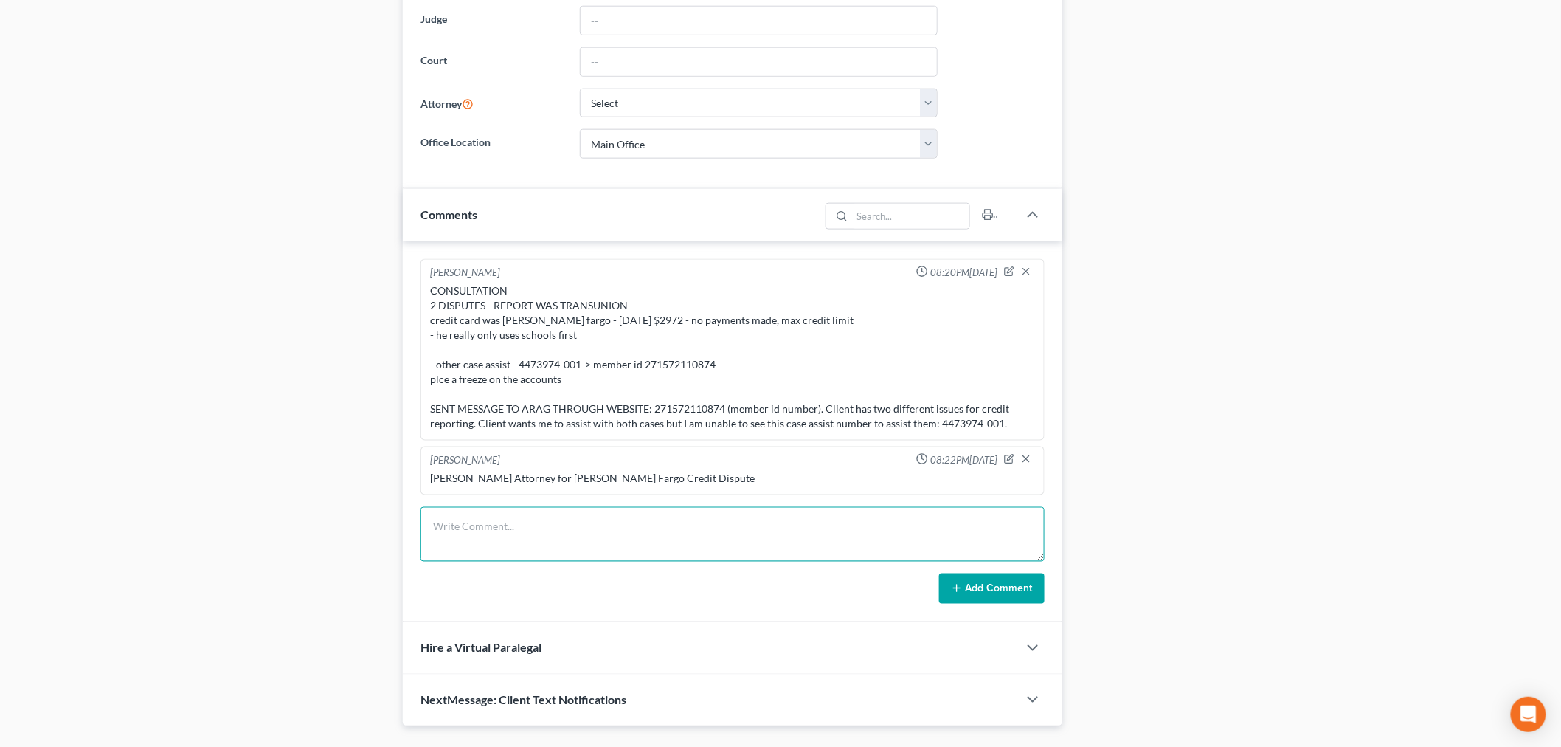
drag, startPoint x: 776, startPoint y: 527, endPoint x: 890, endPoint y: 556, distance: 117.4
click at [776, 528] on textarea at bounding box center [733, 534] width 624 height 55
paste textarea "________________________________________ From: Iris Kwon <iris@bankruptcynearme…"
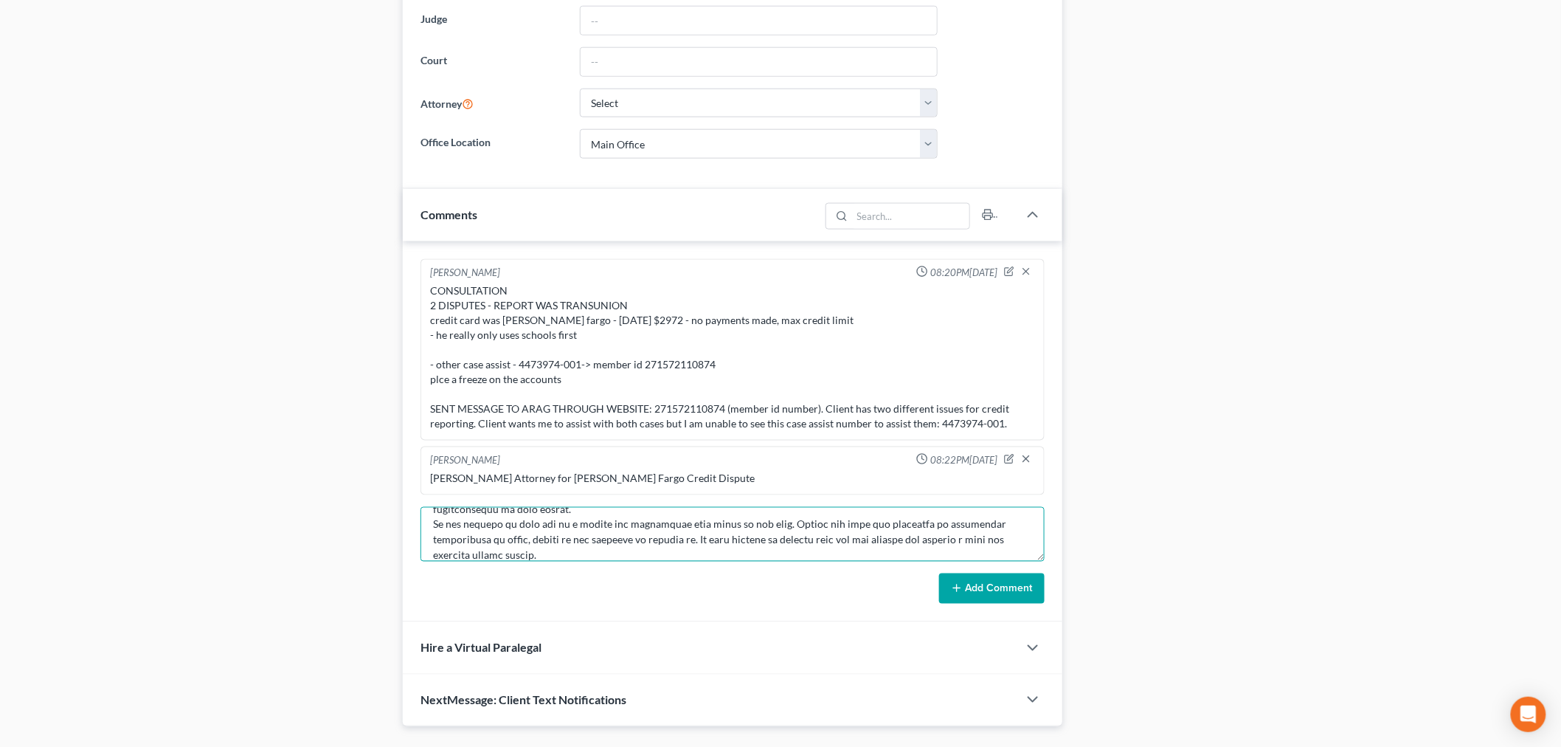
type textarea "________________________________________ From: Iris Kwon <iris@bankruptcynearme…"
drag, startPoint x: 985, startPoint y: 584, endPoint x: 1070, endPoint y: 547, distance: 92.5
click at [984, 583] on button "Add Comment" at bounding box center [992, 588] width 106 height 31
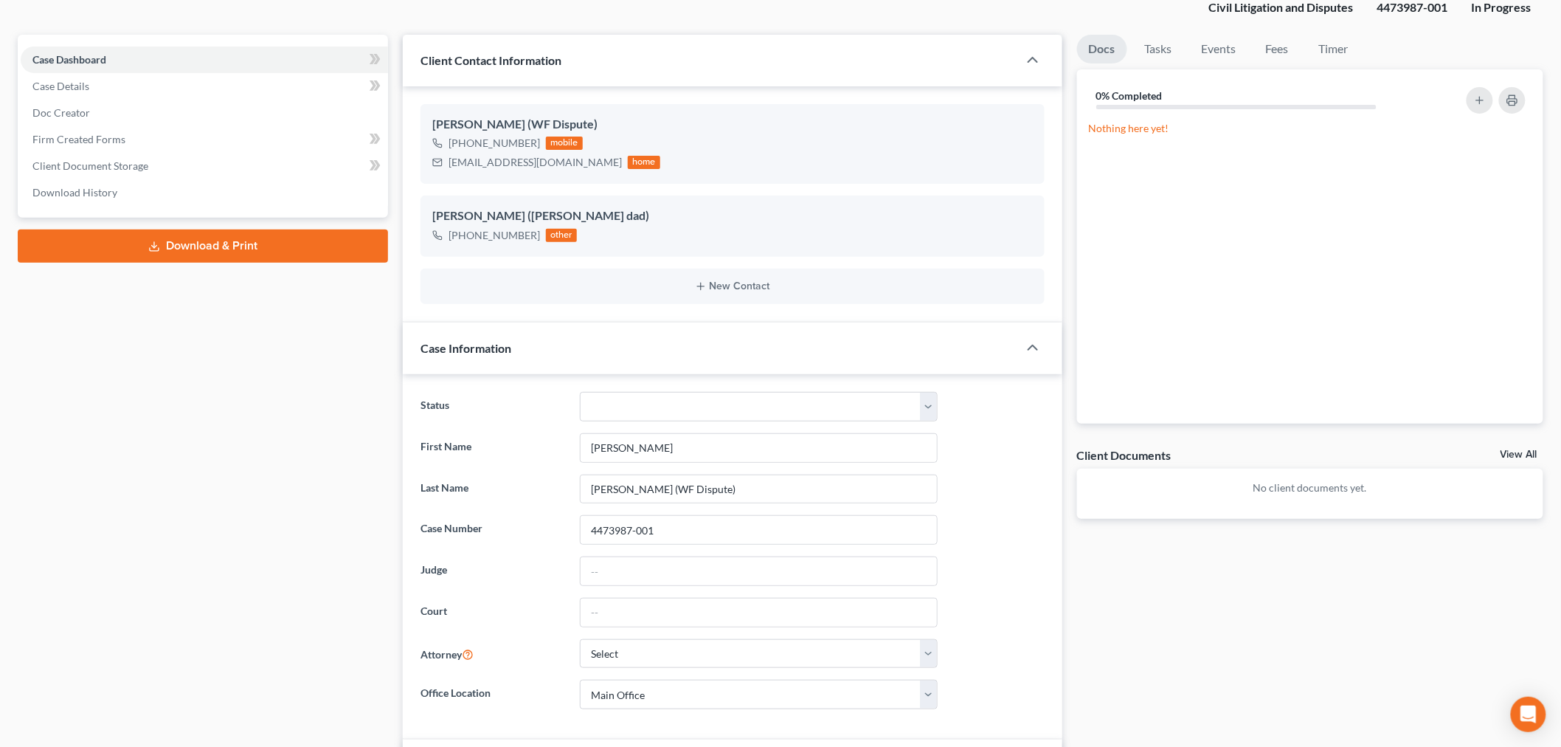
scroll to position [0, 0]
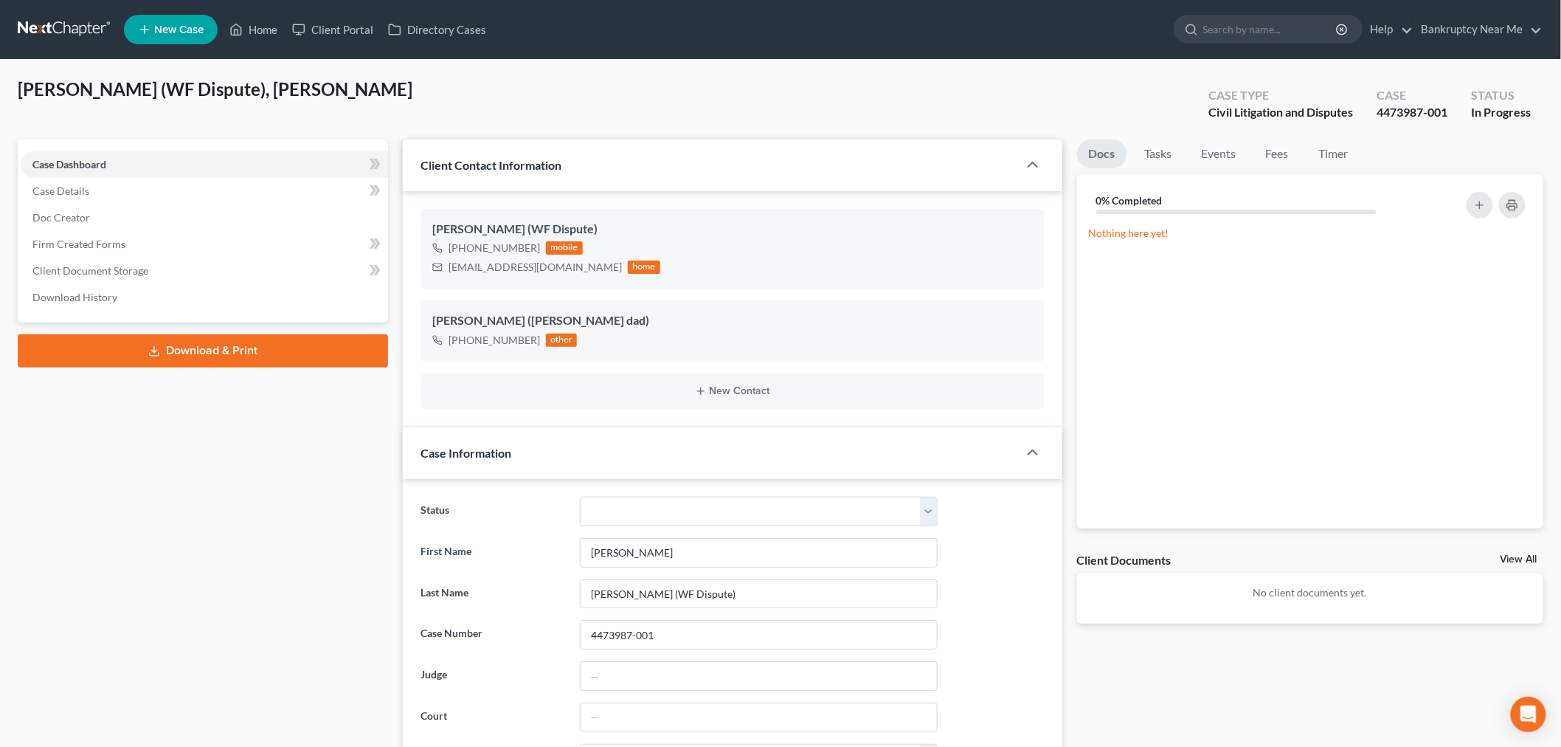
click at [32, 32] on link at bounding box center [65, 29] width 94 height 27
